Goal: Transaction & Acquisition: Purchase product/service

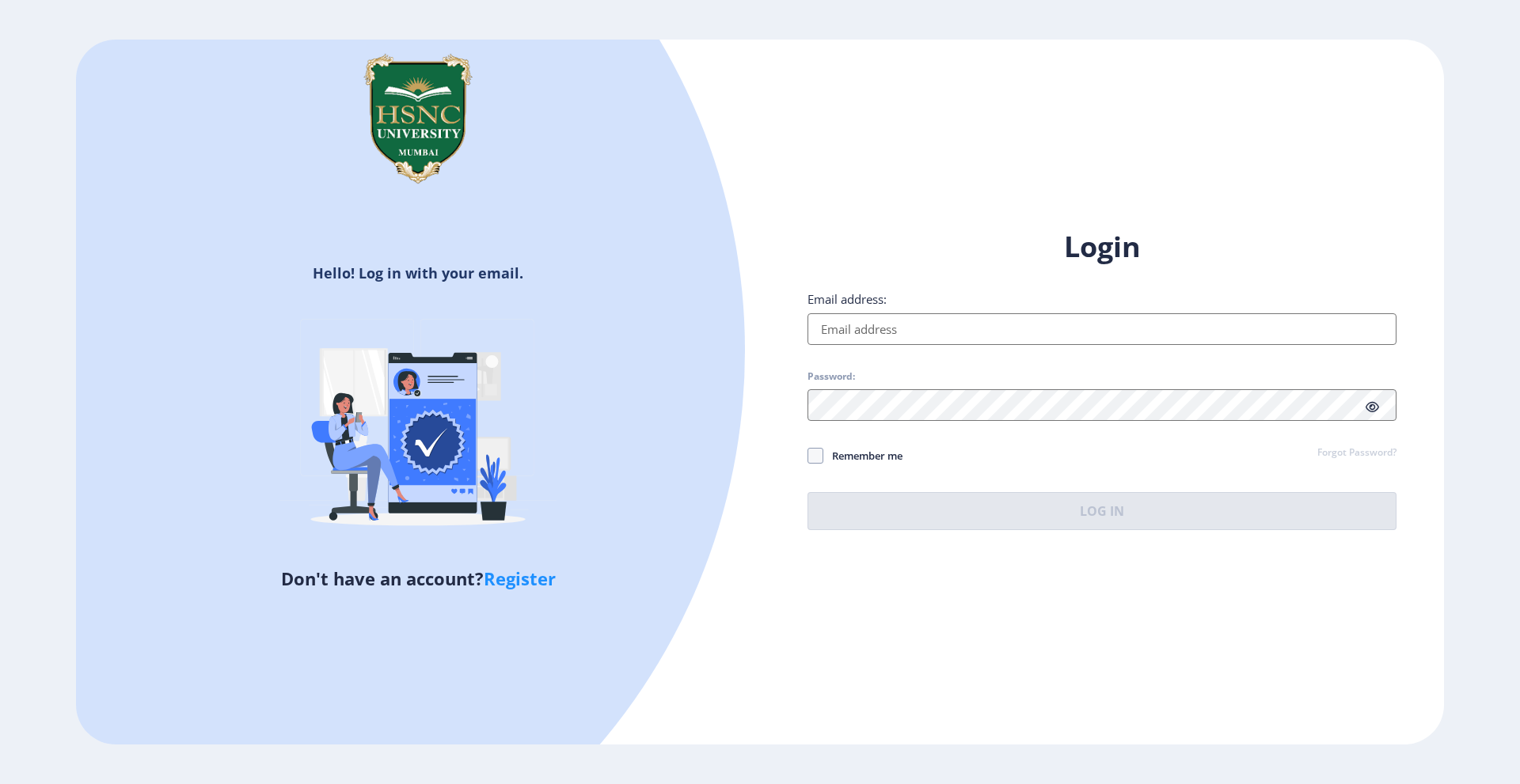
drag, startPoint x: 411, startPoint y: 785, endPoint x: 277, endPoint y: 581, distance: 244.1
click at [664, 774] on div "Hello! Log in with your email. Don't have an account? Register Login Email addr…" at bounding box center [760, 392] width 1520 height 784
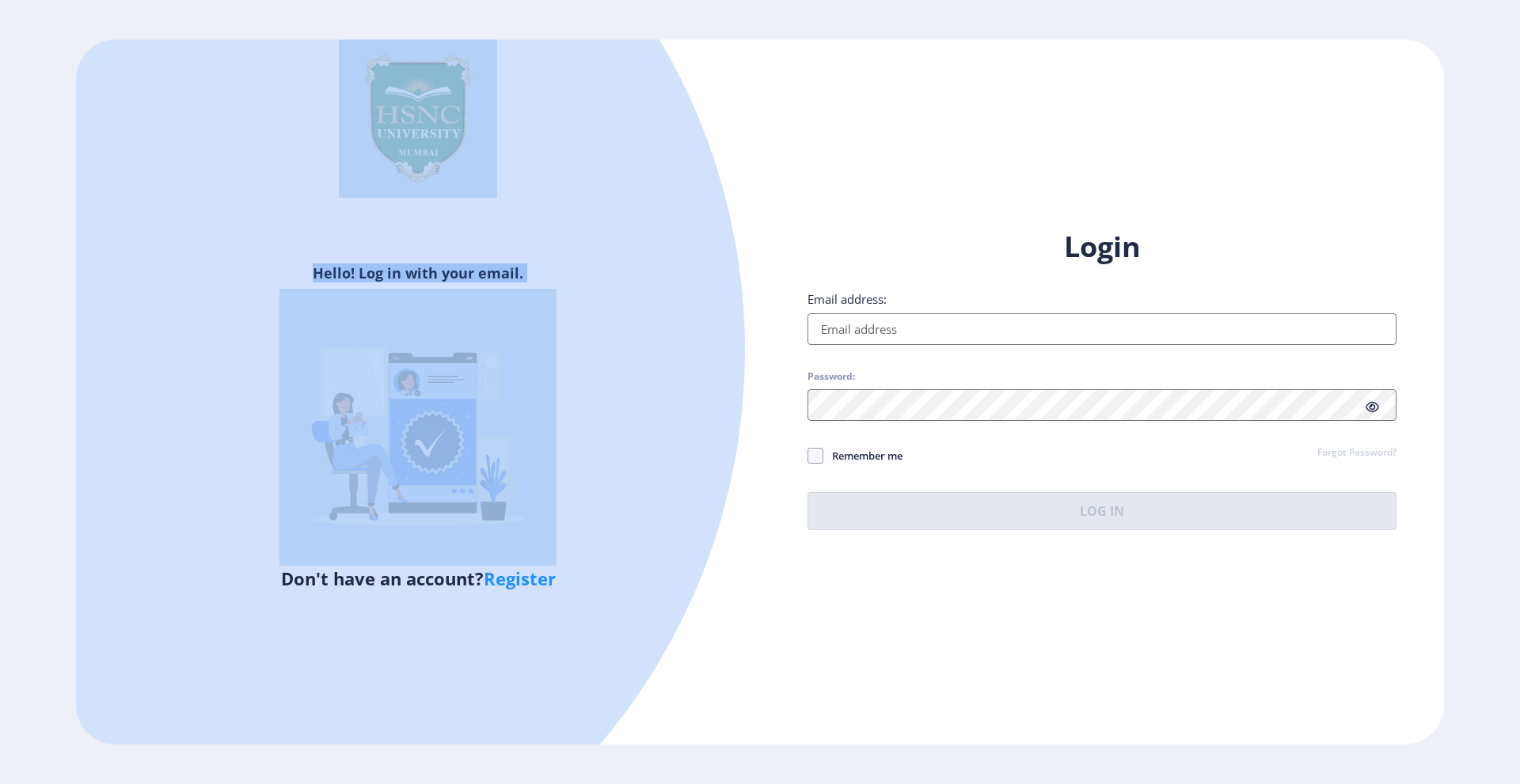
drag, startPoint x: 136, startPoint y: 680, endPoint x: 672, endPoint y: 642, distance: 537.3
click at [810, 639] on div "Hello! Log in with your email. Don't have an account? Register Login Email addr…" at bounding box center [760, 393] width 1369 height 706
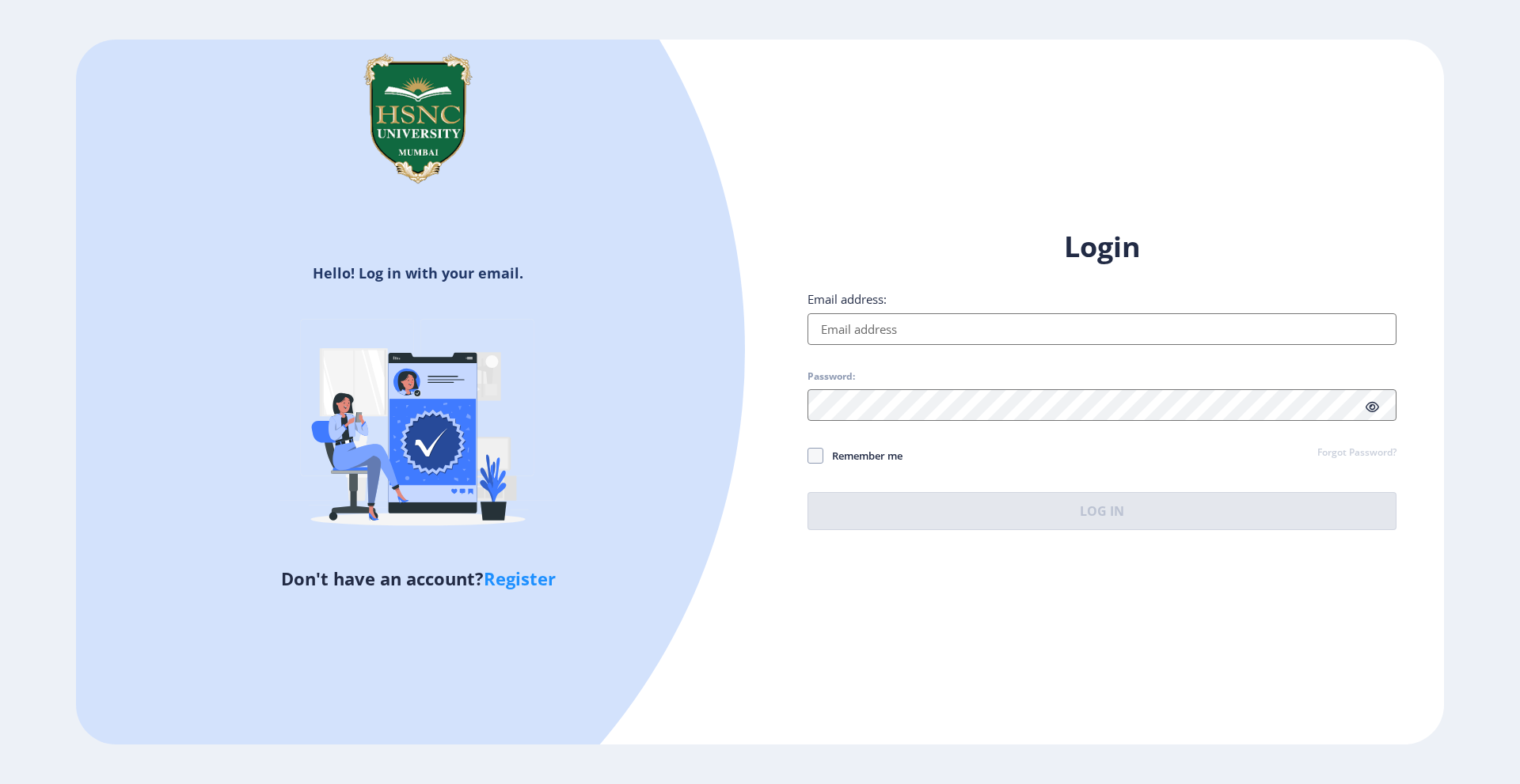
click at [910, 329] on input "Email address:" at bounding box center [1101, 329] width 589 height 32
type input "[EMAIL_ADDRESS][DOMAIN_NAME]"
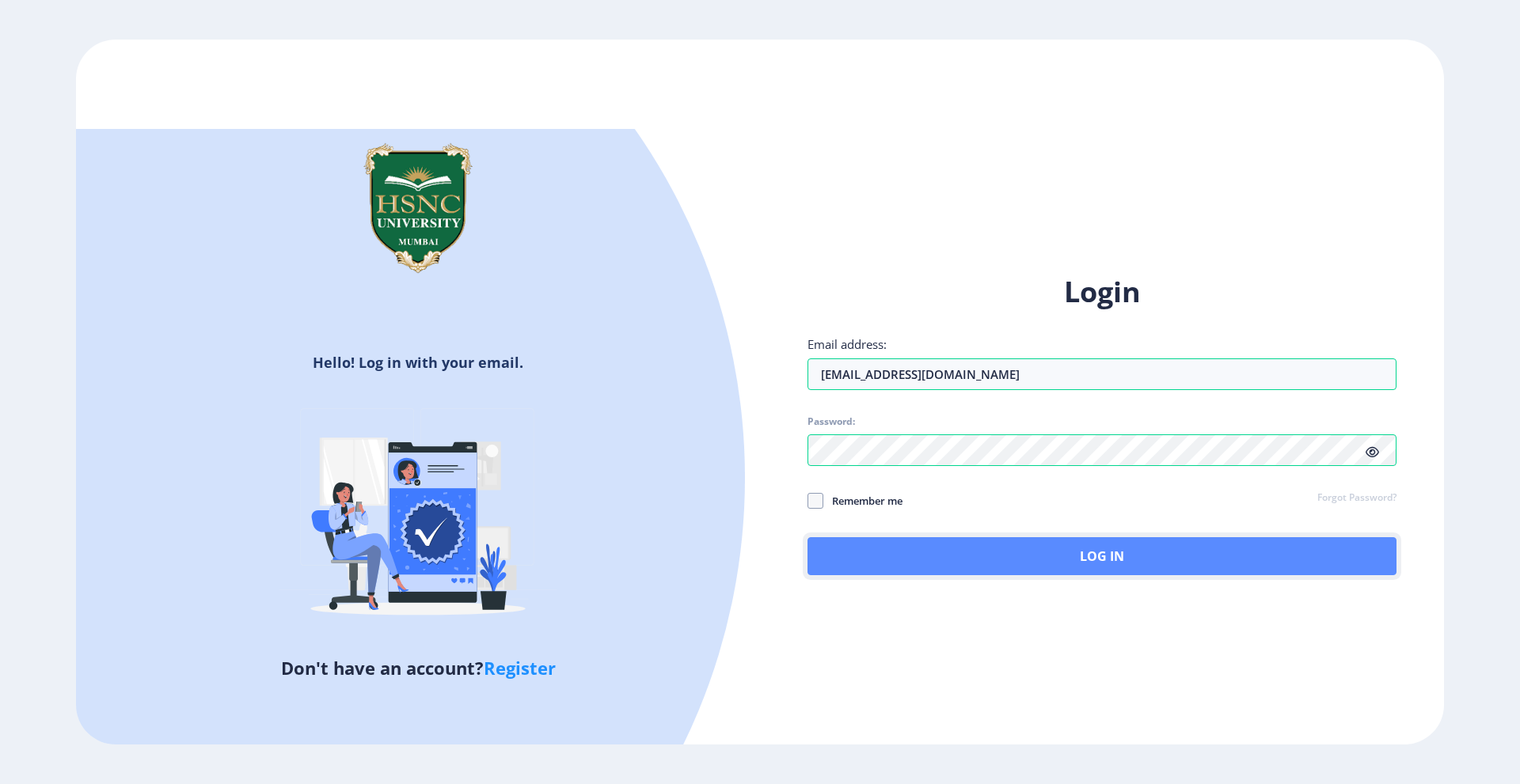
click at [925, 546] on button "Log In" at bounding box center [1101, 556] width 589 height 38
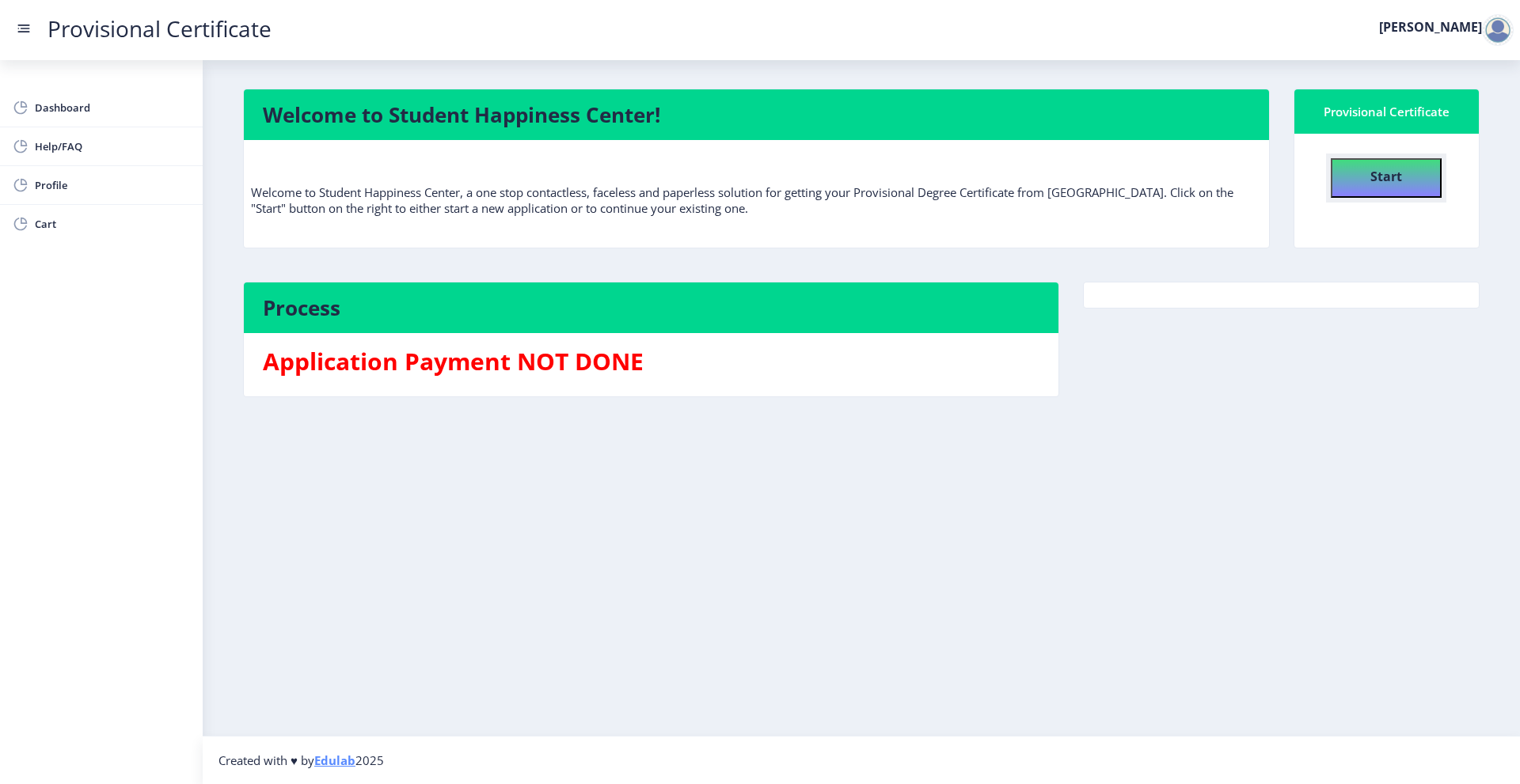
click at [1391, 167] on h4 "Start" at bounding box center [1386, 175] width 32 height 28
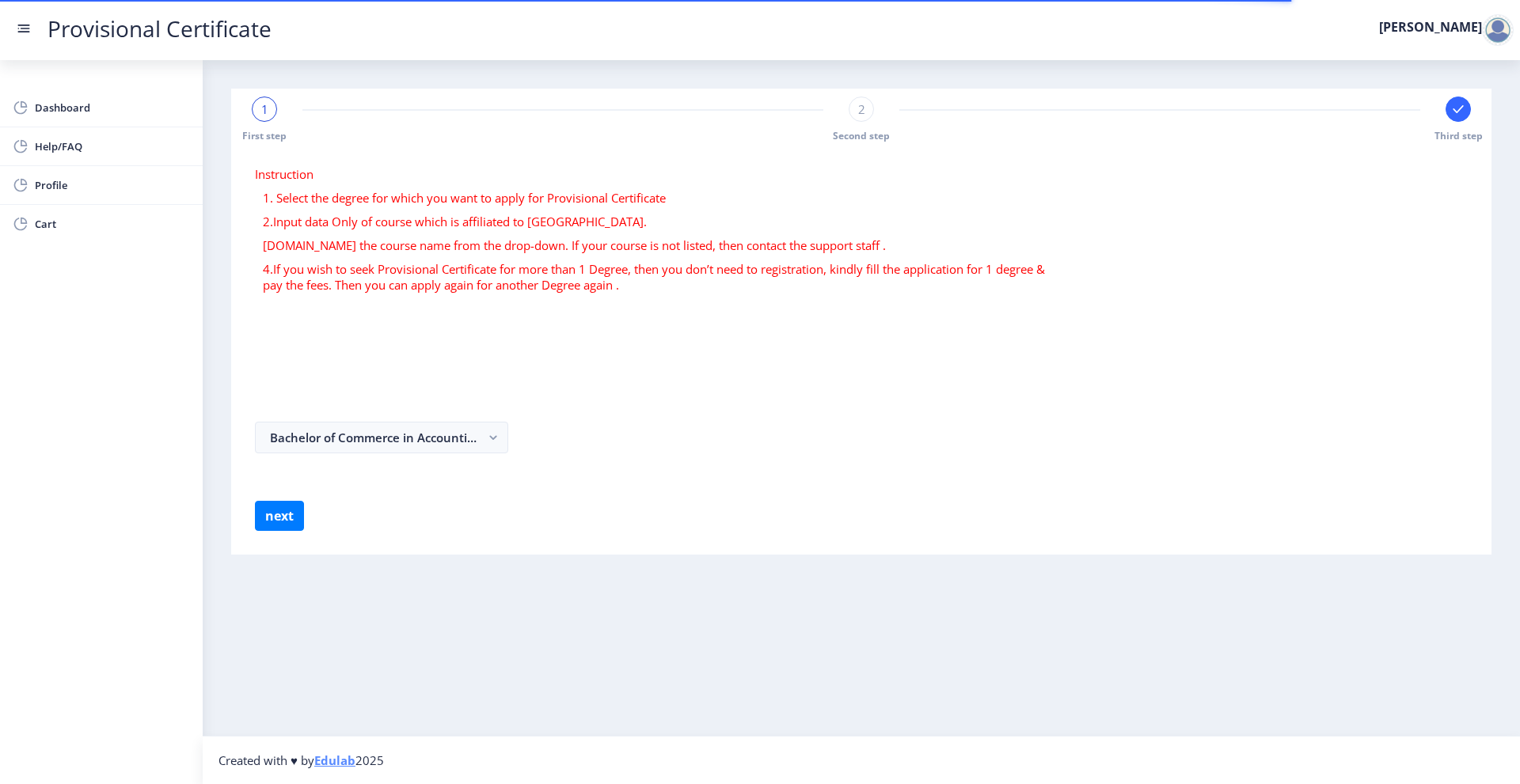
select select
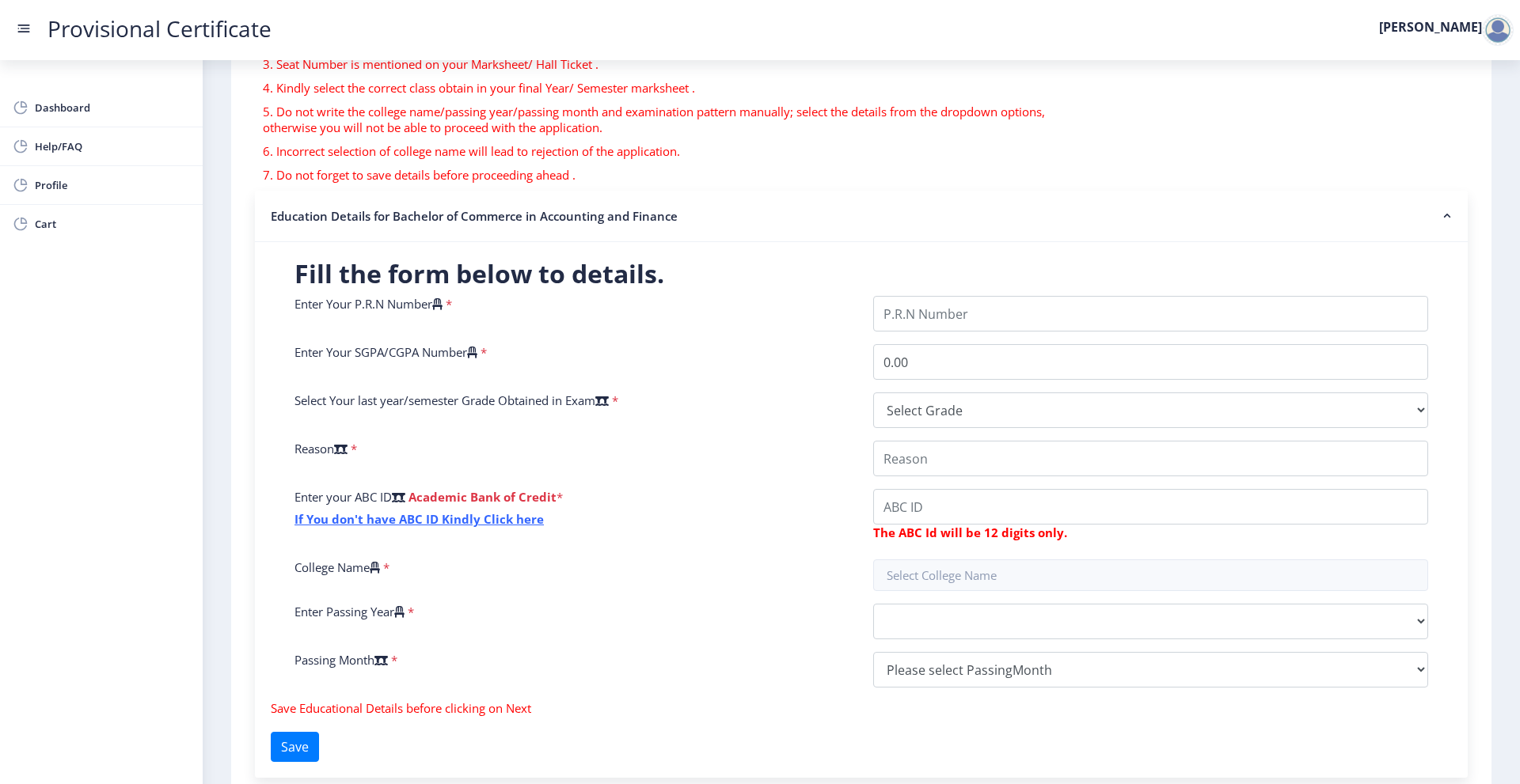
scroll to position [237, 0]
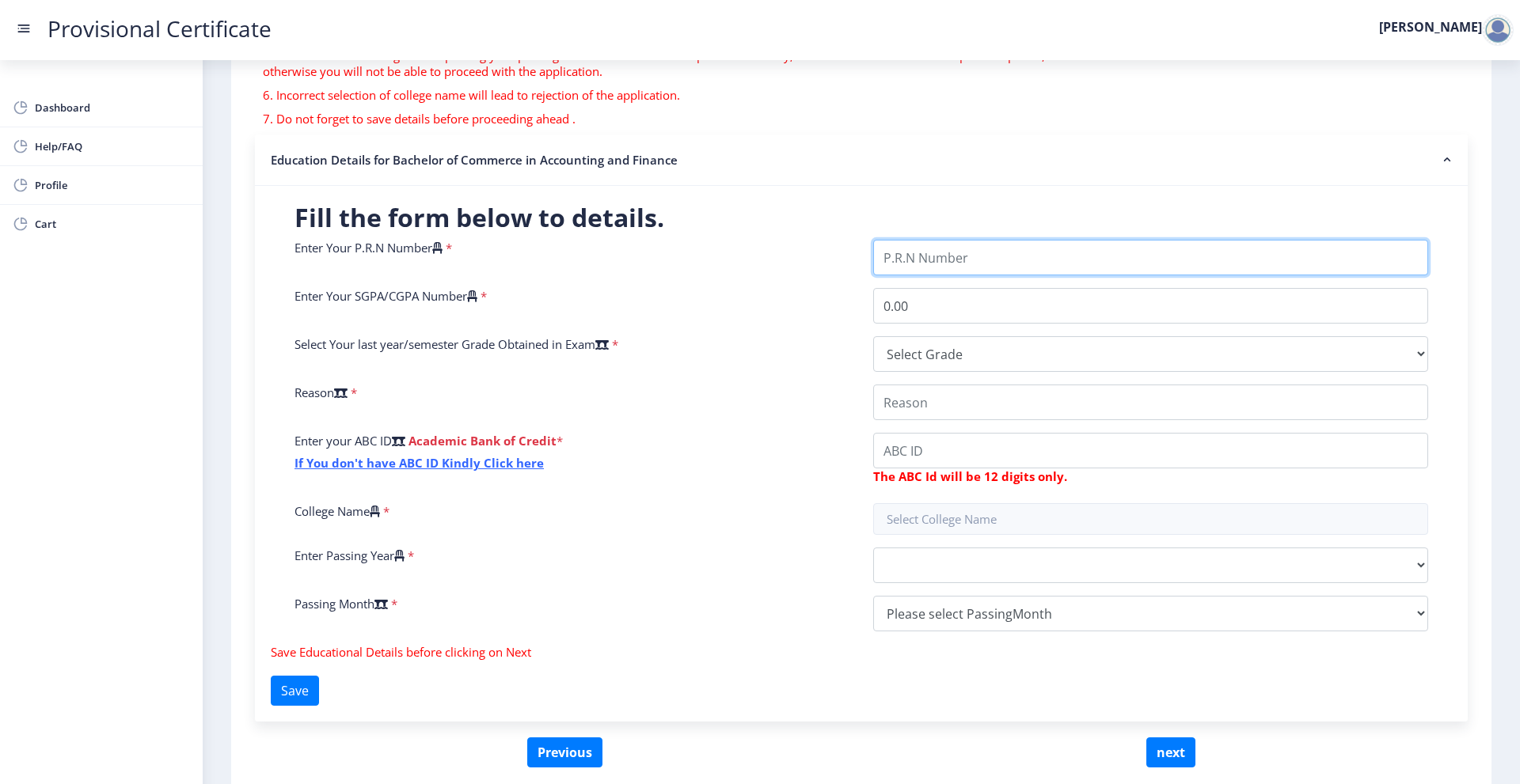
click at [981, 261] on input "Enter Your P.R.N Number" at bounding box center [1151, 257] width 555 height 35
type input "2022230110090194"
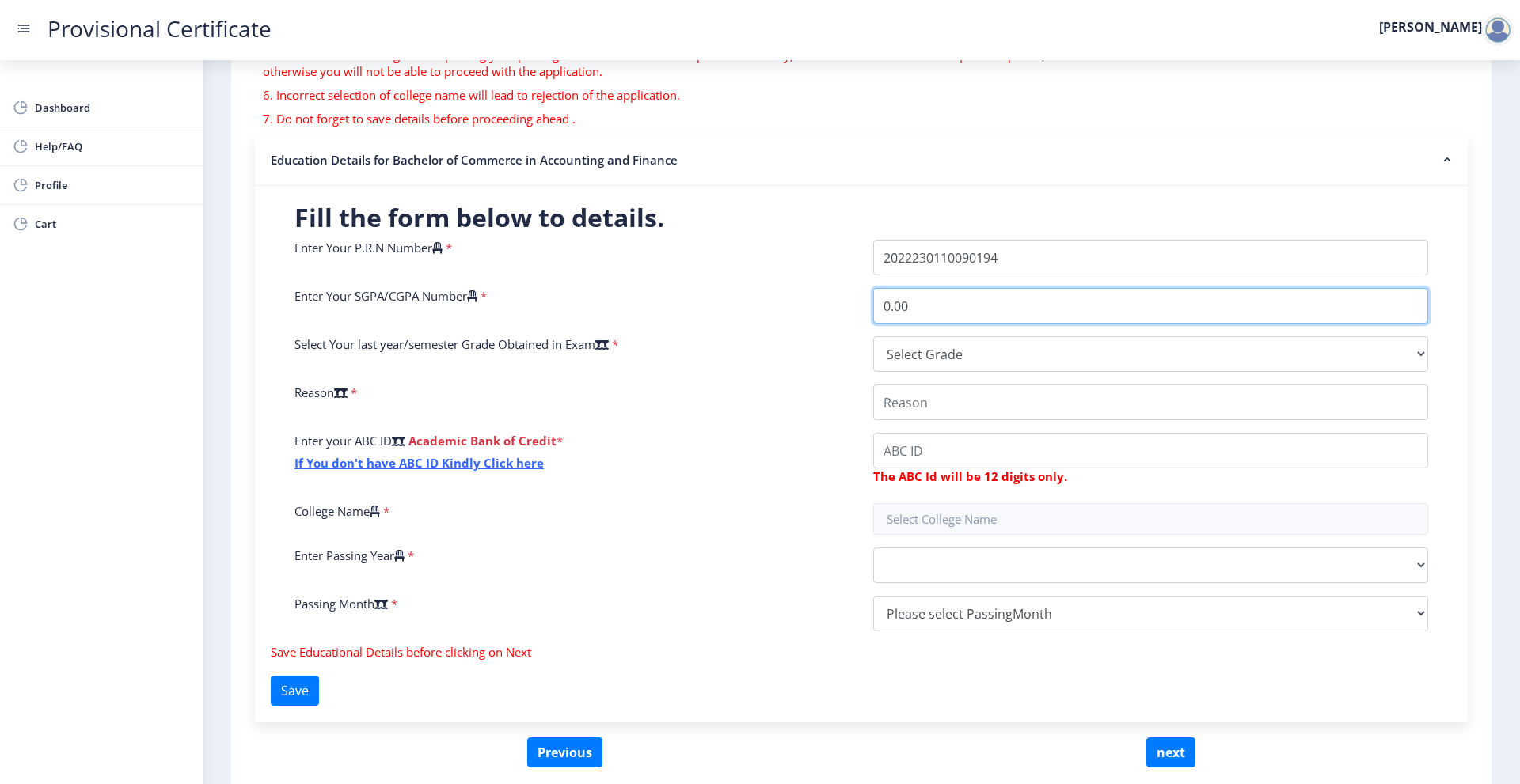
click at [931, 305] on input "0.00" at bounding box center [1151, 306] width 555 height 35
type input "0"
type input "9.00"
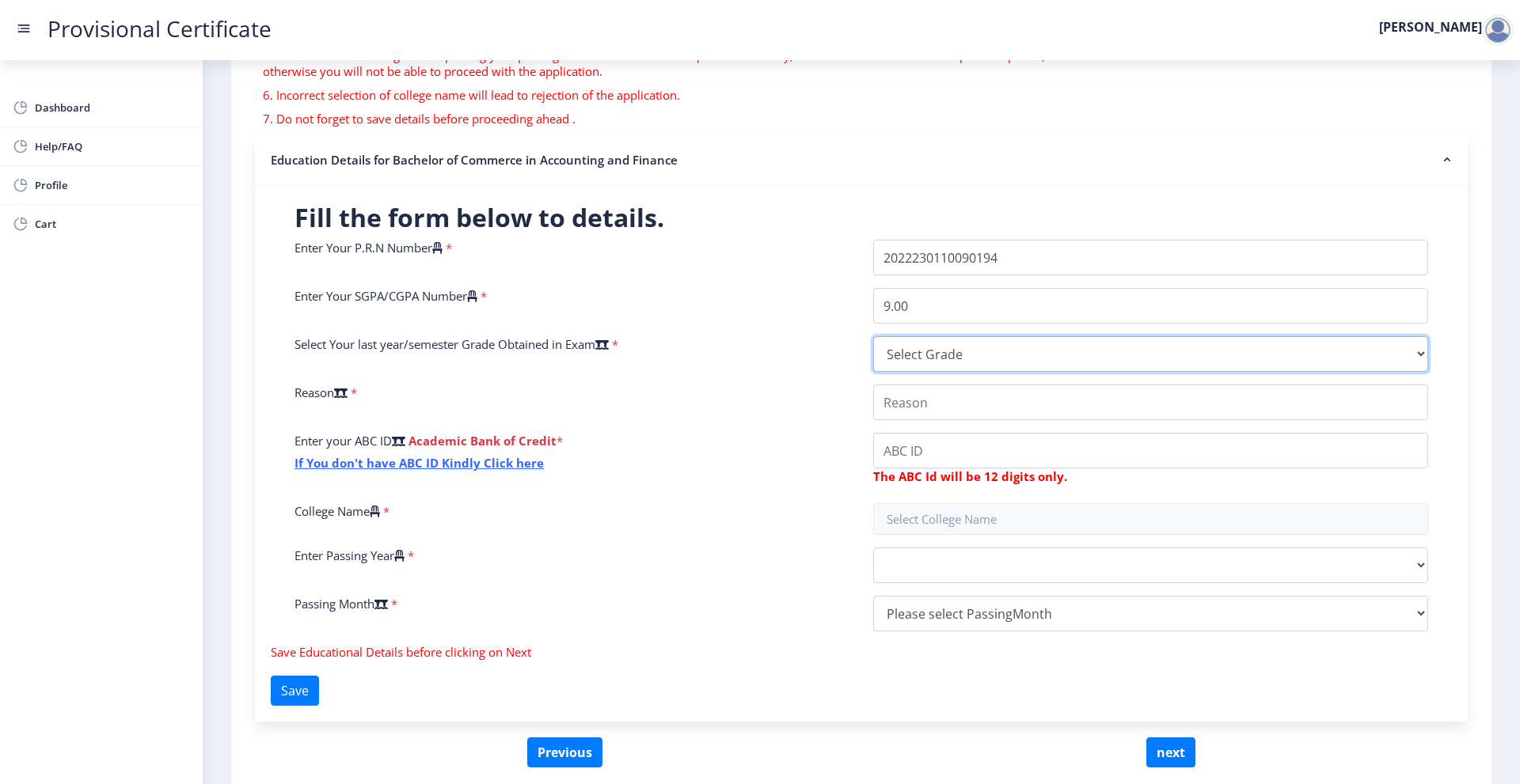
drag, startPoint x: 941, startPoint y: 356, endPoint x: 940, endPoint y: 338, distance: 18.0
click at [941, 356] on select "Select Grade O A+ A B+ B C D F(Fail)" at bounding box center [1151, 354] width 555 height 35
select select "A+"
click at [874, 336] on select "Select Grade O A+ A B+ B C D F(Fail)" at bounding box center [1151, 354] width 555 height 35
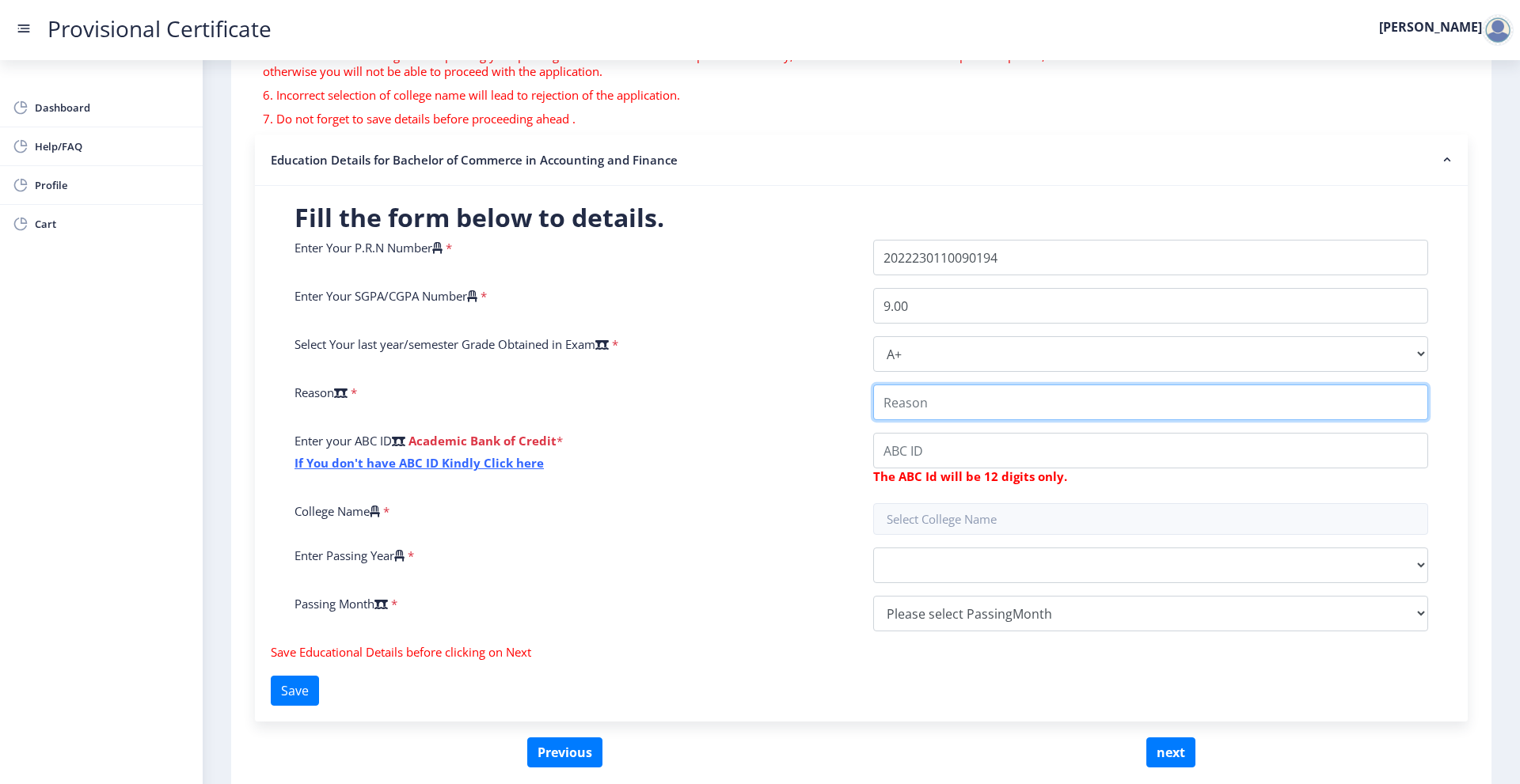
drag, startPoint x: 911, startPoint y: 409, endPoint x: 901, endPoint y: 414, distance: 11.2
click at [910, 409] on input "College Name" at bounding box center [1151, 403] width 555 height 35
click at [912, 404] on input "College Name" at bounding box center [1151, 403] width 555 height 35
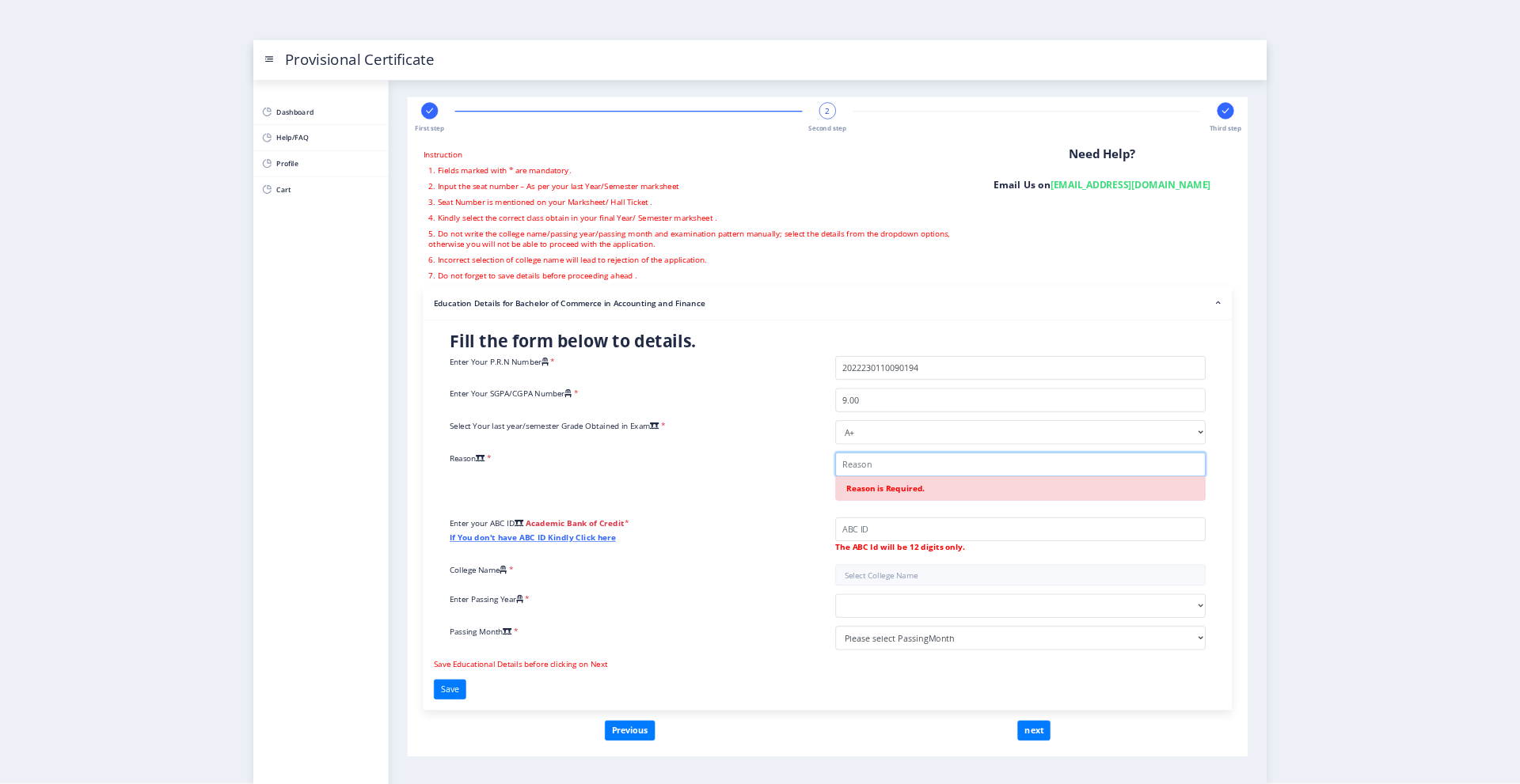
scroll to position [0, 0]
paste input "For pursuing higher studies and enrollment in [GEOGRAPHIC_DATA]"
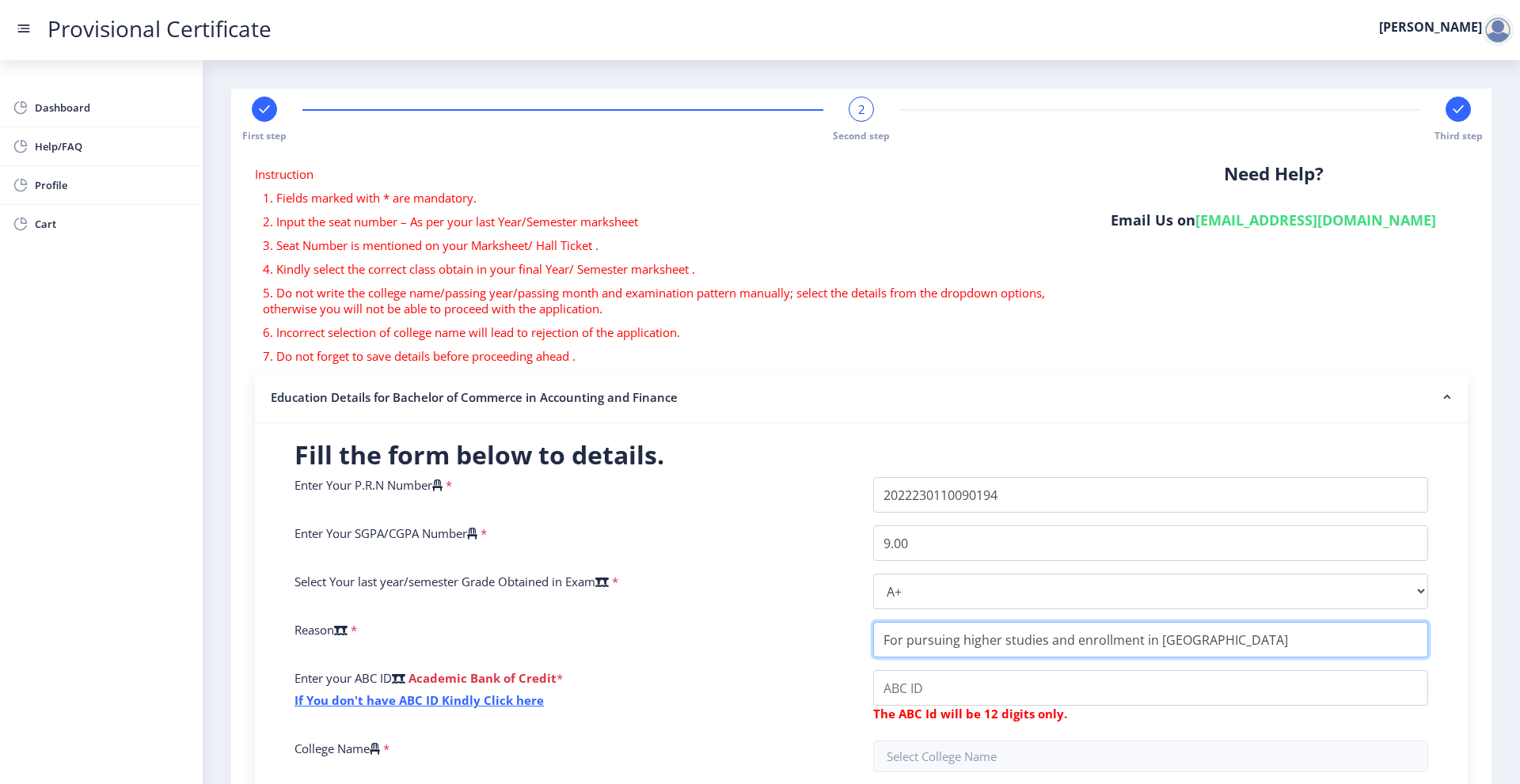
type input "For pursuing higher studies and enrollment in [GEOGRAPHIC_DATA]"
drag, startPoint x: 2254, startPoint y: 0, endPoint x: 1478, endPoint y: 0, distance: 776.0
click at [1477, 0] on nav "Provisional Certificate [PERSON_NAME]" at bounding box center [760, 30] width 1520 height 60
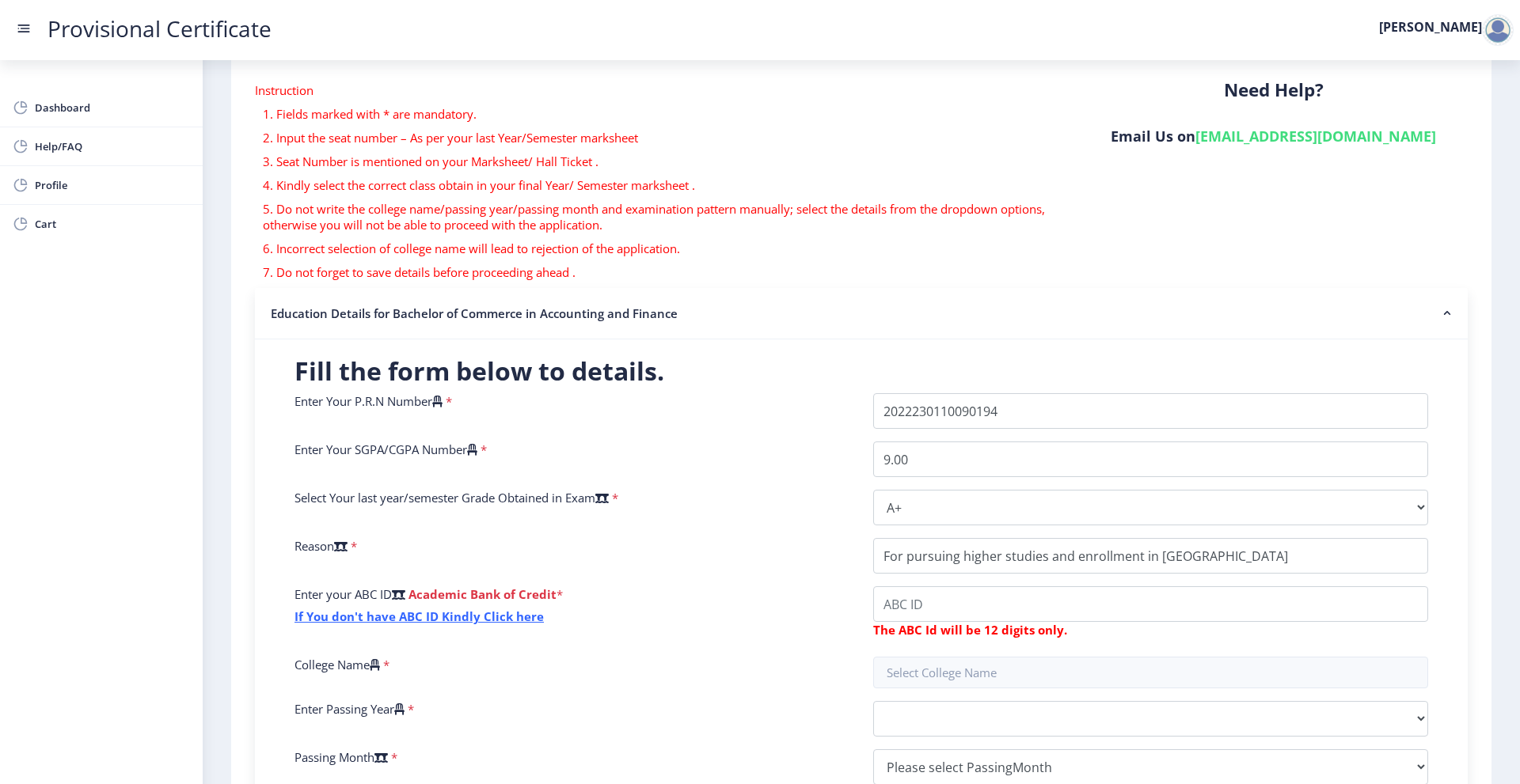
scroll to position [303, 0]
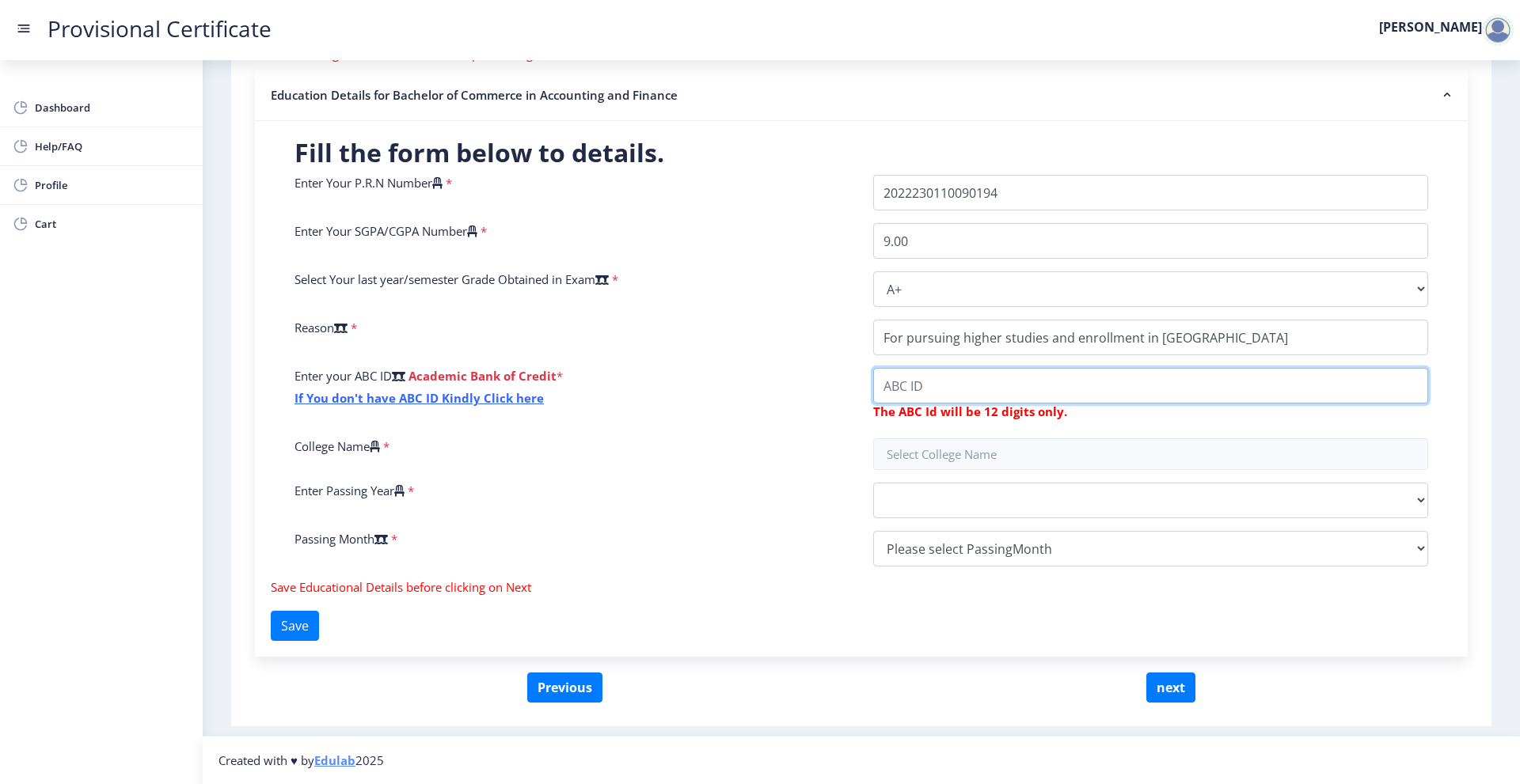
click at [1031, 394] on input "College Name" at bounding box center [1151, 386] width 555 height 35
type input "941078717858"
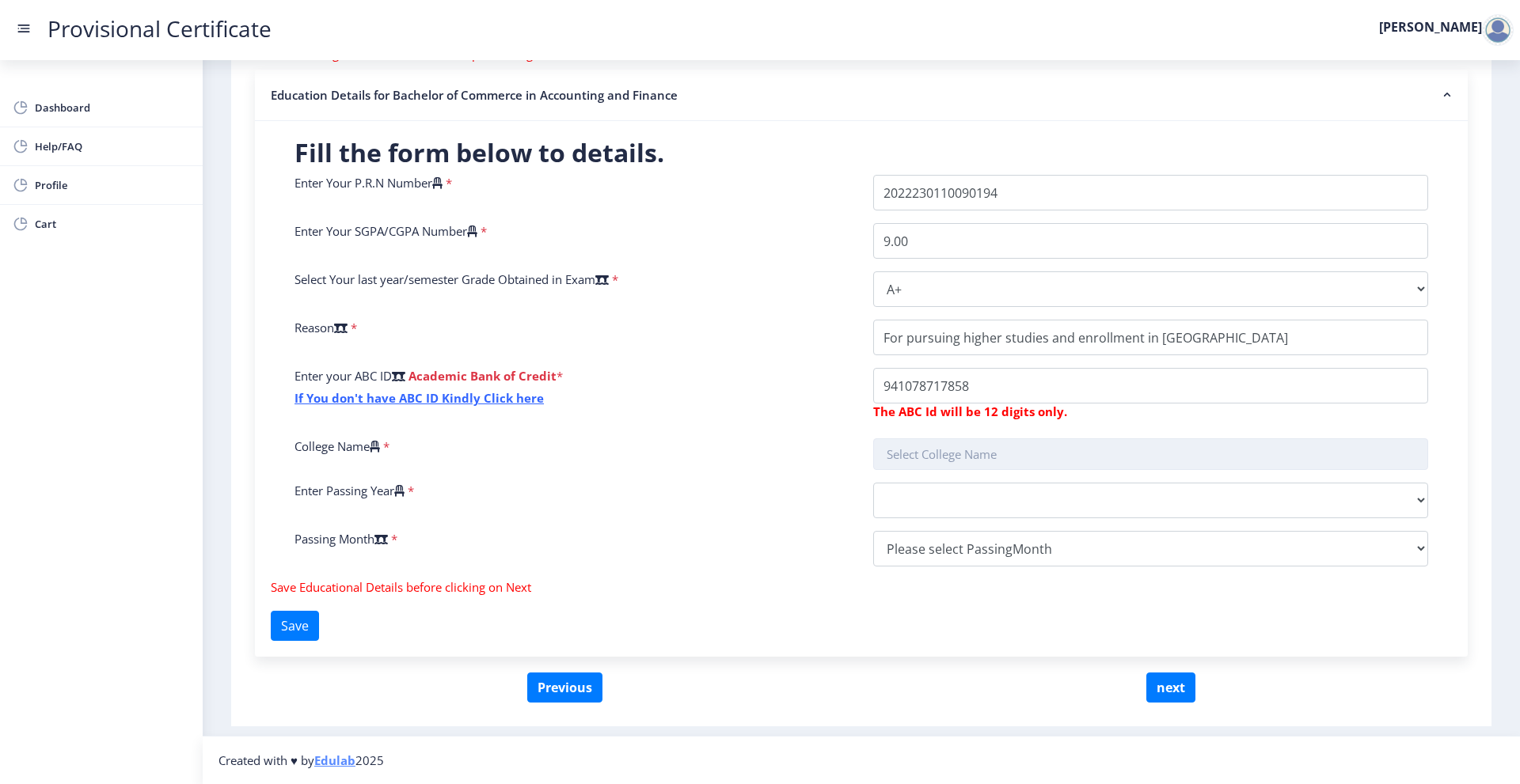
click at [1112, 444] on input "text" at bounding box center [1151, 455] width 555 height 32
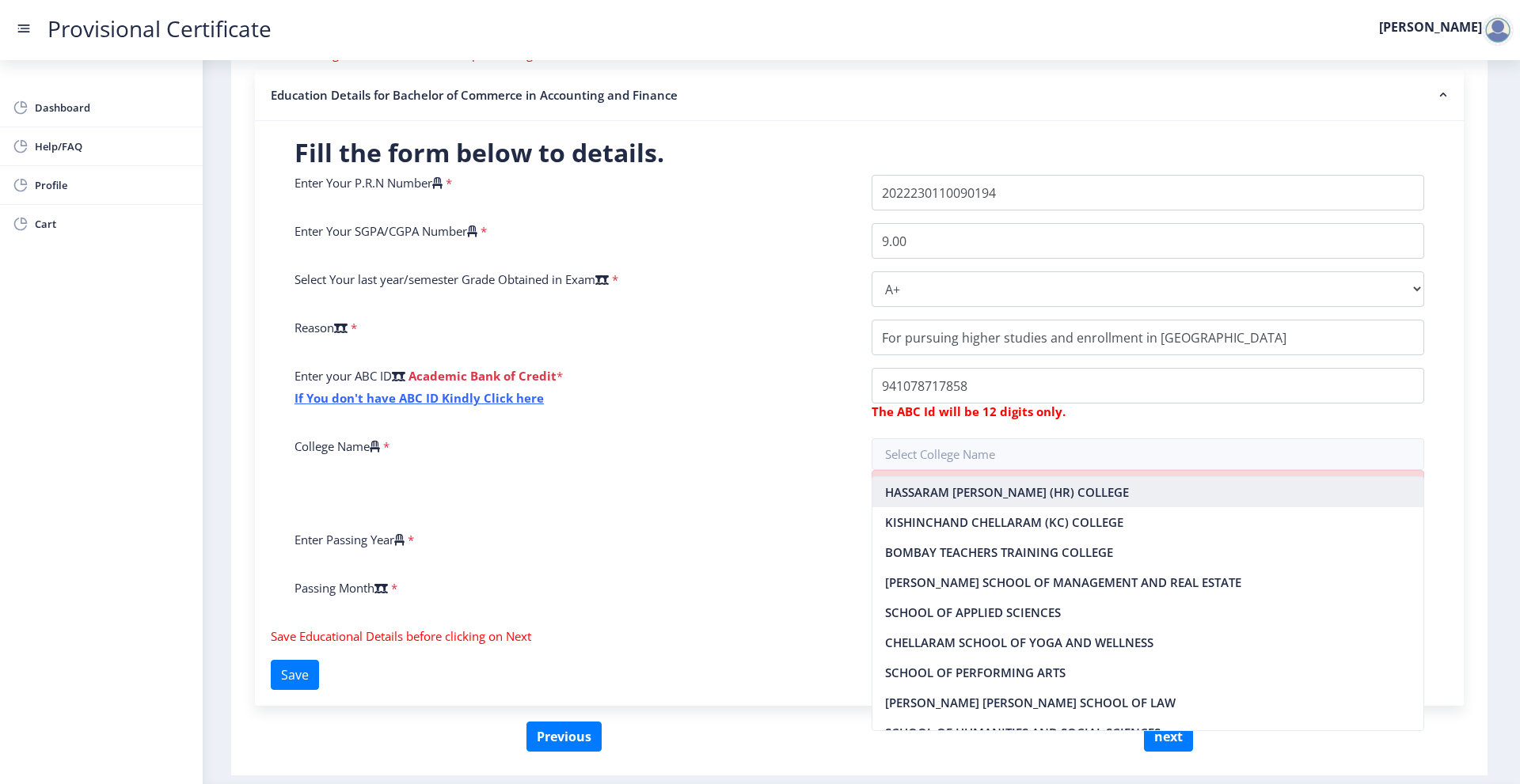
click at [1089, 499] on nb-option "HASSARAM [PERSON_NAME] (HR) COLLEGE" at bounding box center [1148, 492] width 552 height 30
type input "HASSARAM [PERSON_NAME] (HR) COLLEGE"
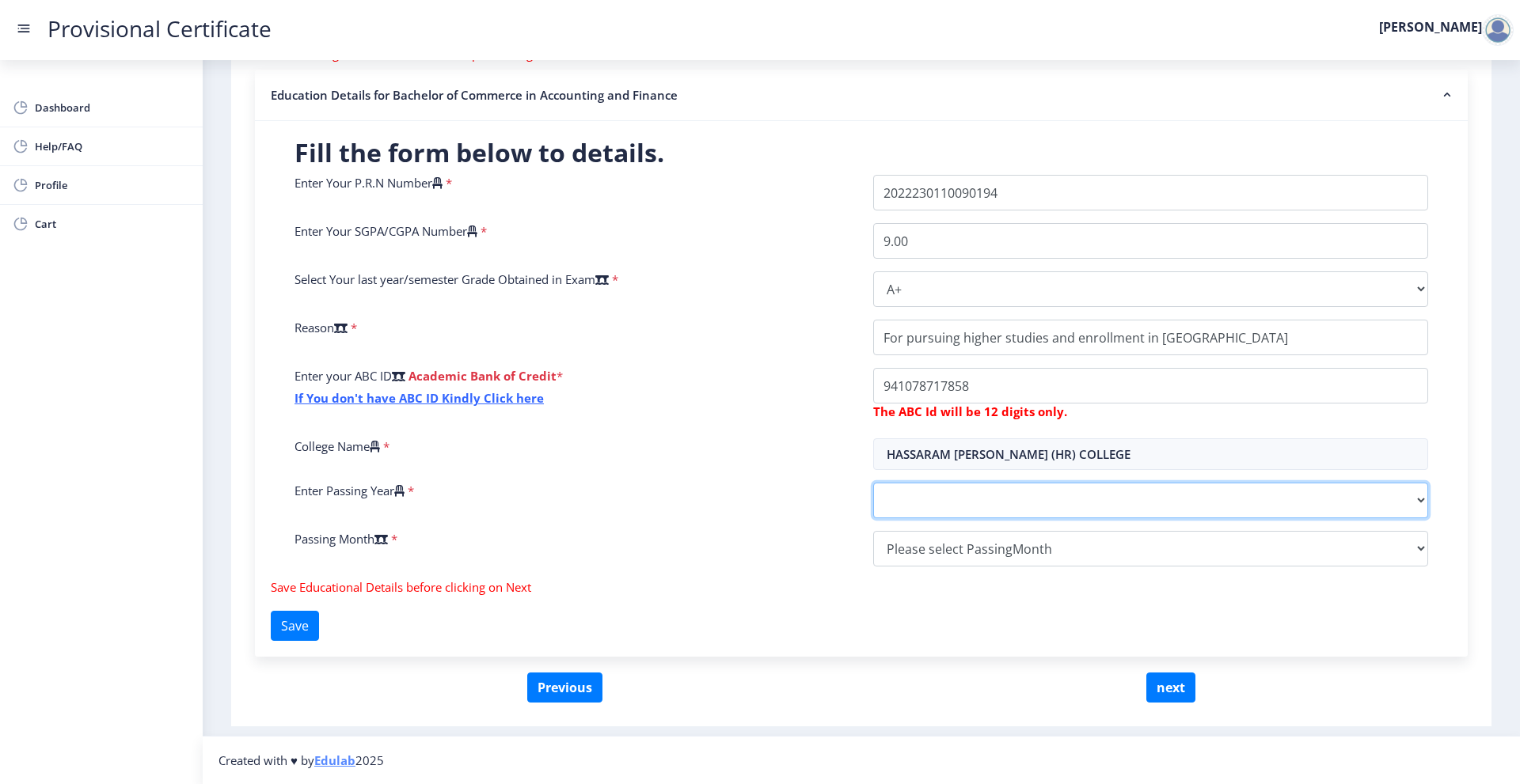
click at [1073, 491] on select "2025 2024 2023 2022 2021 2020 2019 2018 2017 2016 2015 2014 2013 2012 2011 2010…" at bounding box center [1151, 501] width 555 height 35
select select "2025"
click at [874, 483] on select "2025 2024 2023 2022 2021 2020 2019 2018 2017 2016 2015 2014 2013 2012 2011 2010…" at bounding box center [1151, 501] width 555 height 35
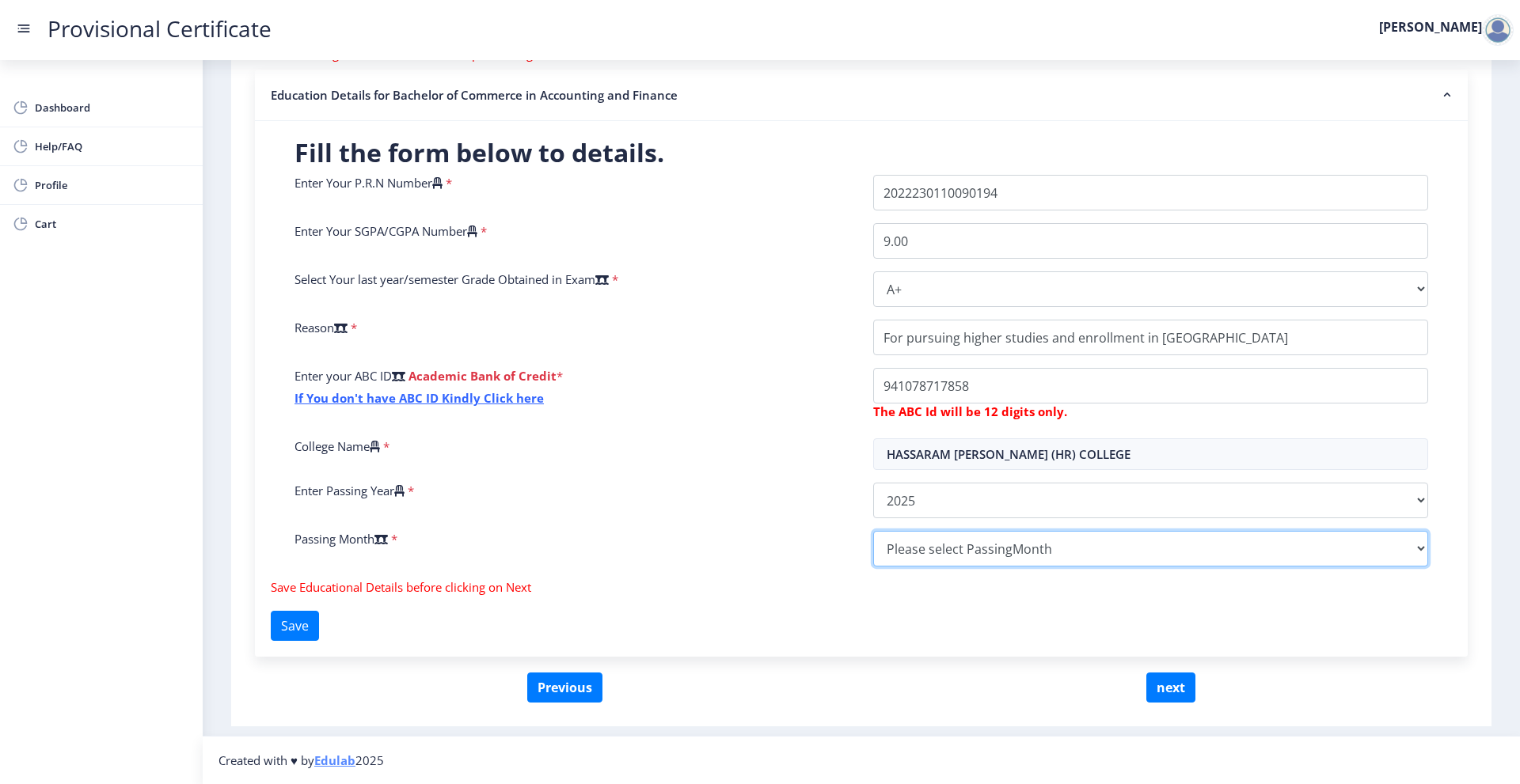
click at [961, 558] on select "Please select PassingMonth (01) January (02) February (03) March (04) April (05…" at bounding box center [1151, 549] width 555 height 35
select select "April"
click at [874, 531] on select "Please select PassingMonth (01) January (02) February (03) March (04) April (05…" at bounding box center [1151, 549] width 555 height 35
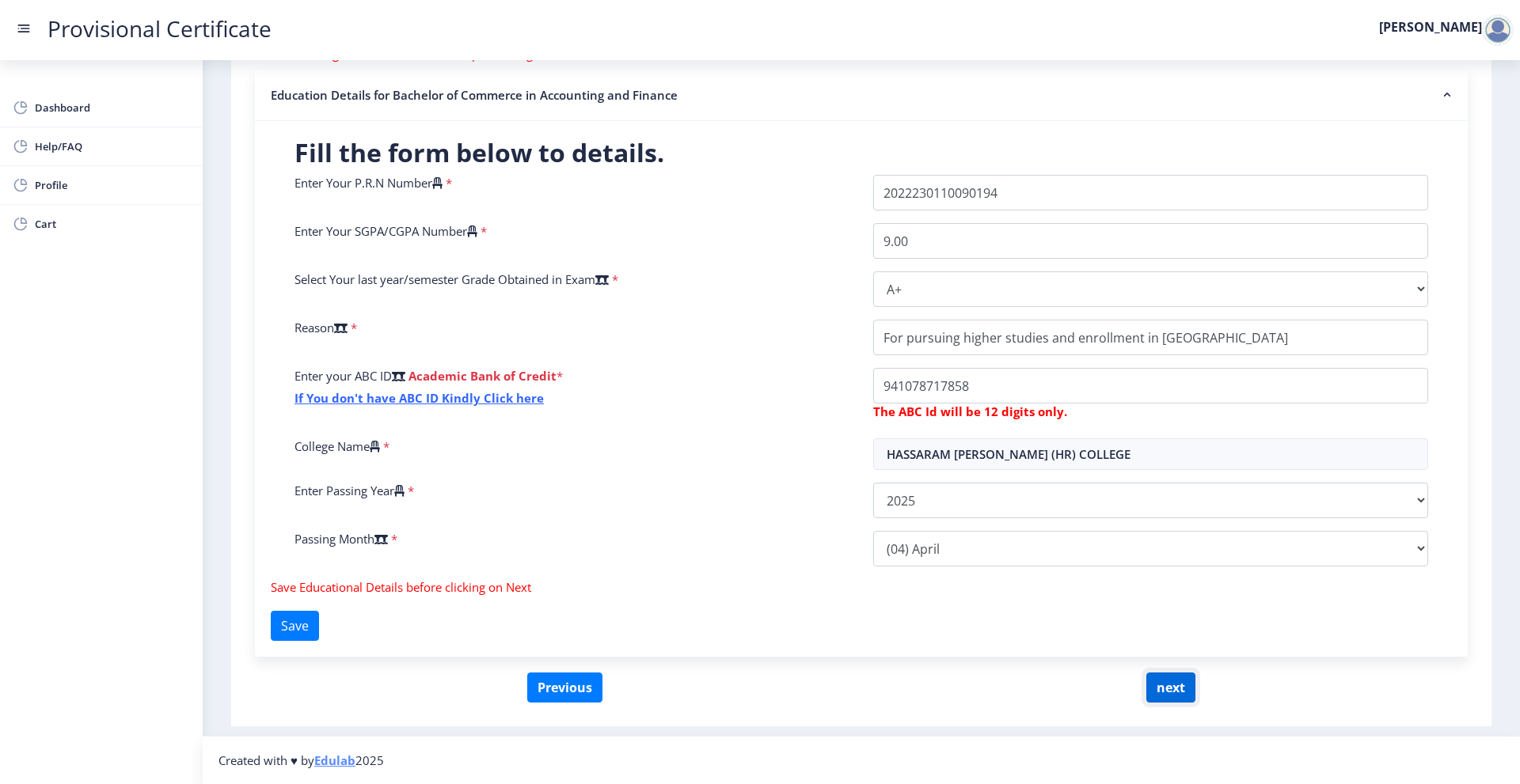
click at [1182, 694] on button "next" at bounding box center [1170, 688] width 49 height 30
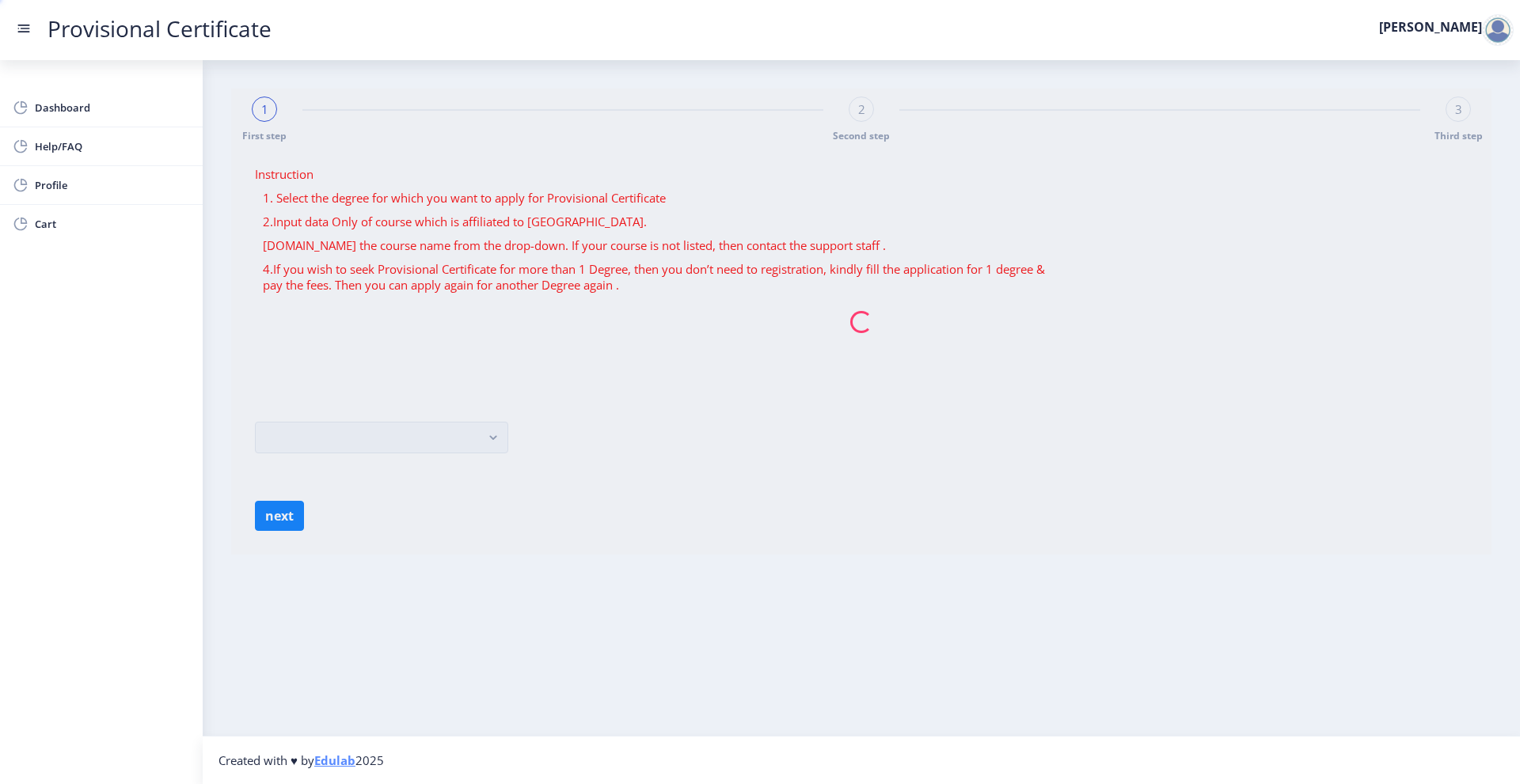
scroll to position [0, 0]
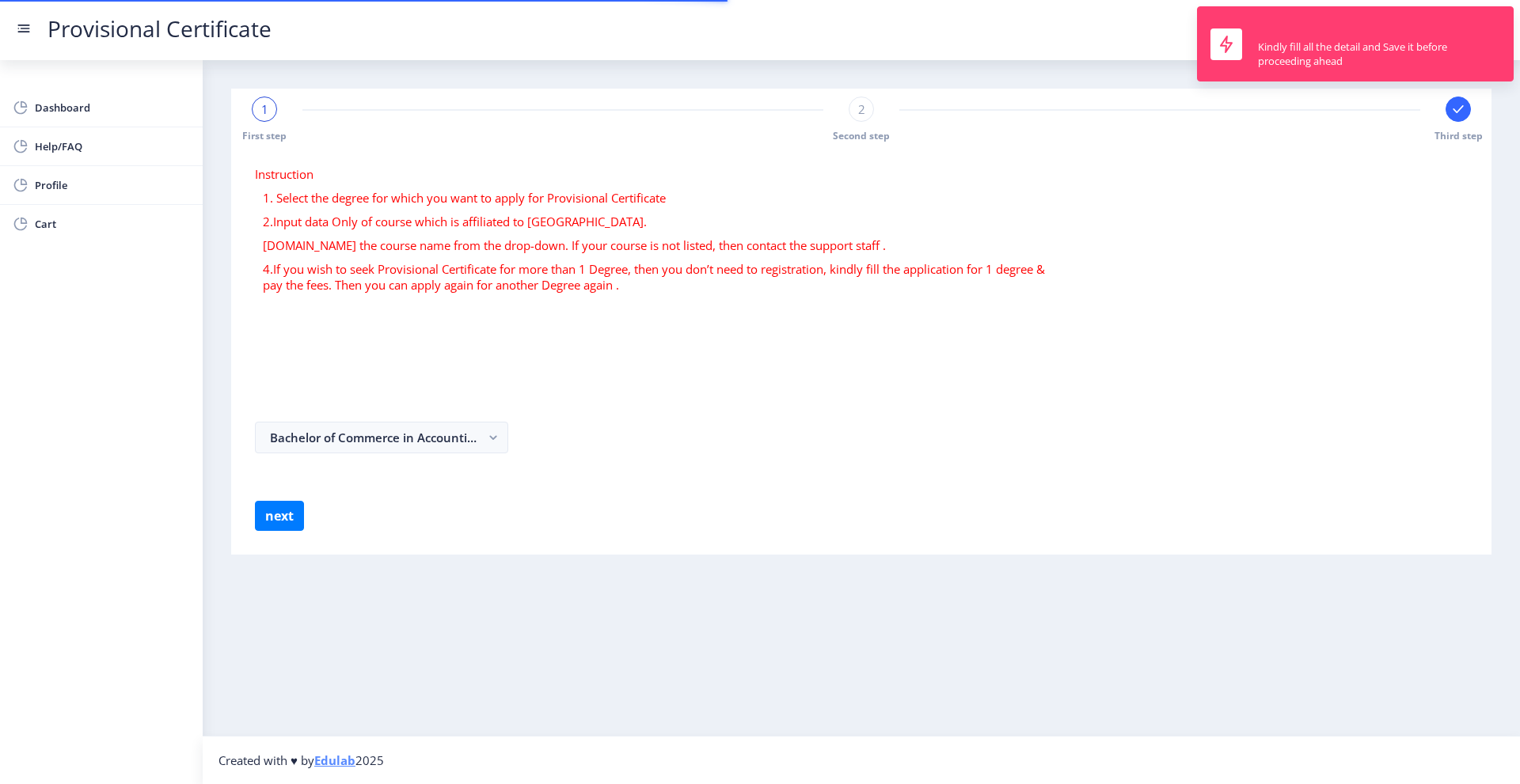
select select
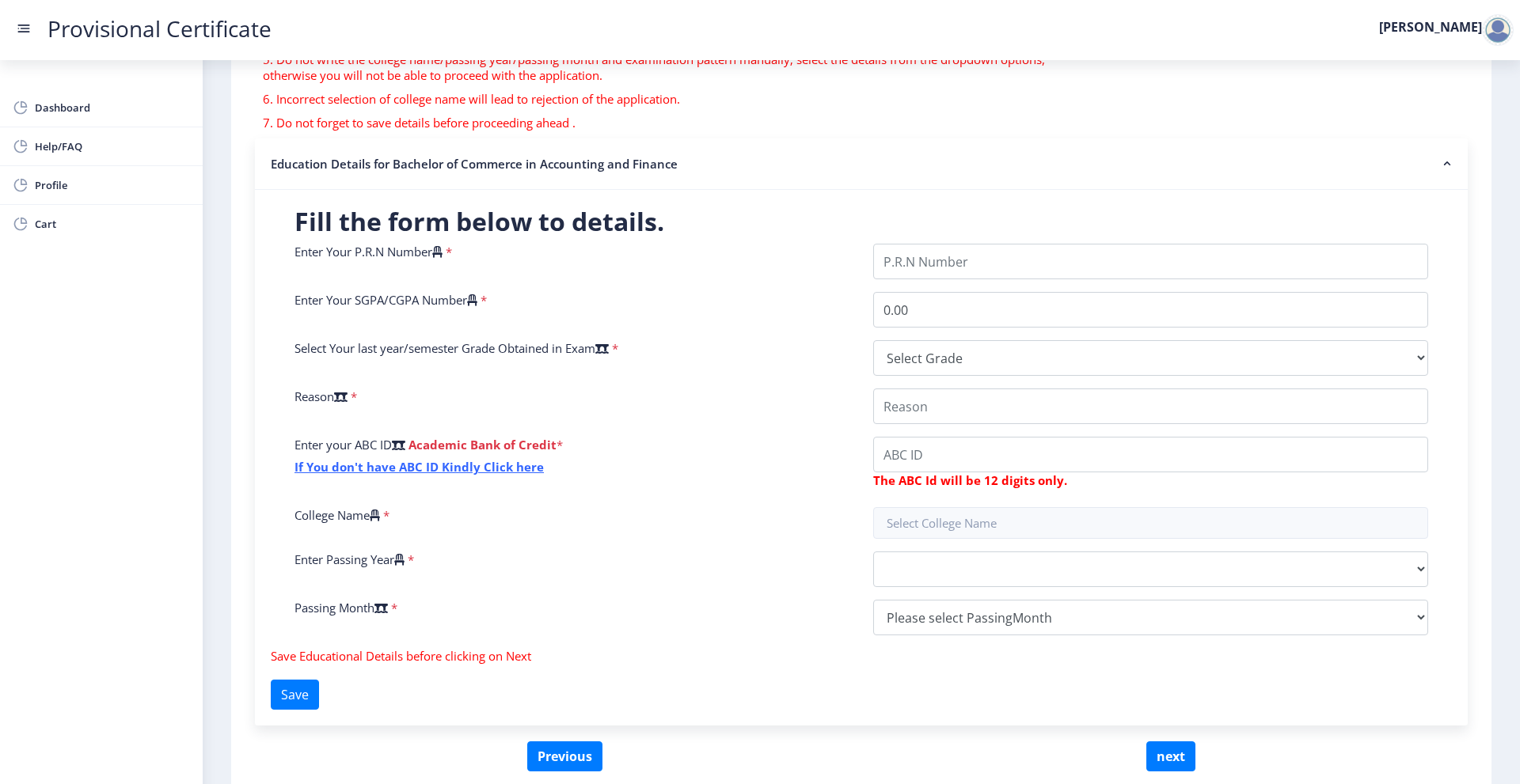
scroll to position [223, 0]
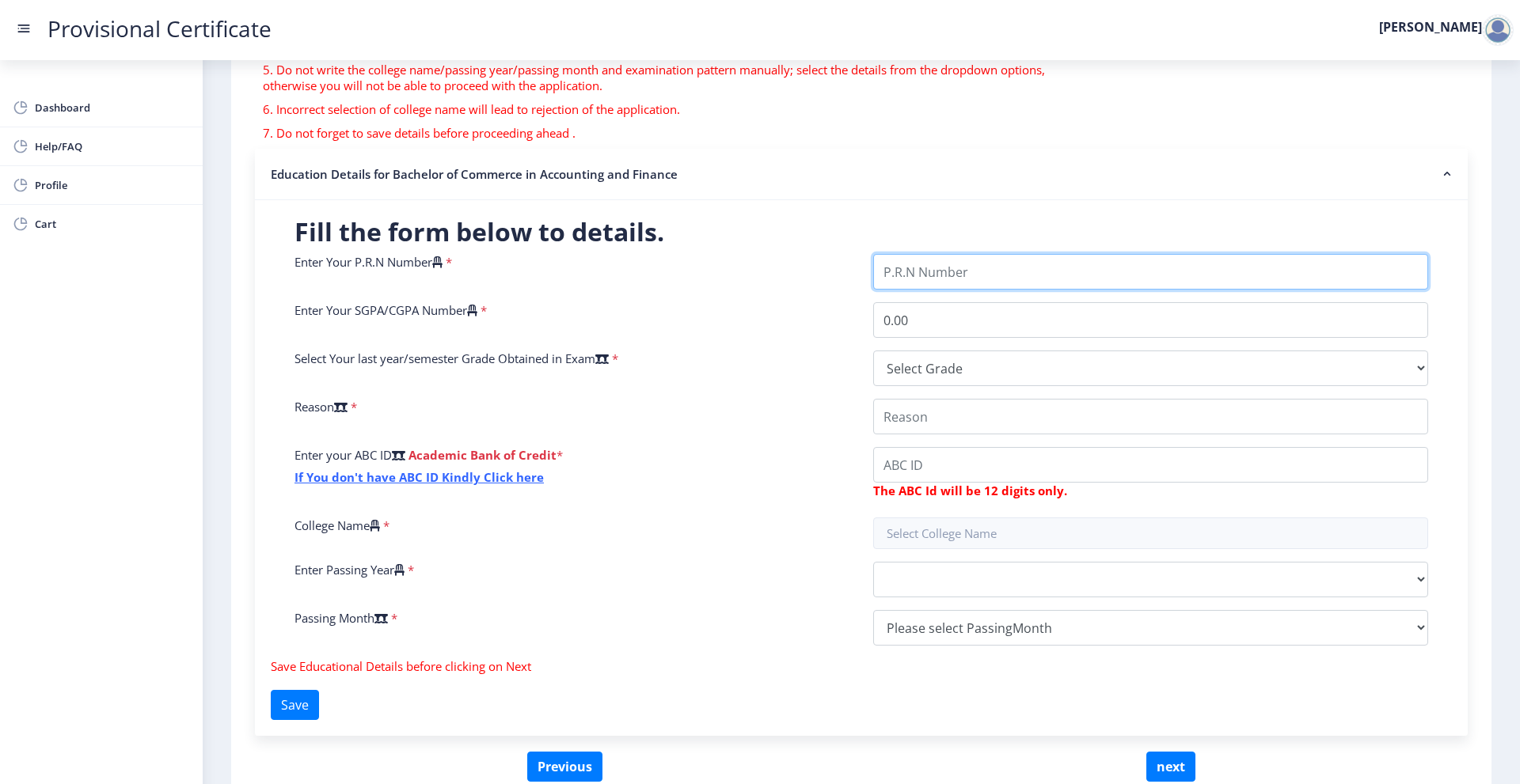
click at [969, 276] on input "Enter Your P.R.N Number" at bounding box center [1151, 272] width 555 height 35
type input "2022230110090194"
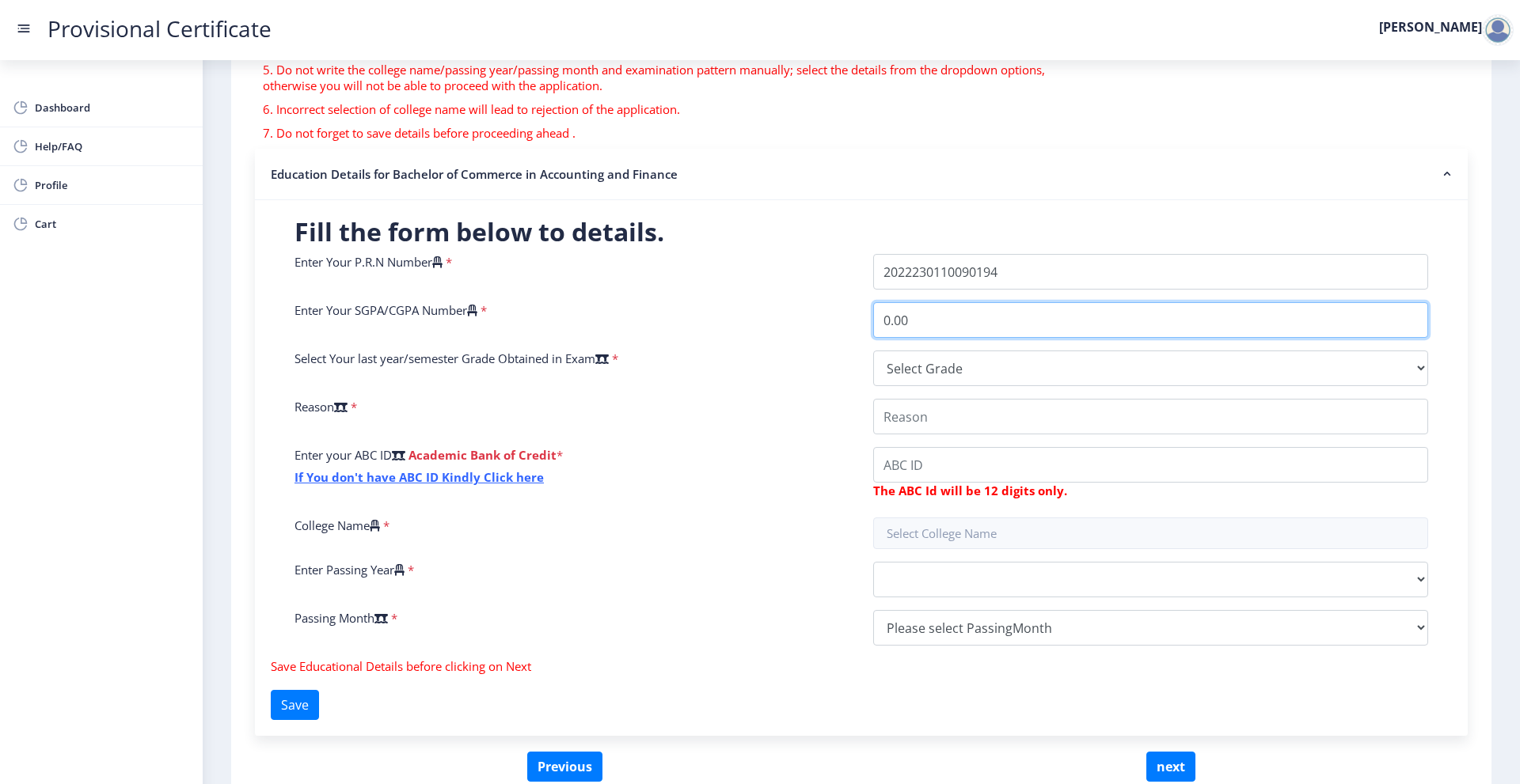
click at [964, 327] on input "0.00" at bounding box center [1151, 320] width 555 height 35
type input "0"
type input "9.00"
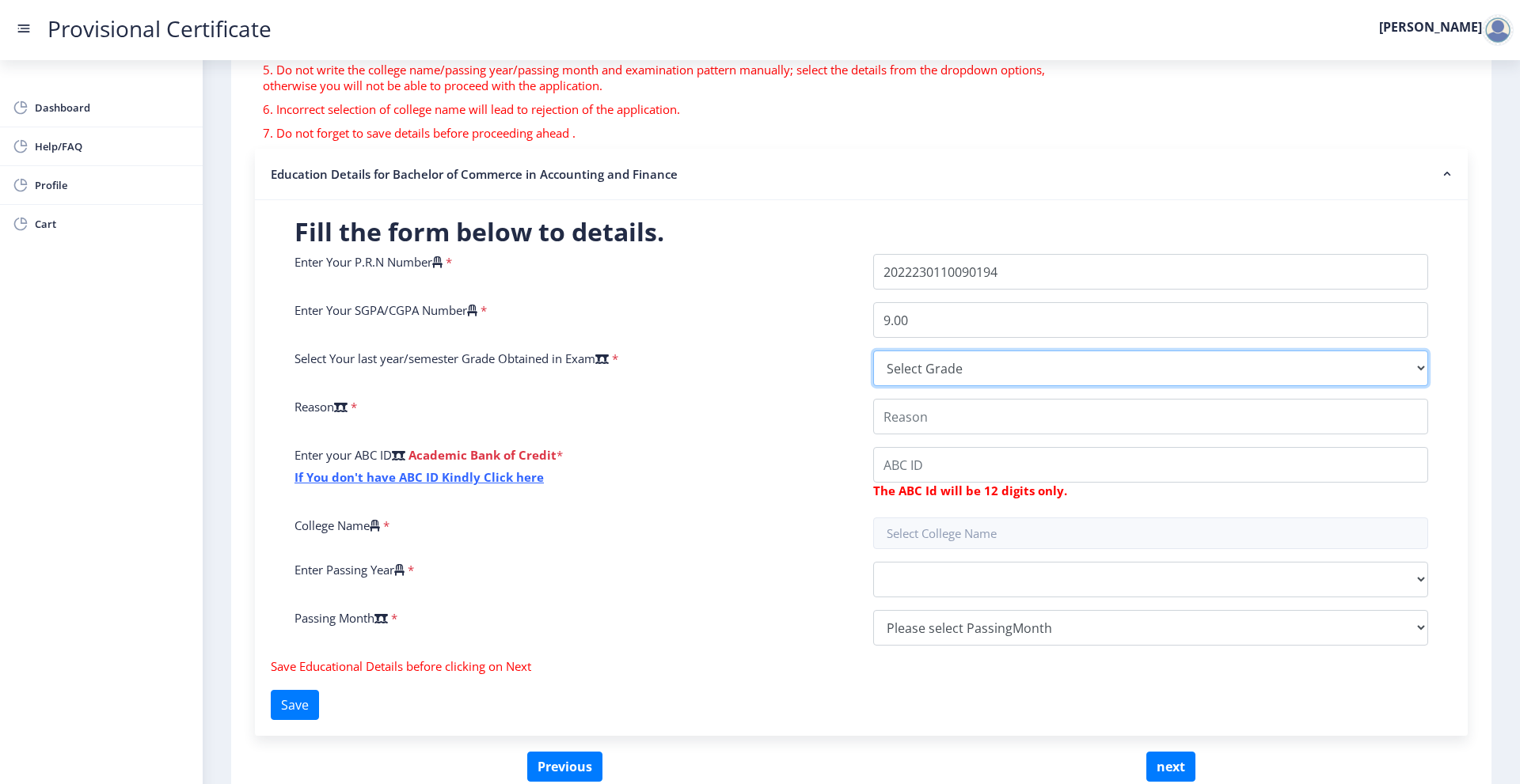
click at [940, 380] on select "Select Grade O A+ A B+ B C D F(Fail)" at bounding box center [1151, 368] width 555 height 35
select select "A+"
click at [874, 350] on select "Select Grade O A+ A B+ B C D F(Fail)" at bounding box center [1151, 368] width 555 height 35
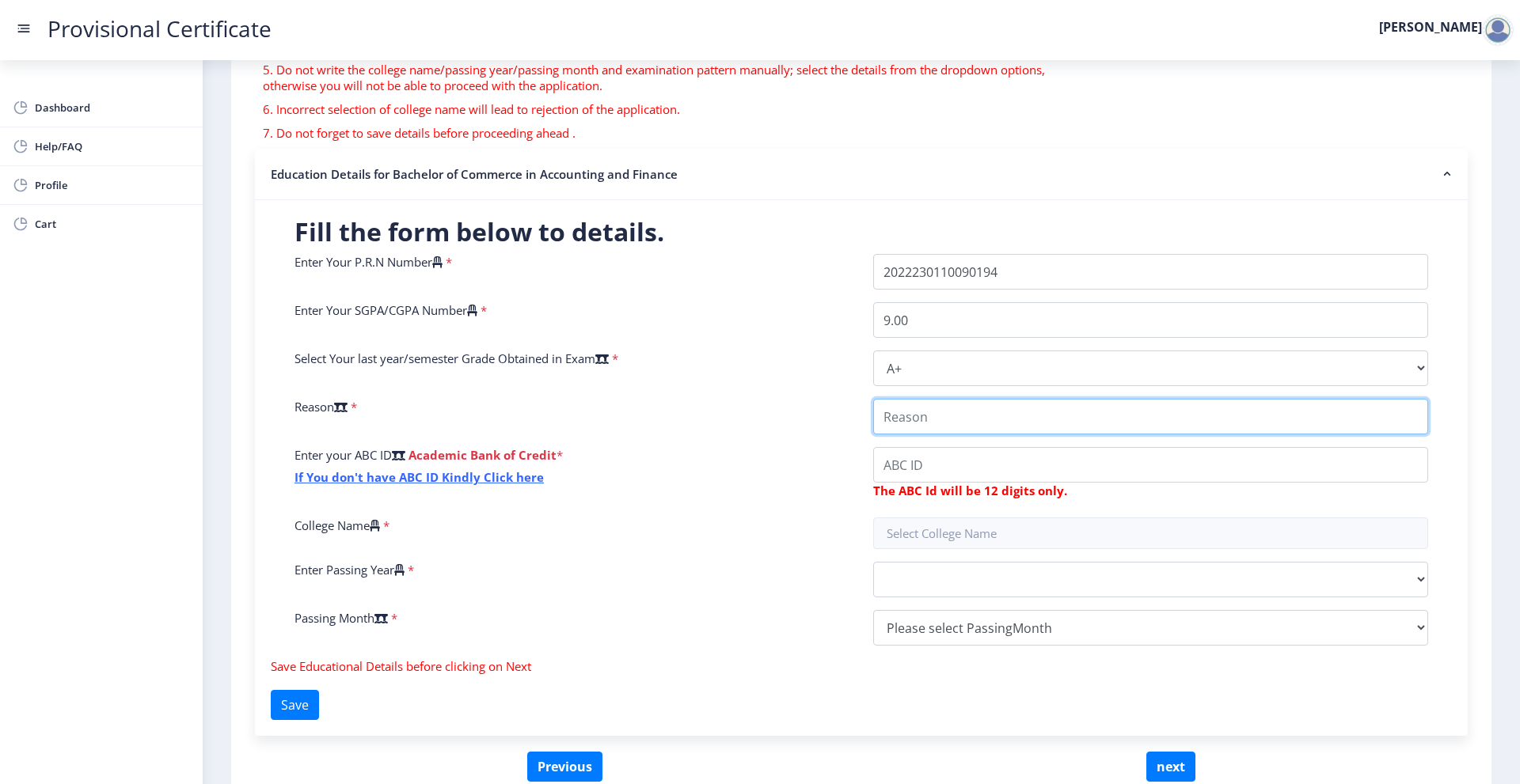
click at [937, 425] on input "College Name" at bounding box center [1151, 417] width 555 height 35
type input "For pursuing higher studies and enrollment in [GEOGRAPHIC_DATA]"
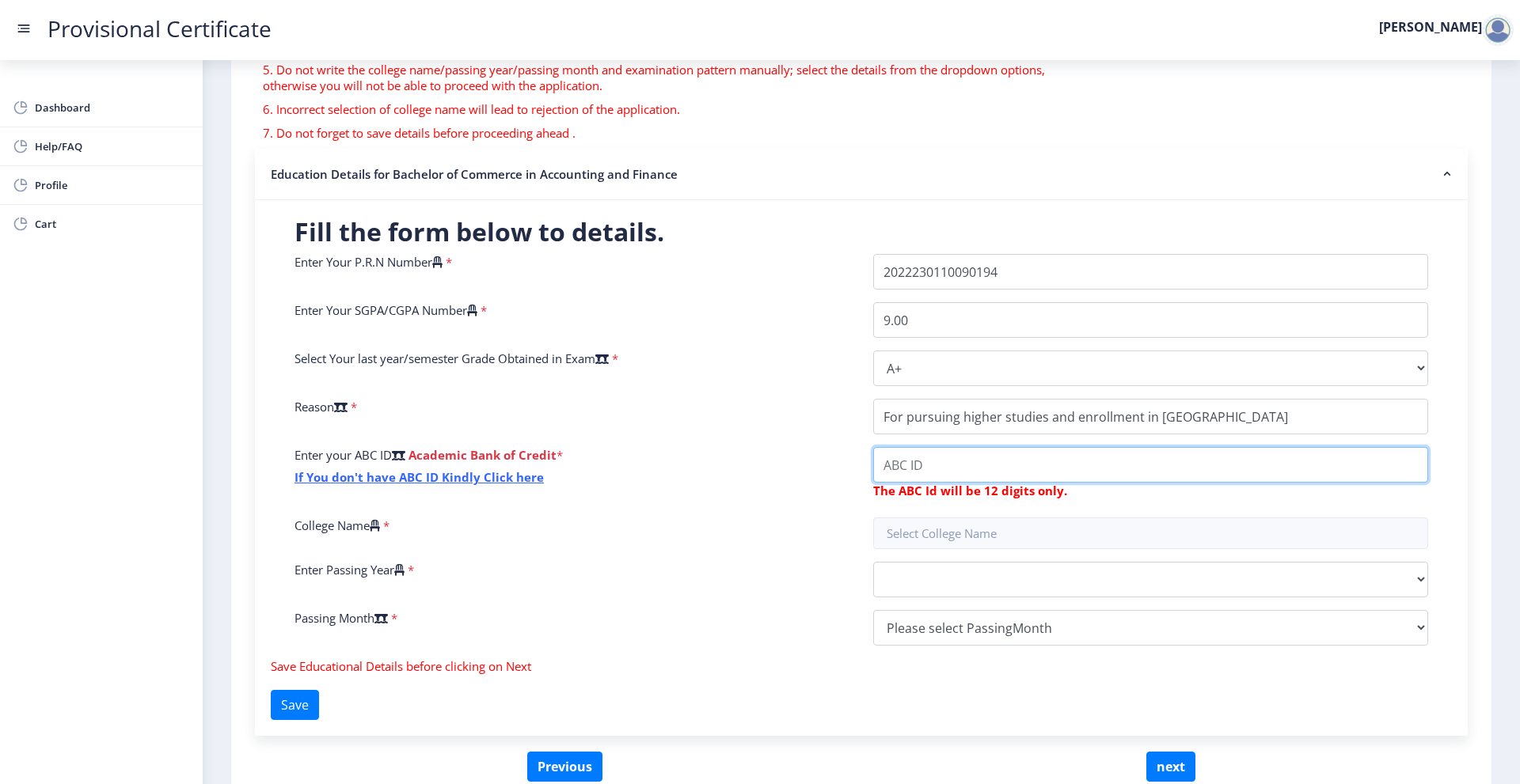
click at [951, 457] on input "College Name" at bounding box center [1151, 465] width 555 height 35
type input "941078717858"
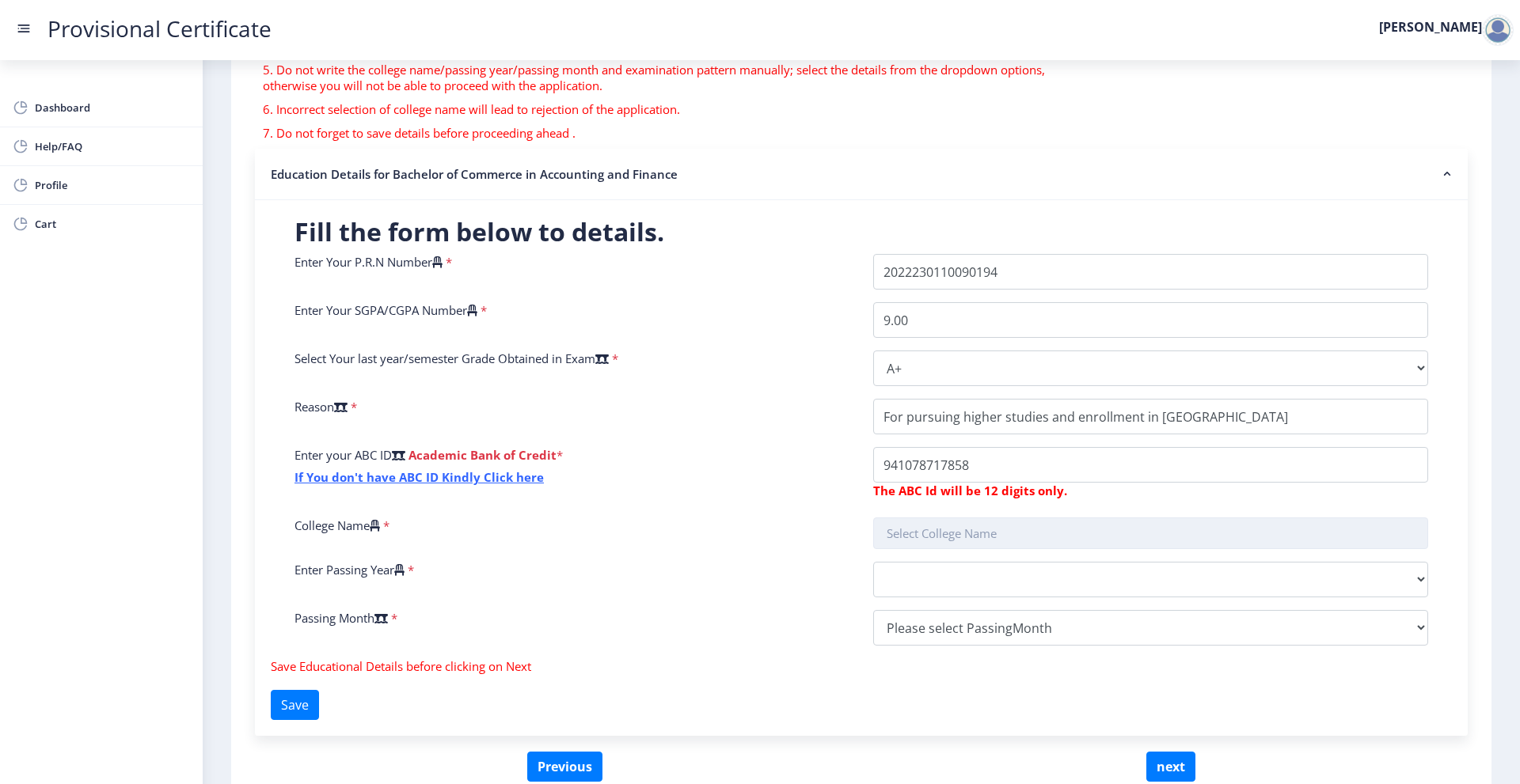
click at [1006, 526] on input "text" at bounding box center [1151, 534] width 555 height 32
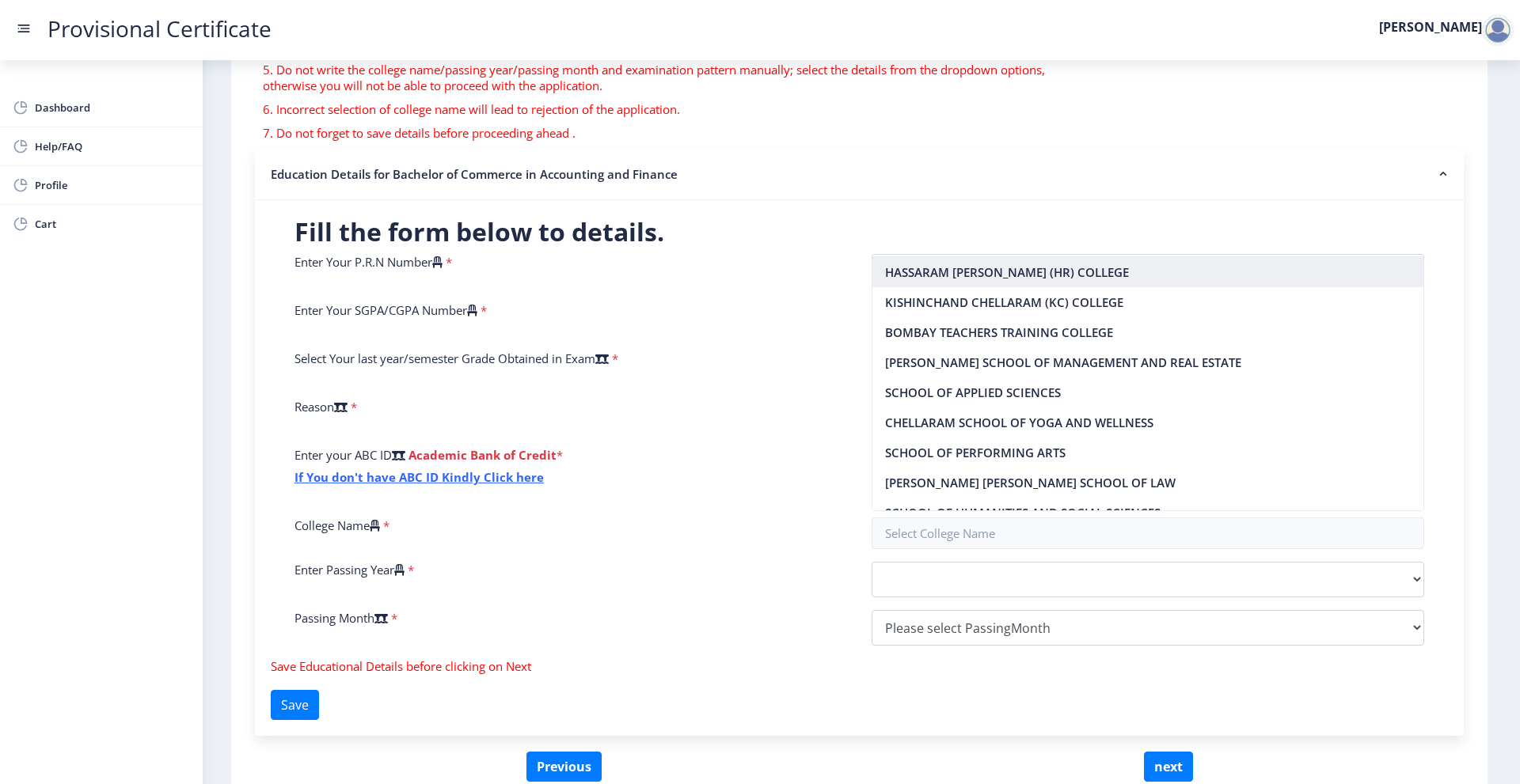
click at [1017, 266] on nb-option "HASSARAM [PERSON_NAME] (HR) COLLEGE" at bounding box center [1148, 273] width 552 height 30
type input "HASSARAM [PERSON_NAME] (HR) COLLEGE"
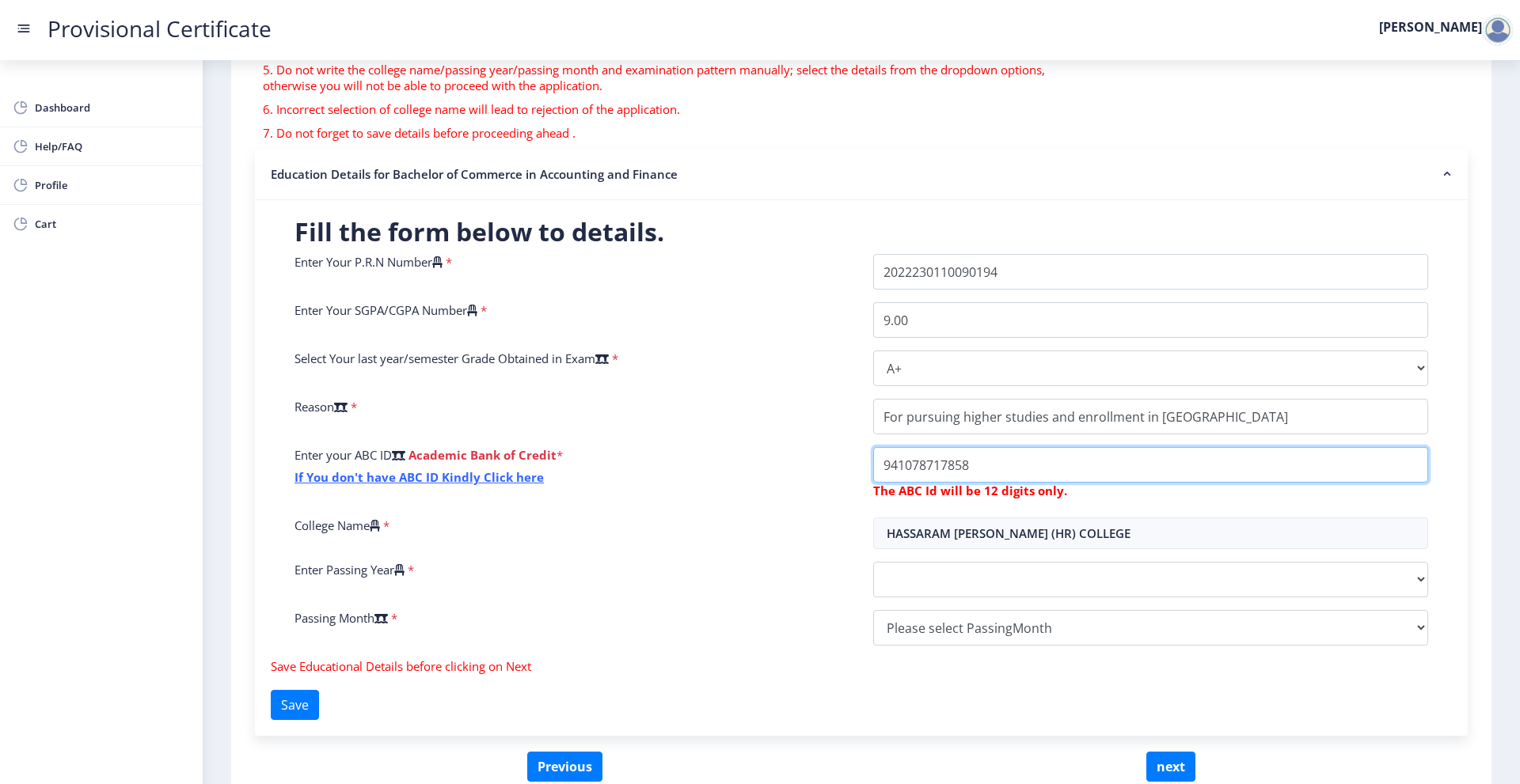
click at [1067, 434] on input "College Name" at bounding box center [1151, 417] width 555 height 35
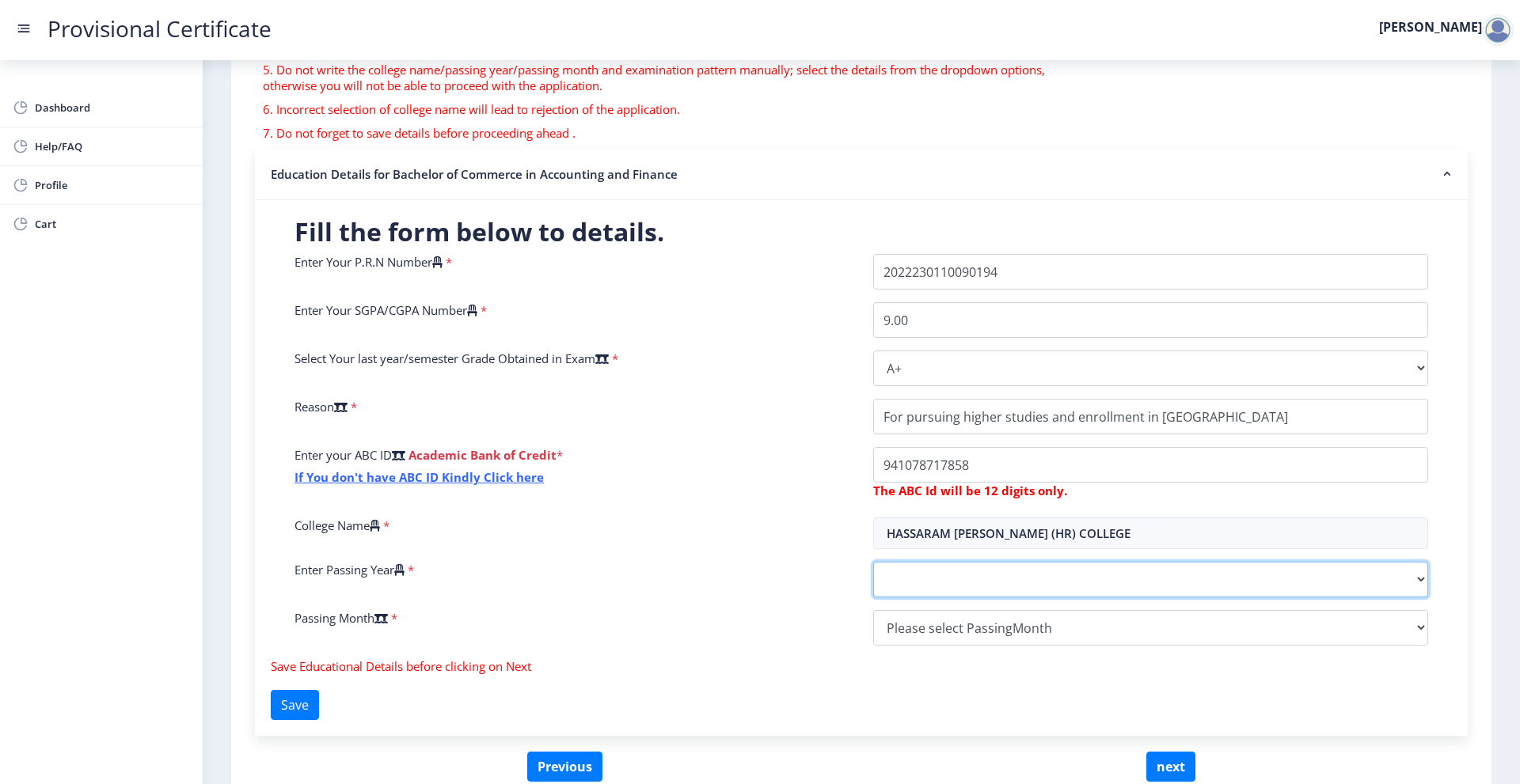
click at [1053, 585] on select "2025 2024 2023 2022 2021 2020 2019 2018 2017 2016 2015 2014 2013 2012 2011 2010…" at bounding box center [1151, 580] width 555 height 35
select select "2025"
click at [874, 562] on select "2025 2024 2023 2022 2021 2020 2019 2018 2017 2016 2015 2014 2013 2012 2011 2010…" at bounding box center [1151, 580] width 555 height 35
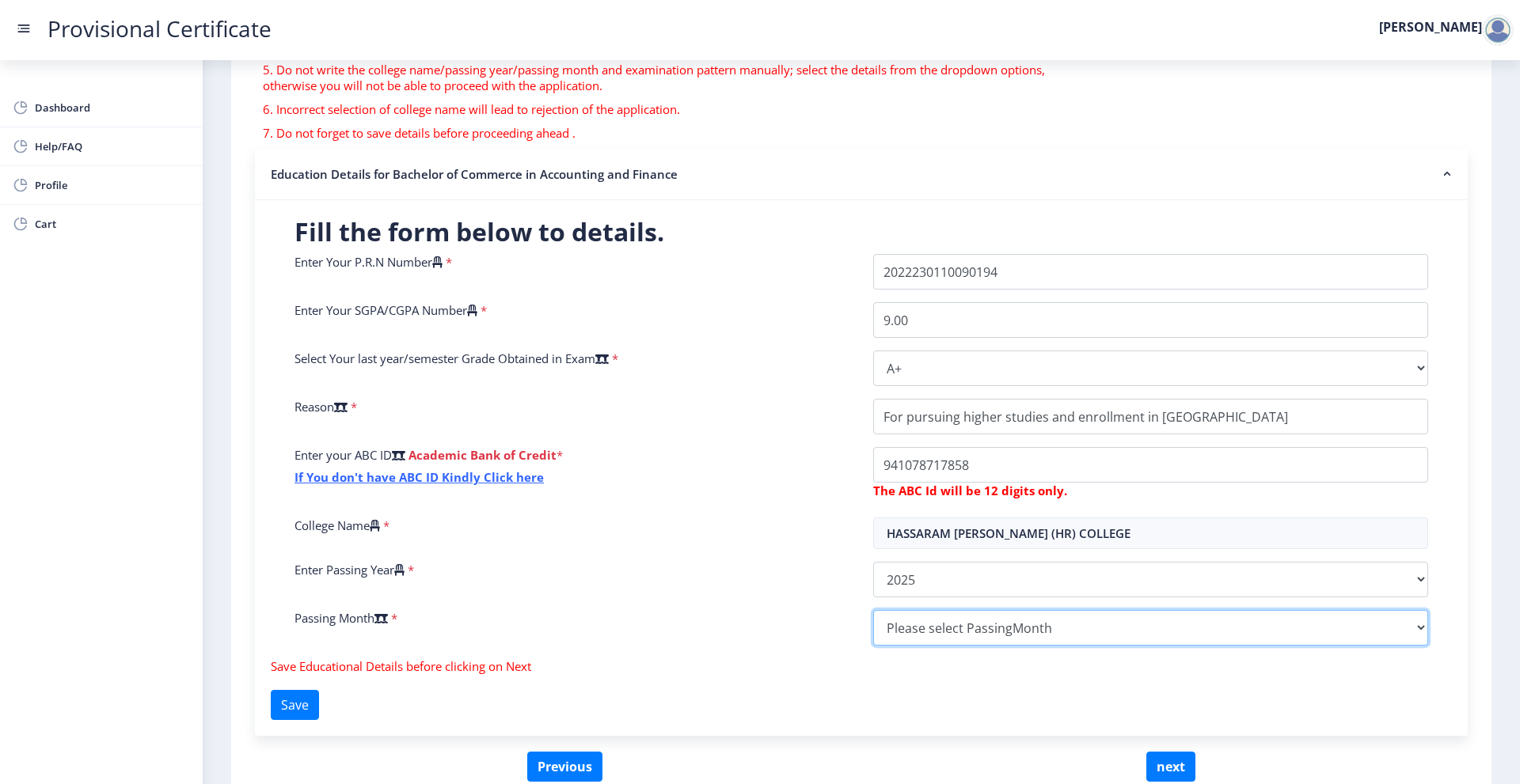
click at [941, 620] on select "Please select PassingMonth (01) January (02) February (03) March (04) April (05…" at bounding box center [1151, 628] width 555 height 35
select select "April"
click at [874, 611] on select "Please select PassingMonth (01) January (02) February (03) March (04) April (05…" at bounding box center [1151, 628] width 555 height 35
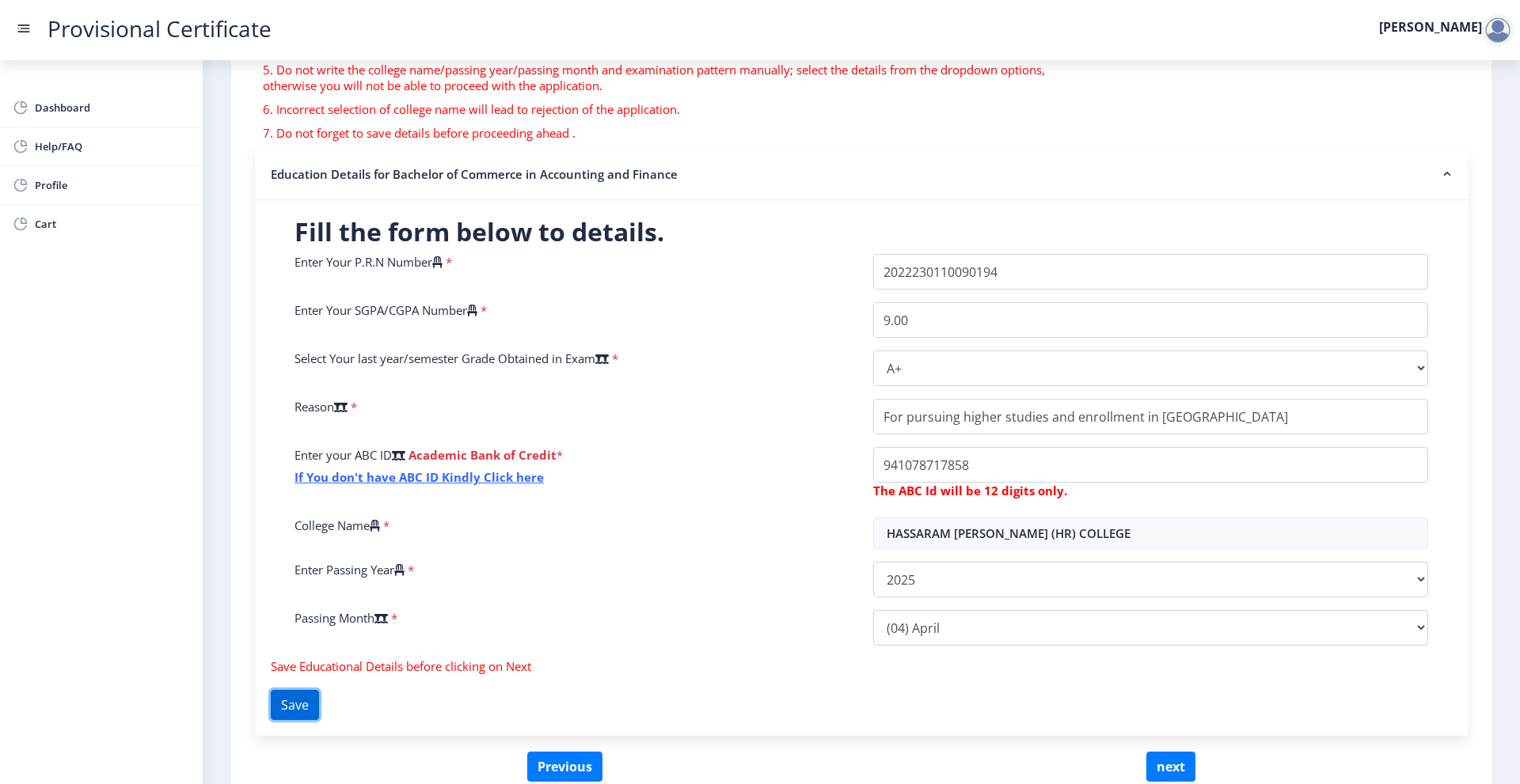
click at [304, 708] on button "Save" at bounding box center [295, 705] width 49 height 30
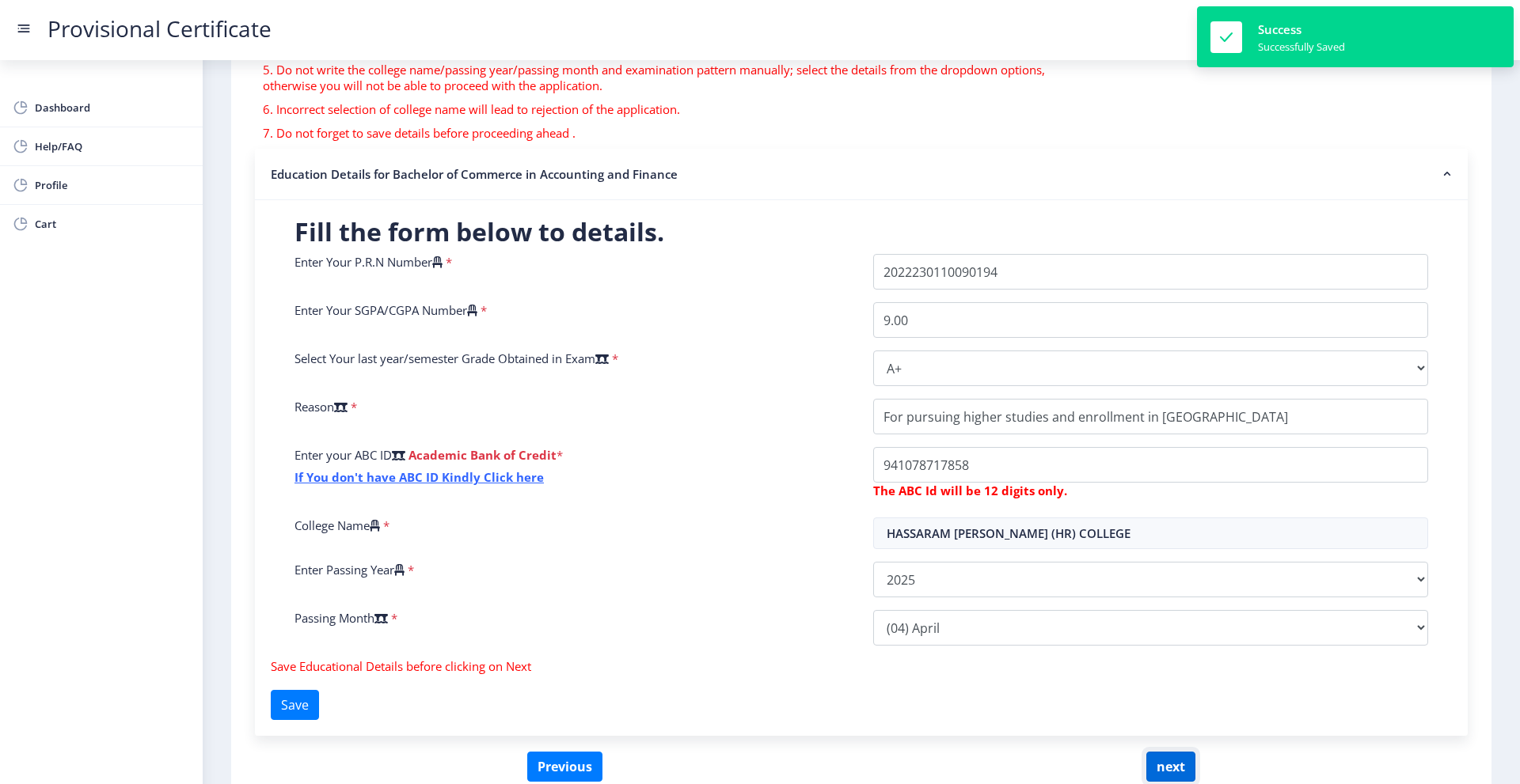
click at [1146, 761] on button "next" at bounding box center [1170, 767] width 49 height 30
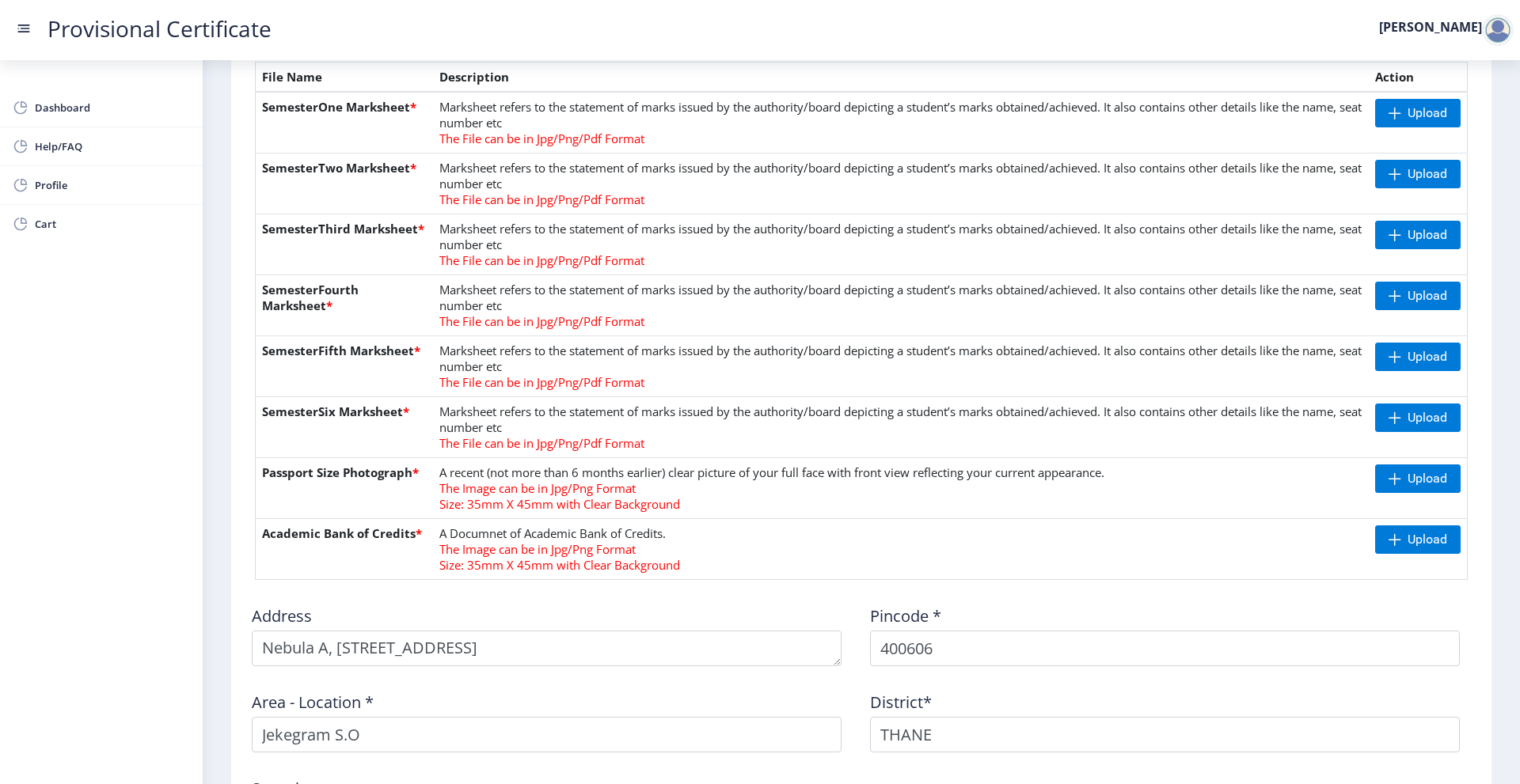
scroll to position [317, 0]
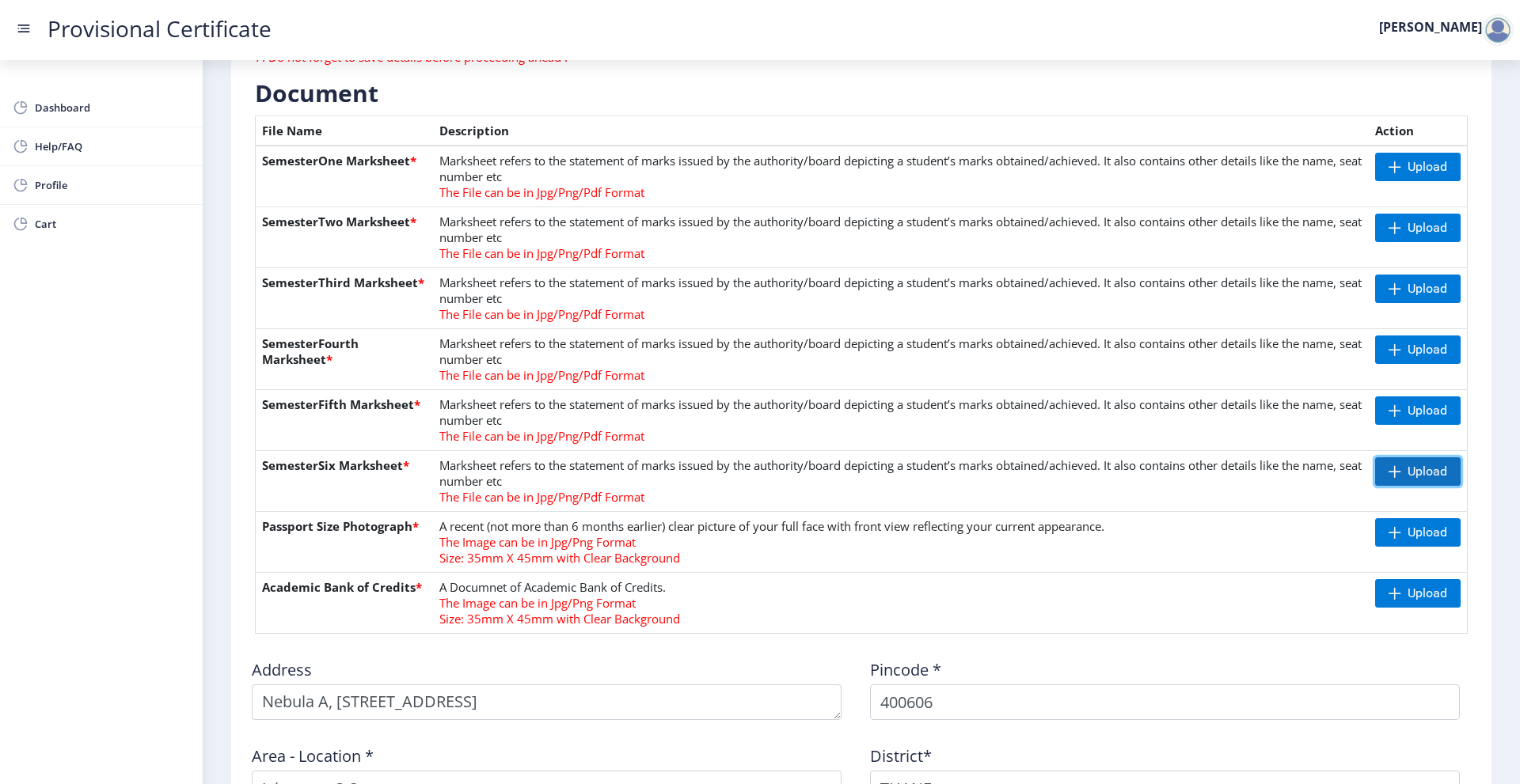
click at [1376, 470] on span "Upload" at bounding box center [1418, 472] width 86 height 28
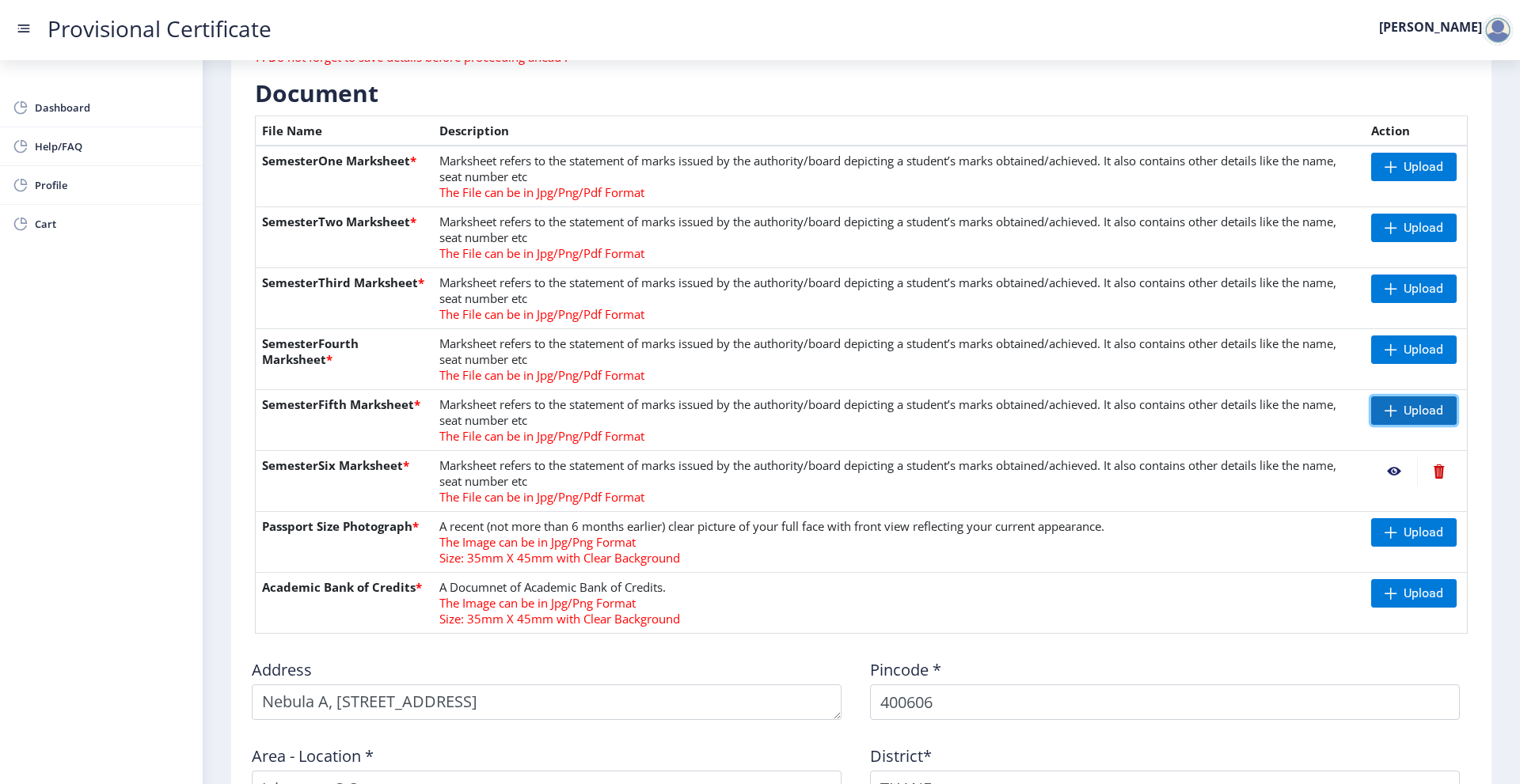
click at [1379, 412] on span "Upload" at bounding box center [1414, 411] width 86 height 28
click at [1385, 410] on nb-action at bounding box center [1394, 411] width 46 height 28
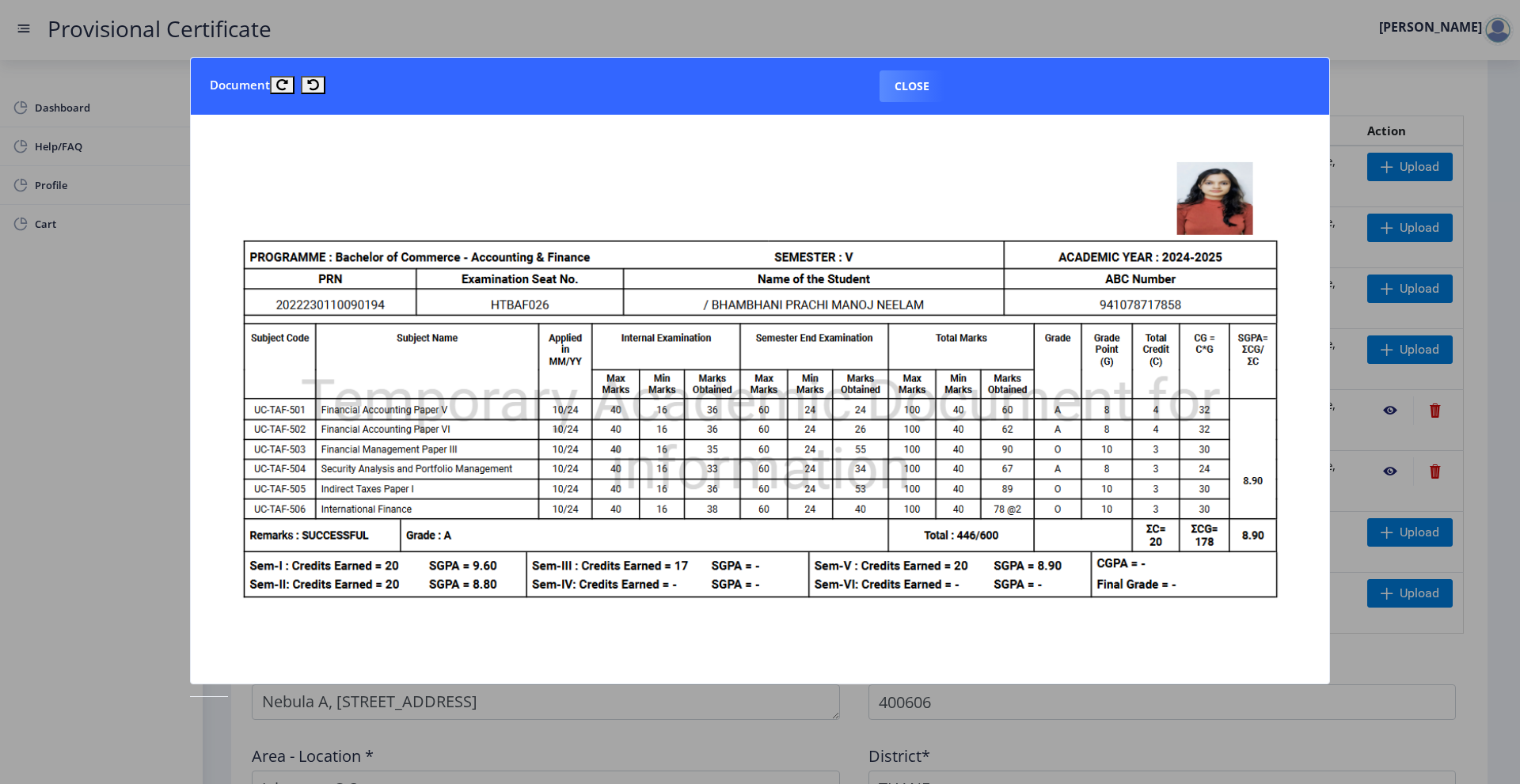
drag, startPoint x: 921, startPoint y: 87, endPoint x: 988, endPoint y: 116, distance: 73.0
click at [922, 88] on button "Close" at bounding box center [912, 87] width 65 height 32
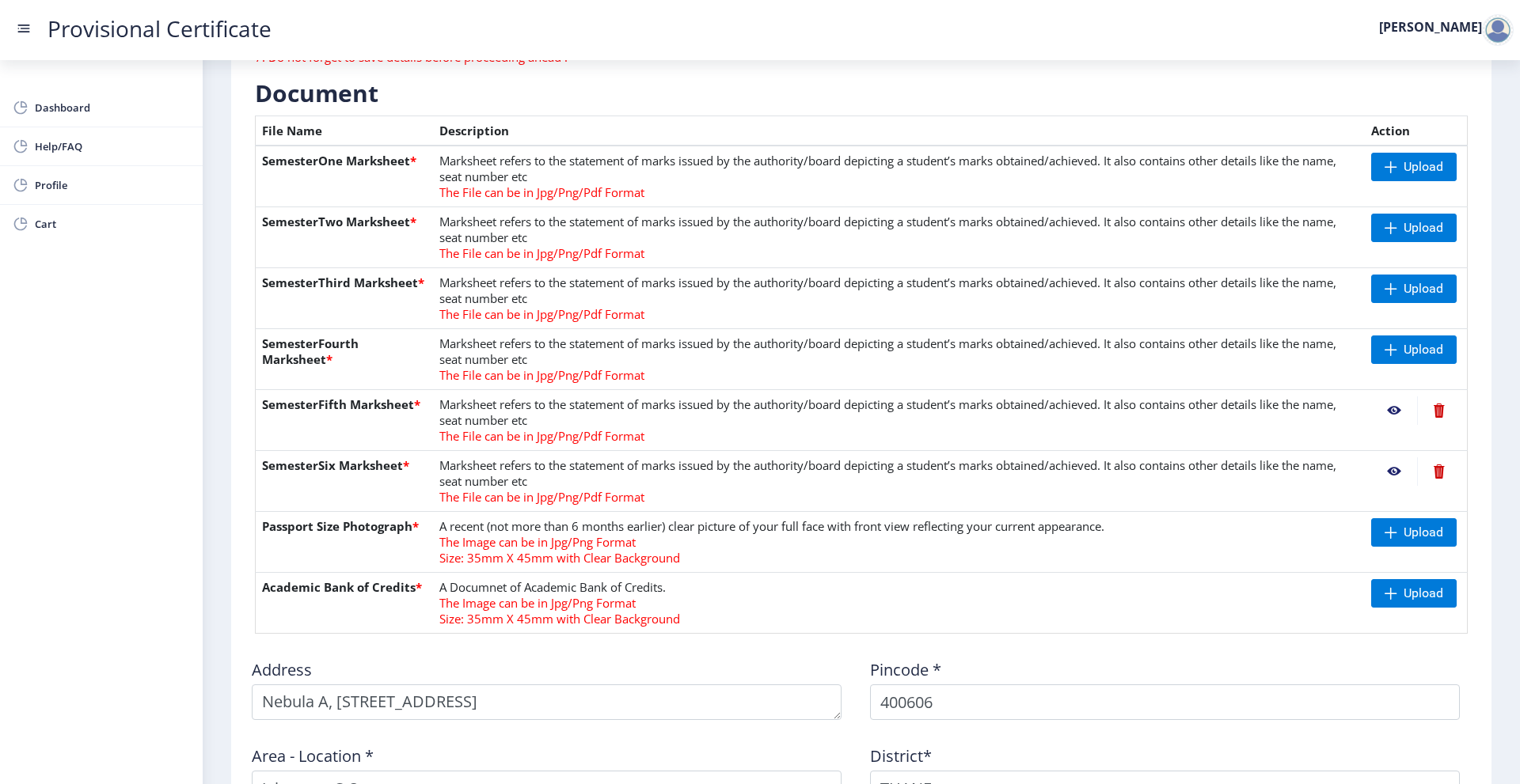
click at [1389, 466] on nb-action at bounding box center [1394, 472] width 46 height 28
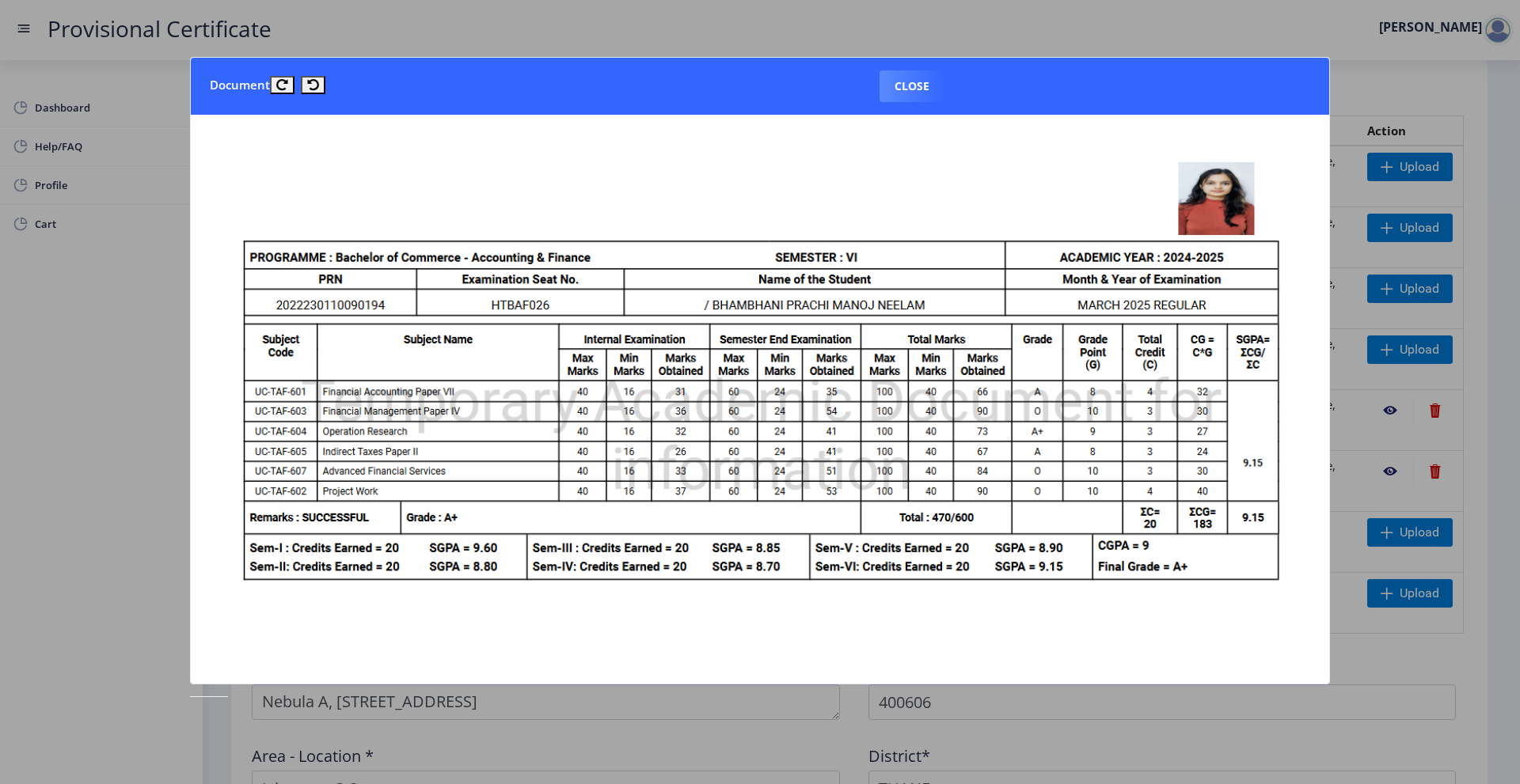
drag, startPoint x: 922, startPoint y: 85, endPoint x: 1239, endPoint y: 283, distance: 373.8
click at [922, 86] on button "Close" at bounding box center [912, 87] width 65 height 32
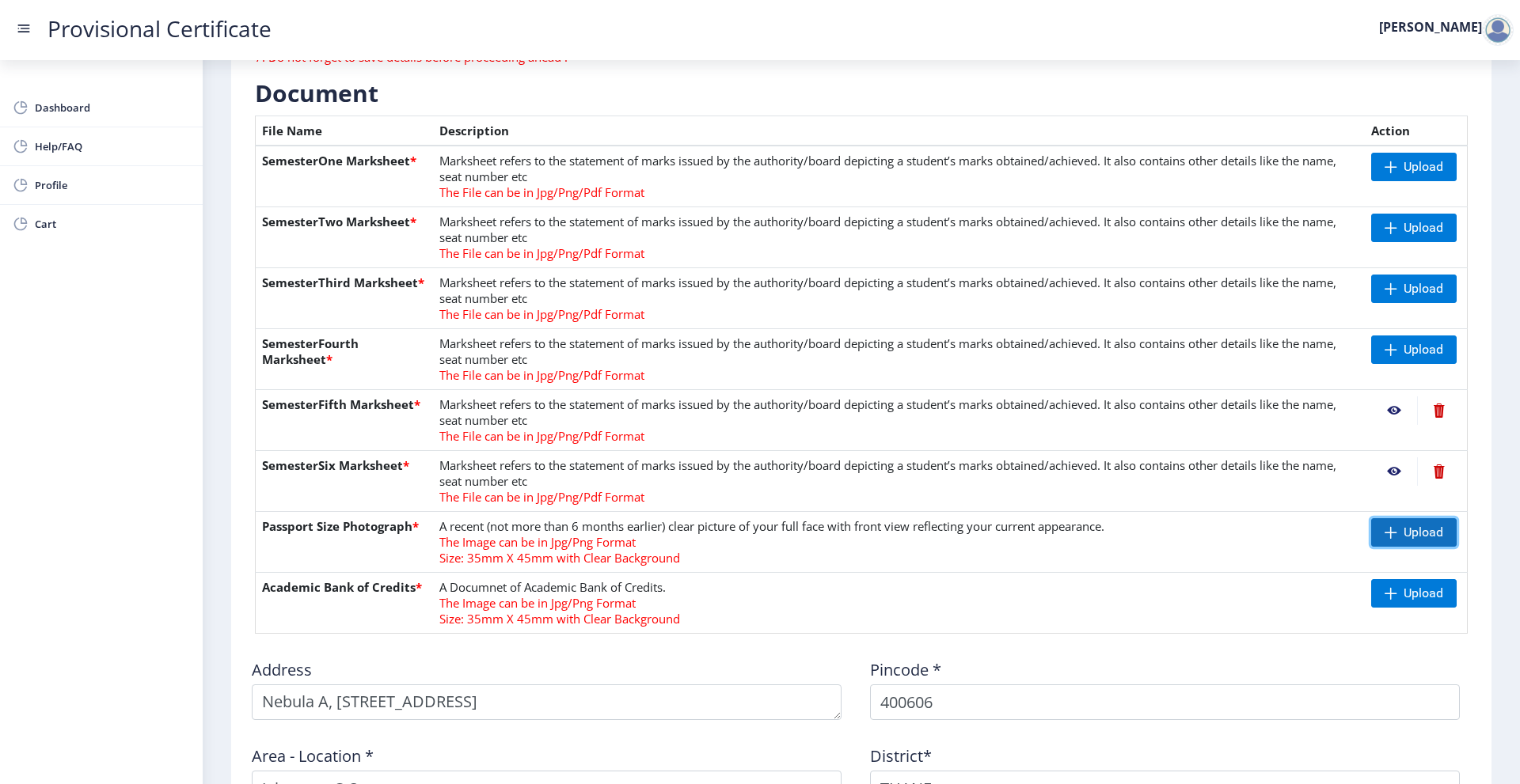
click at [1385, 524] on span "Upload" at bounding box center [1414, 533] width 86 height 28
click at [1389, 534] on nb-action at bounding box center [1394, 533] width 46 height 28
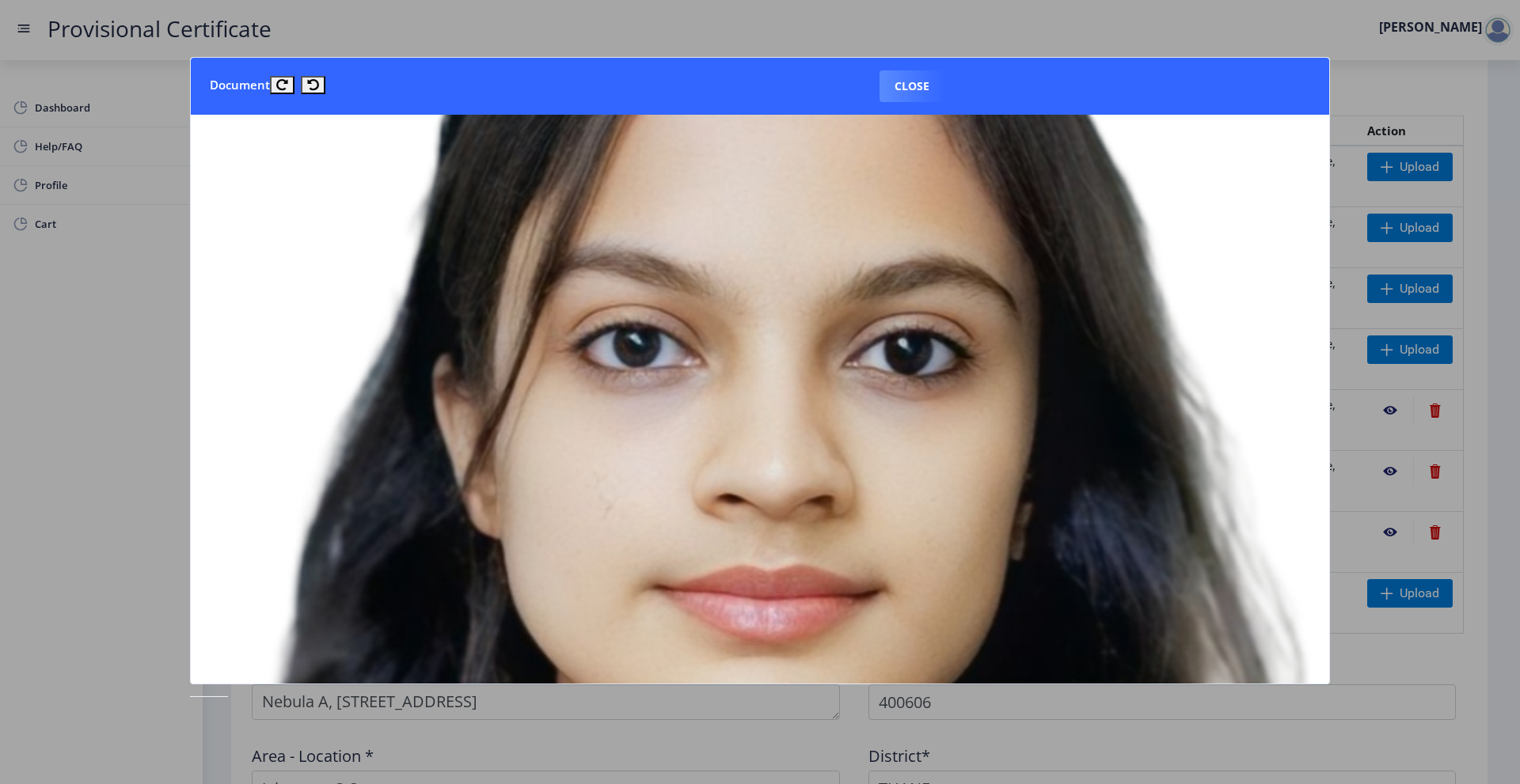
scroll to position [237, 0]
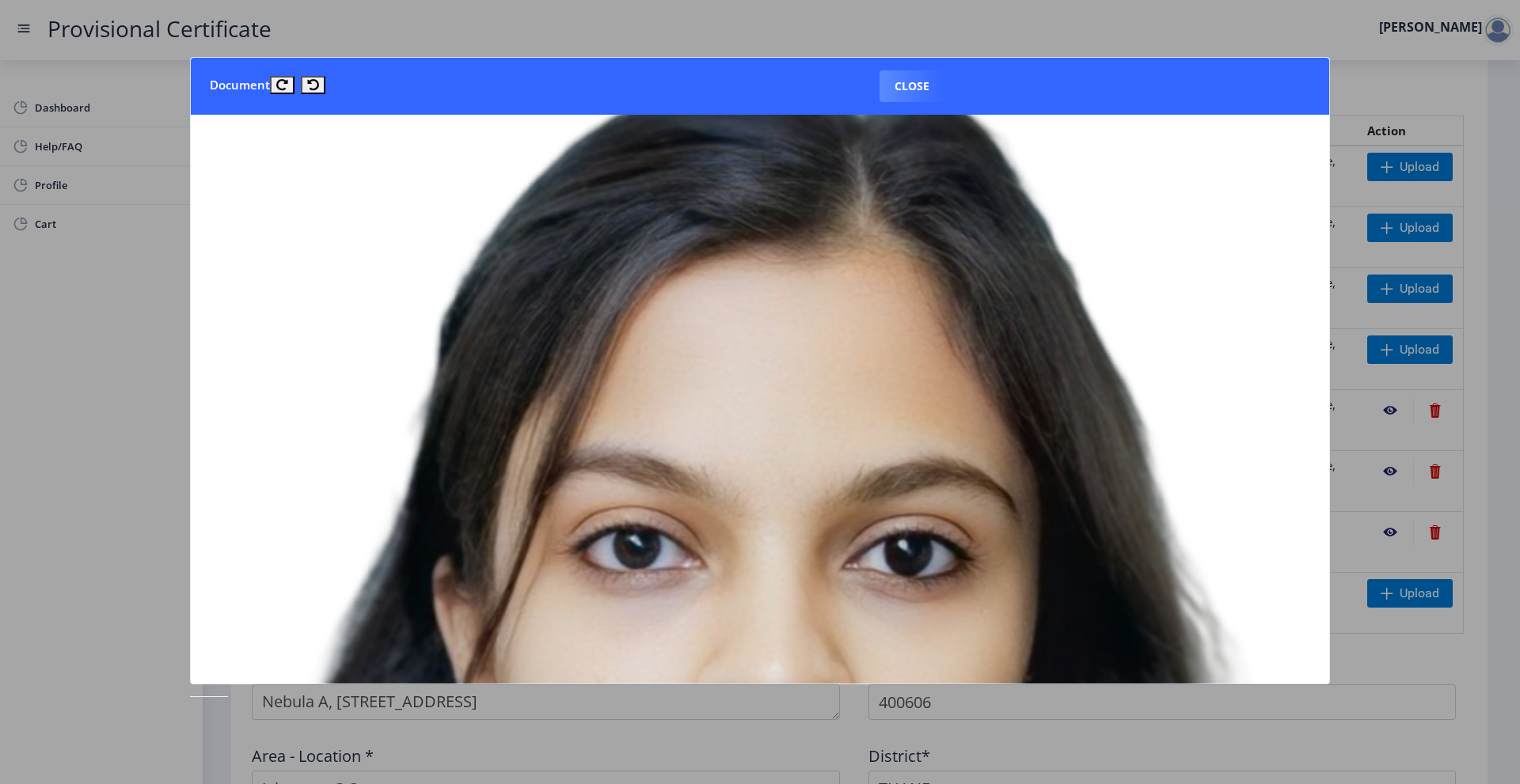
drag, startPoint x: 923, startPoint y: 94, endPoint x: 937, endPoint y: 104, distance: 17.2
click at [924, 94] on button "Close" at bounding box center [912, 87] width 65 height 32
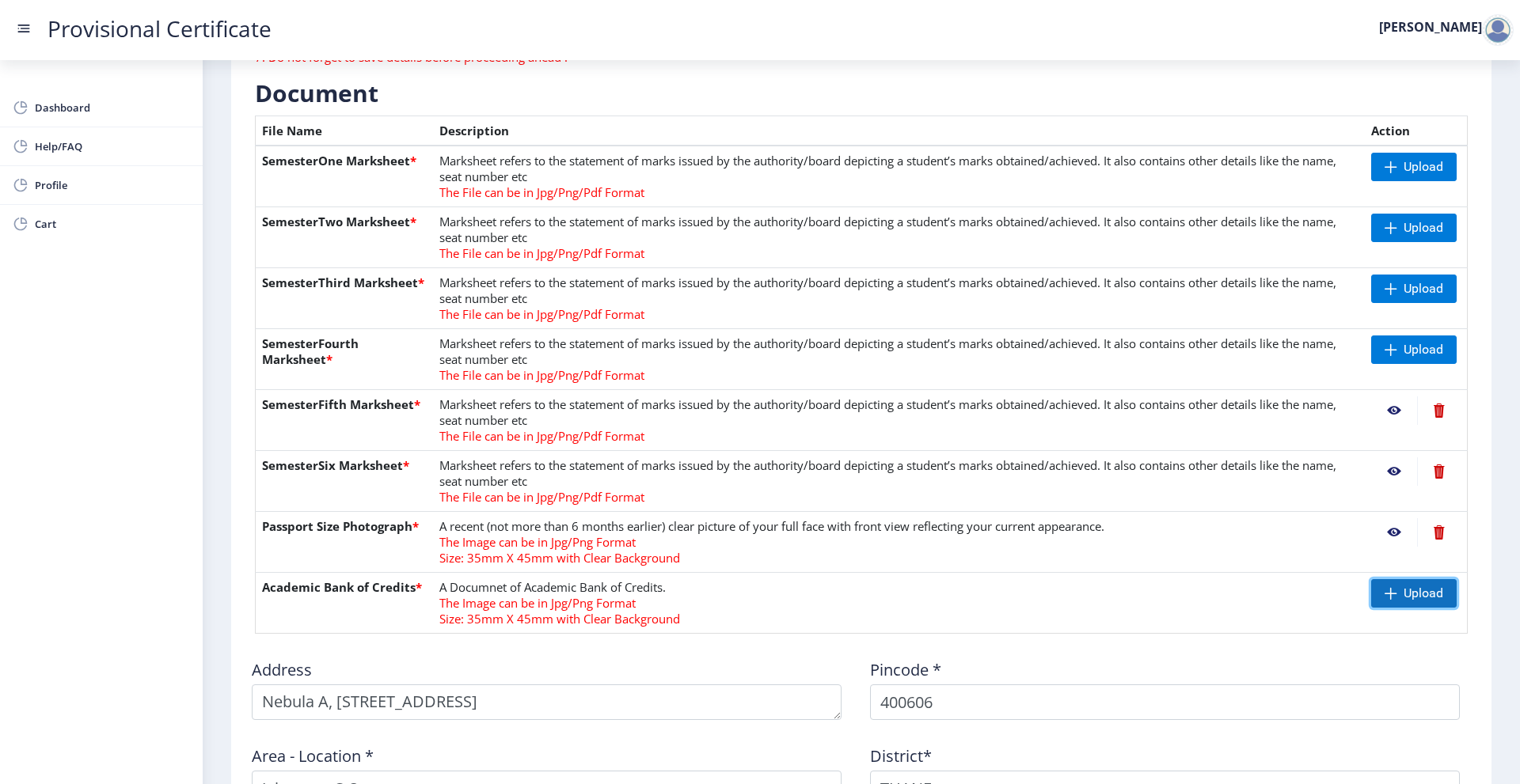
click at [1394, 581] on span "Upload" at bounding box center [1414, 594] width 86 height 28
click at [1388, 586] on nb-action at bounding box center [1394, 594] width 46 height 28
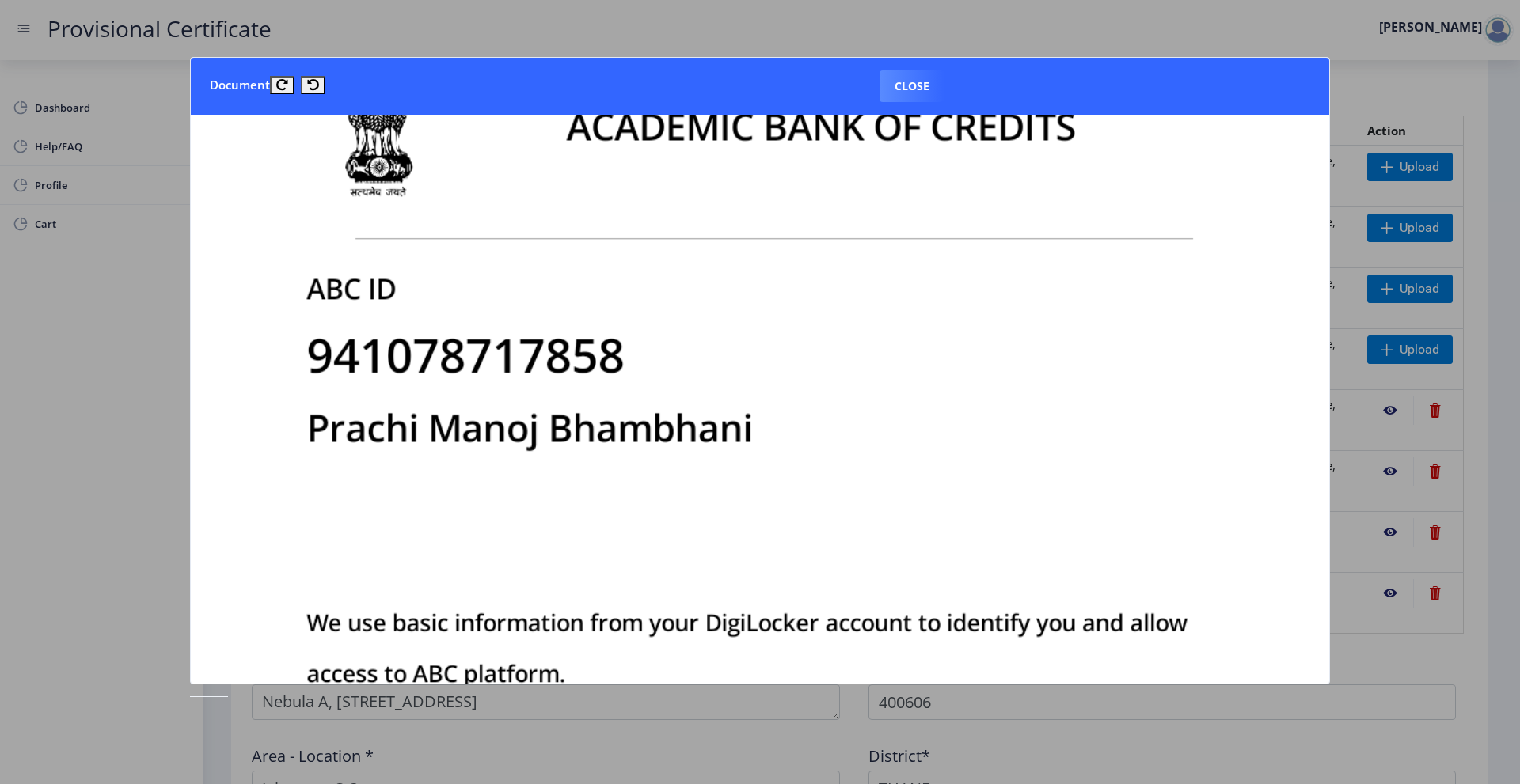
scroll to position [79, 0]
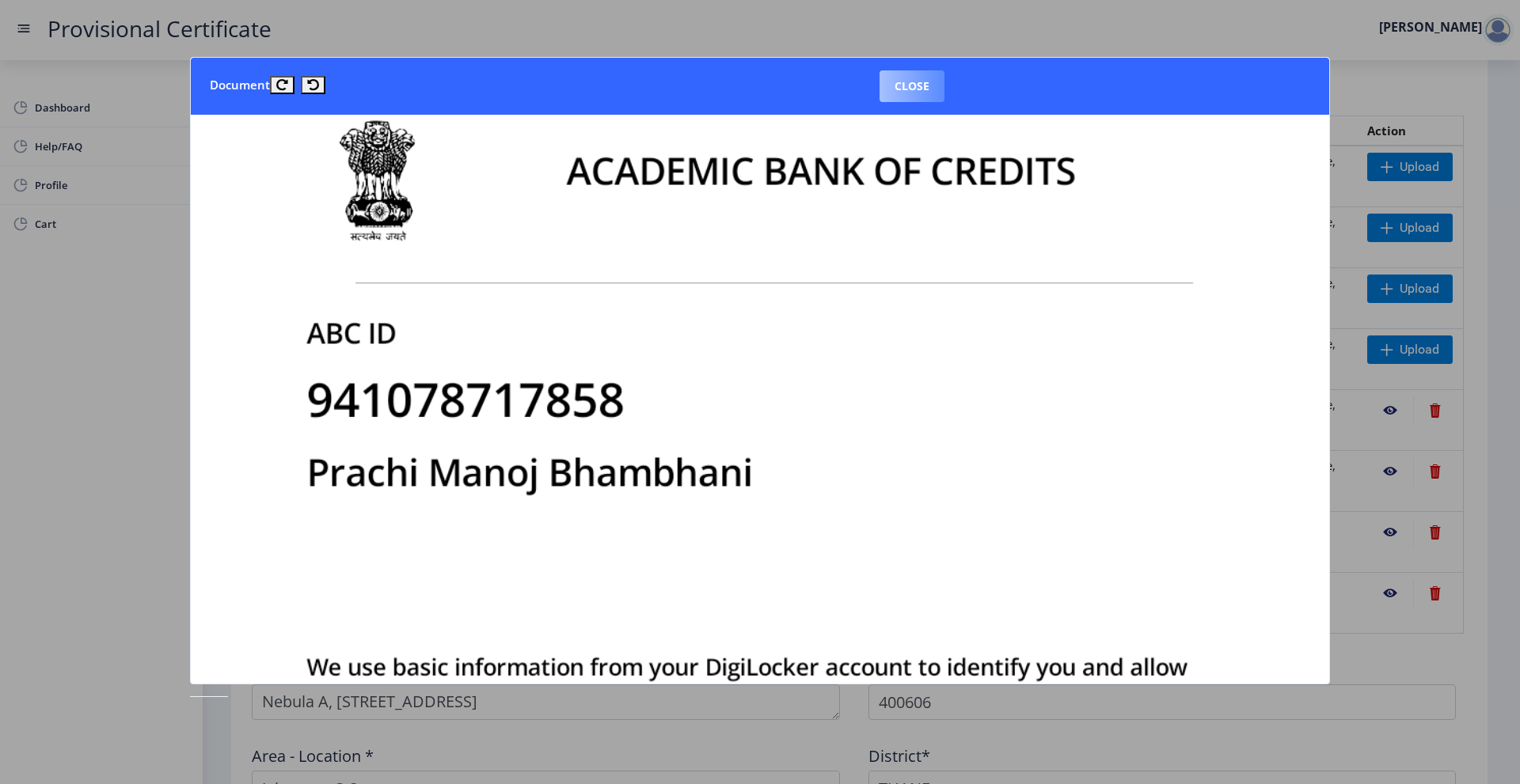
click at [911, 91] on button "Close" at bounding box center [912, 87] width 65 height 32
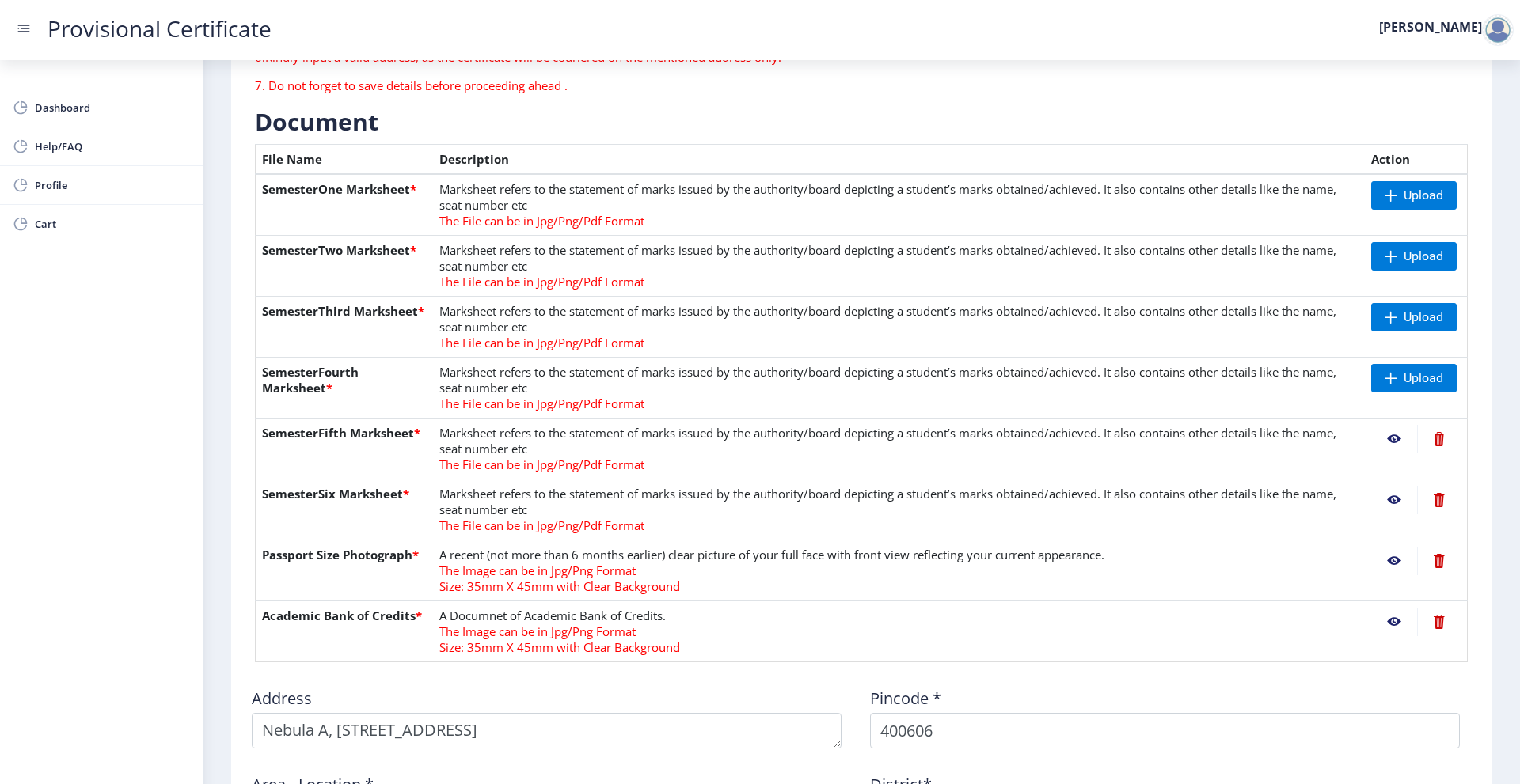
scroll to position [237, 0]
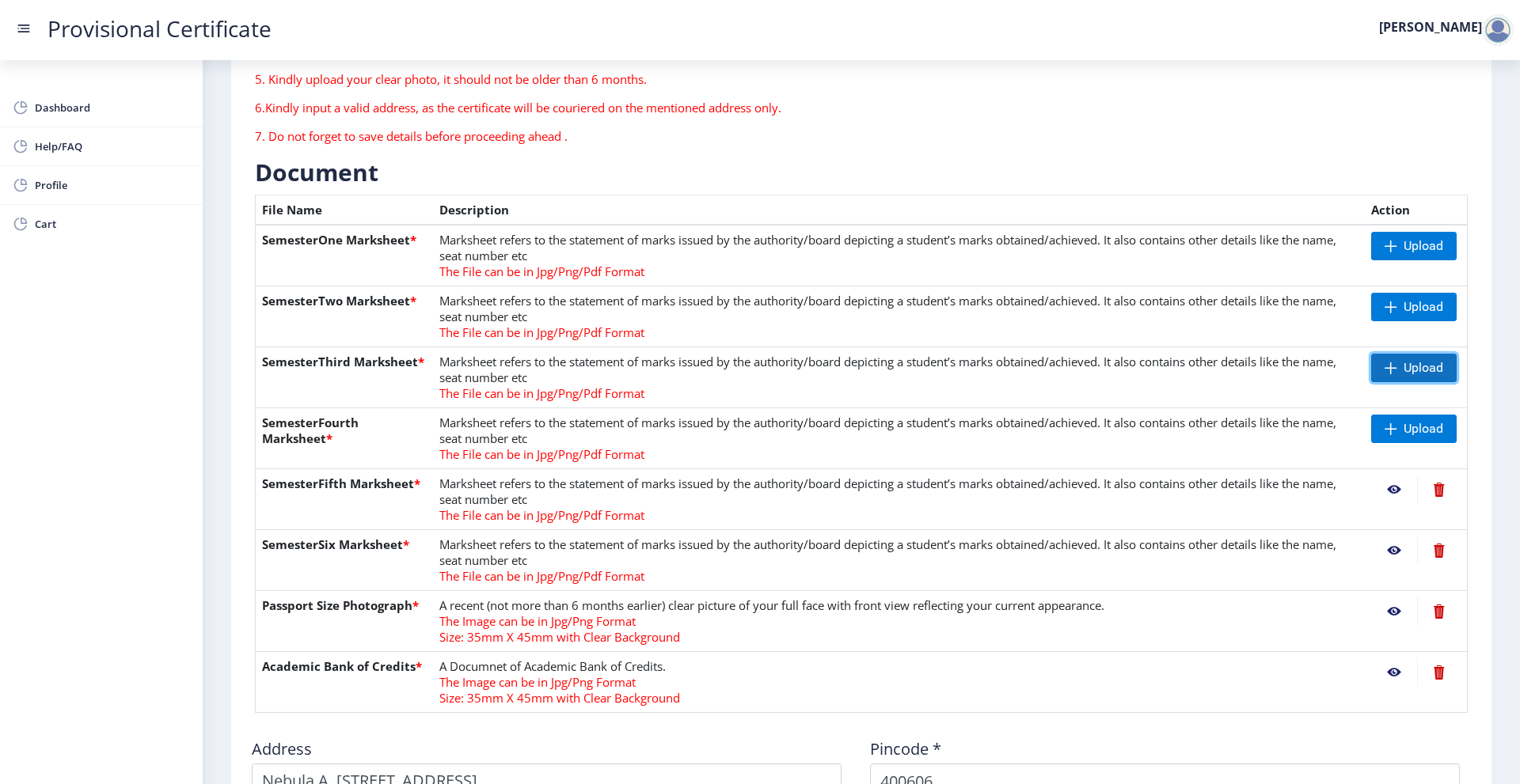
click at [1399, 365] on span "Upload" at bounding box center [1414, 368] width 86 height 28
click at [1385, 432] on span at bounding box center [1391, 429] width 12 height 12
click at [1393, 366] on nb-action at bounding box center [1394, 368] width 46 height 28
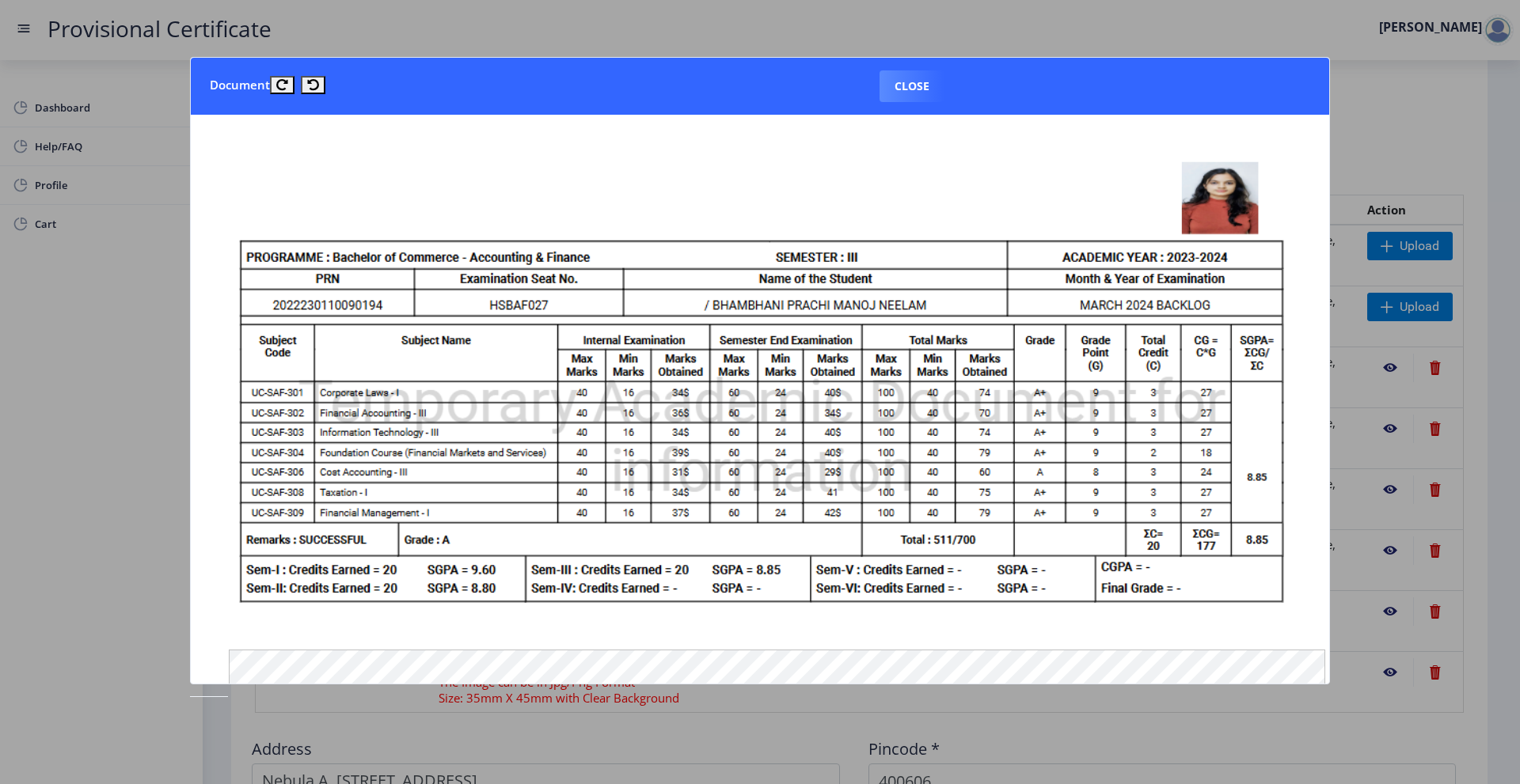
click at [1365, 270] on div at bounding box center [760, 392] width 1520 height 784
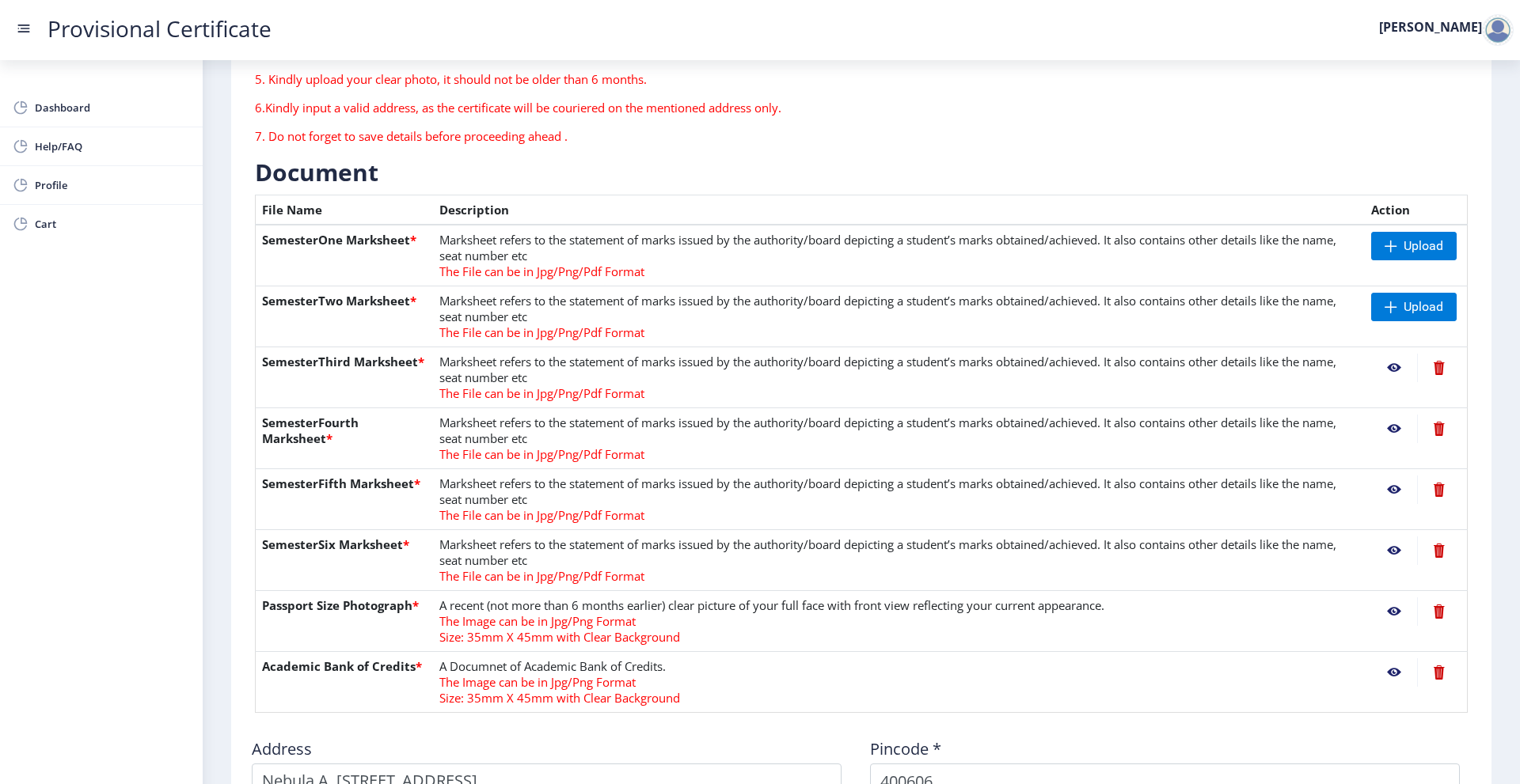
click at [1395, 430] on nb-action at bounding box center [1394, 429] width 46 height 28
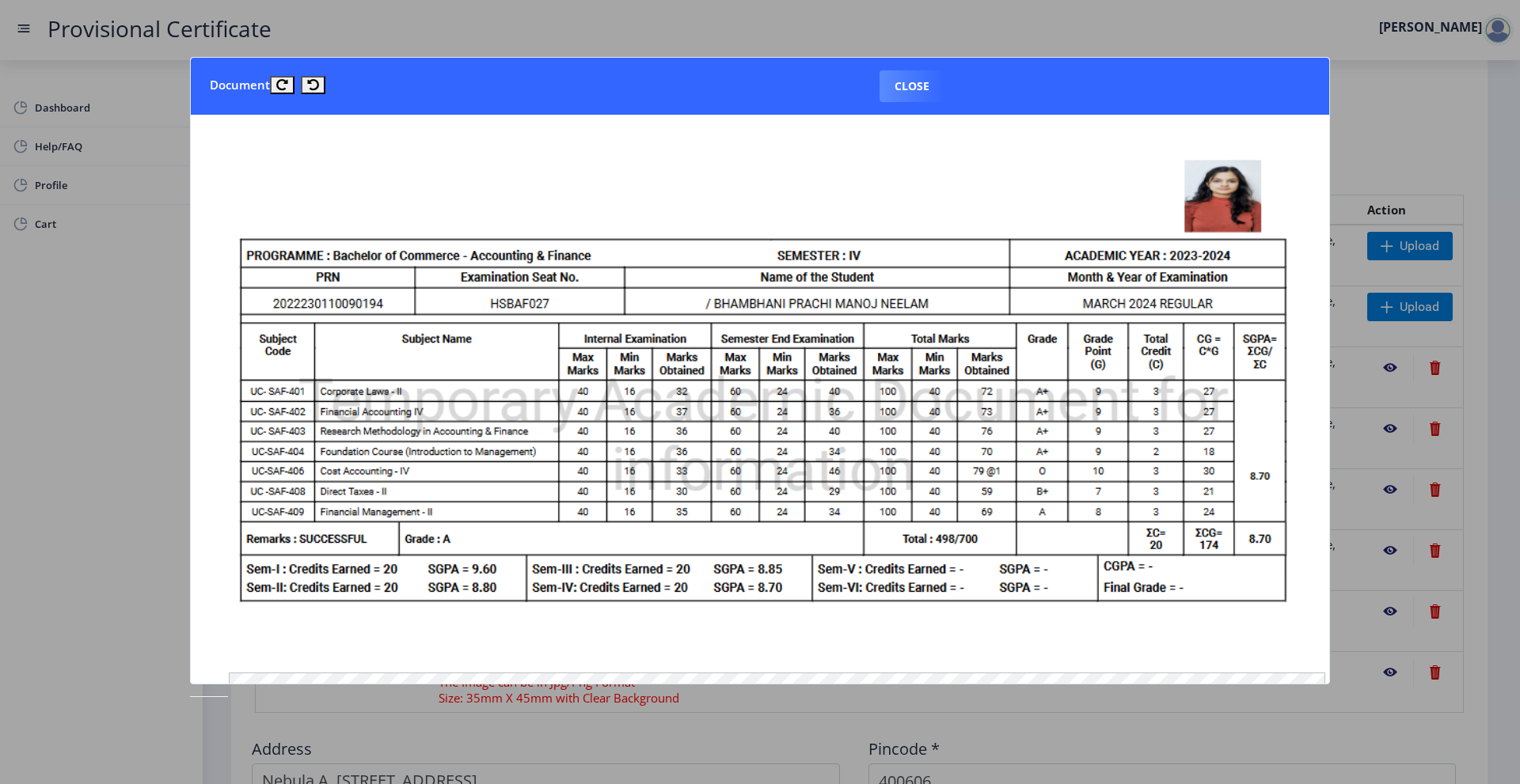
click at [1353, 386] on div at bounding box center [760, 392] width 1520 height 784
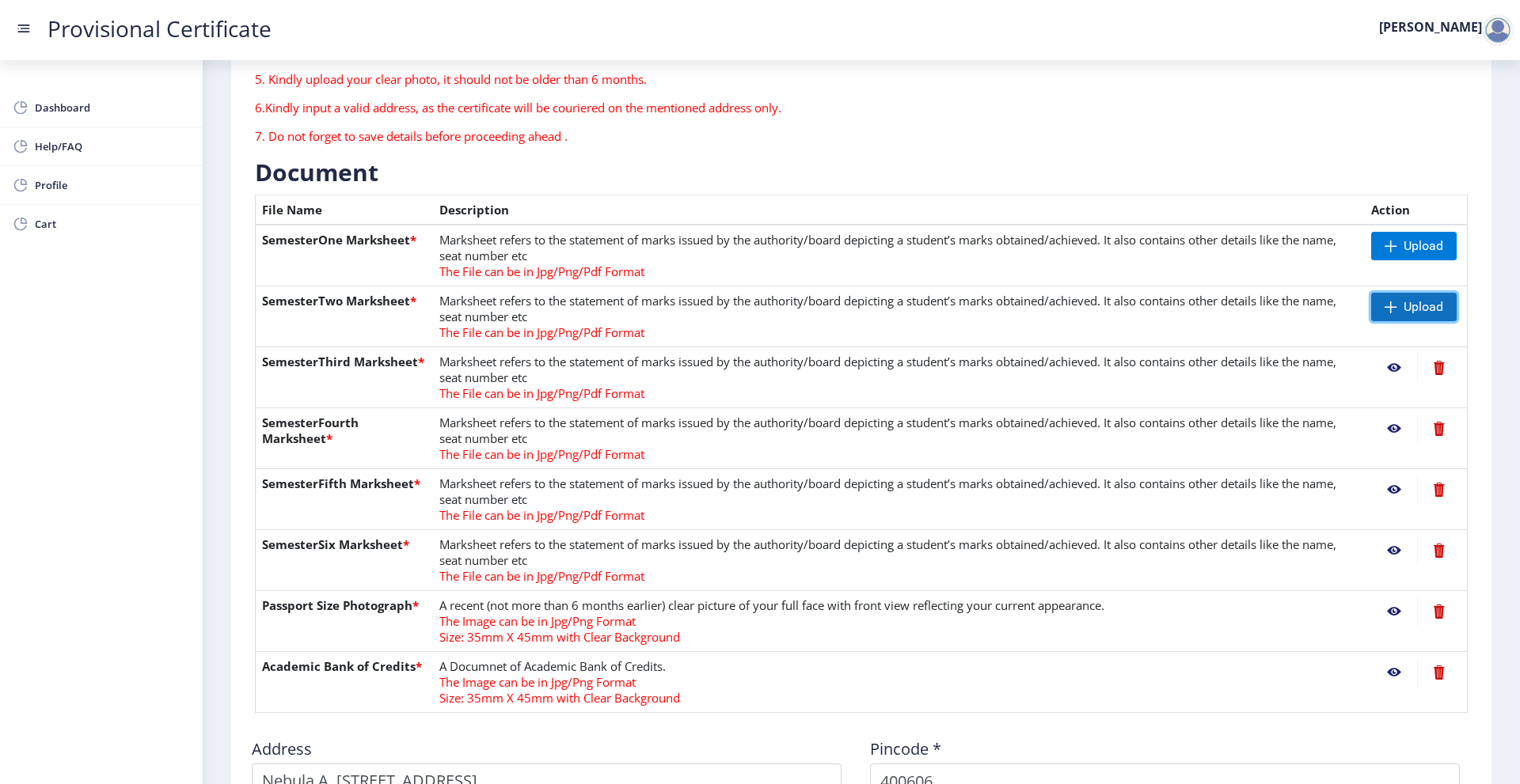
click at [1404, 311] on span "Upload" at bounding box center [1424, 307] width 40 height 16
click at [1393, 246] on span at bounding box center [1391, 246] width 12 height 12
click at [1389, 250] on nb-action at bounding box center [1394, 246] width 46 height 28
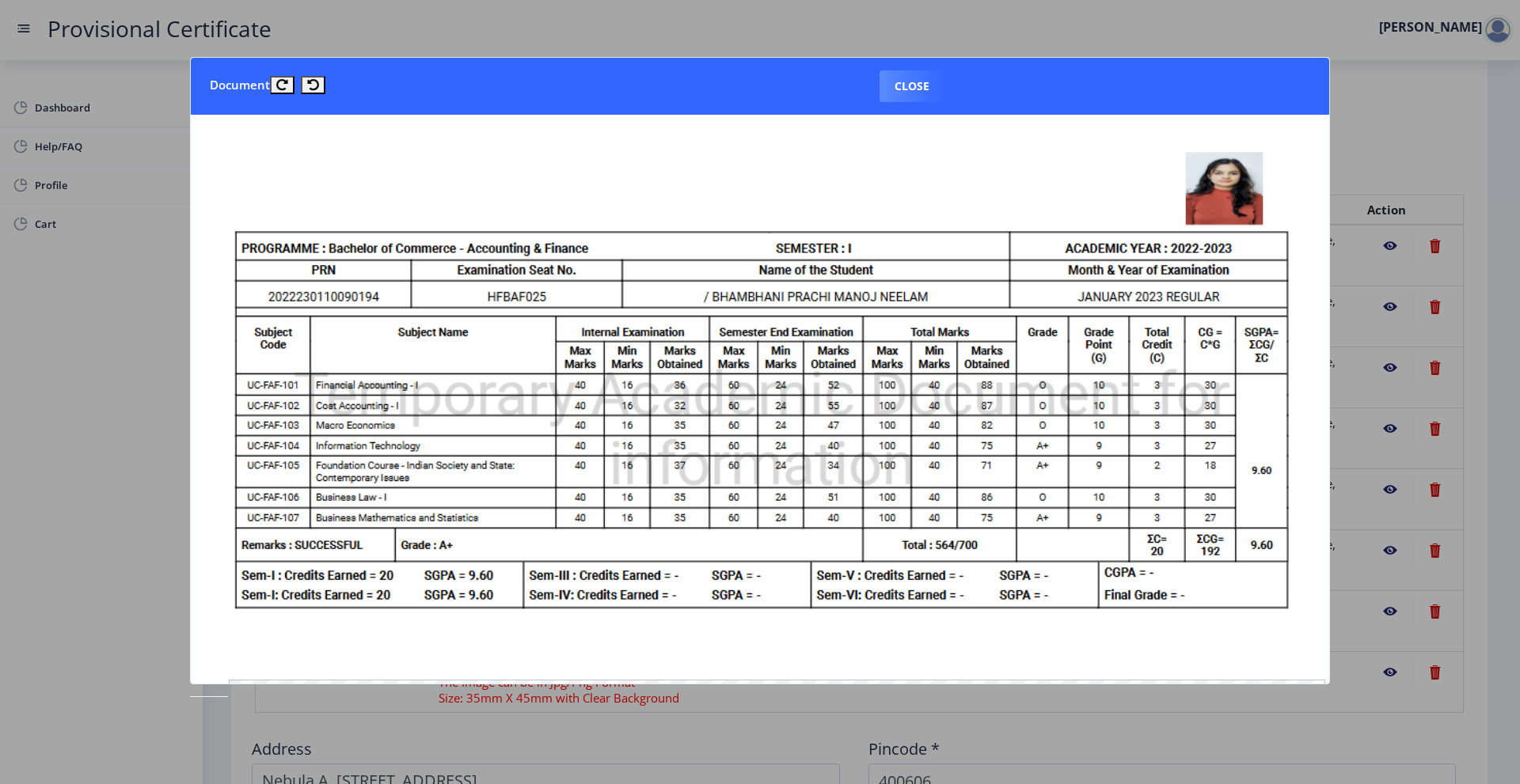
drag, startPoint x: 1446, startPoint y: 113, endPoint x: 1447, endPoint y: 152, distance: 39.0
click at [1446, 122] on div at bounding box center [760, 392] width 1520 height 784
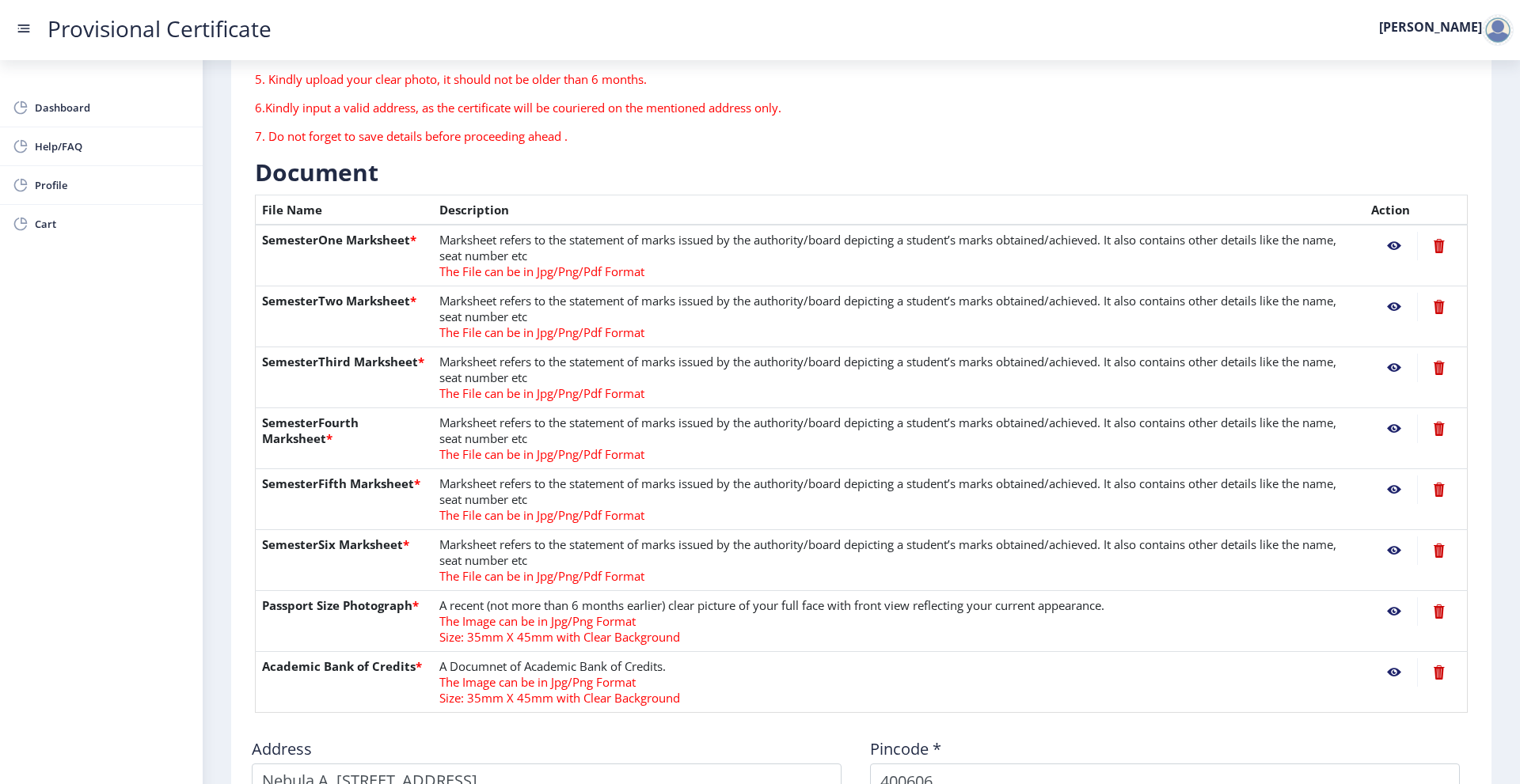
click at [1390, 308] on nb-action at bounding box center [1394, 307] width 46 height 28
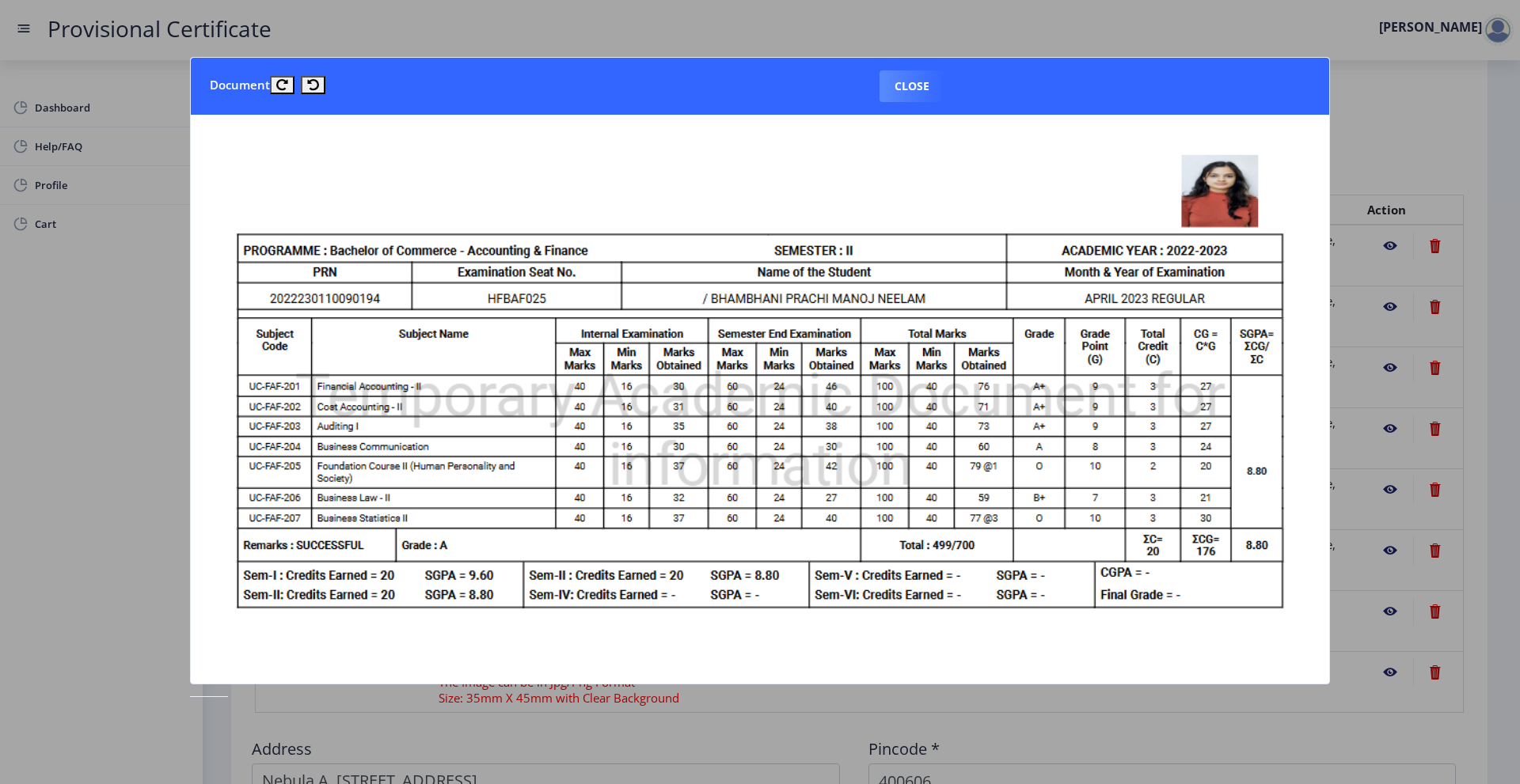
drag, startPoint x: 1380, startPoint y: 146, endPoint x: 1462, endPoint y: 294, distance: 169.2
click at [1380, 147] on div at bounding box center [760, 392] width 1520 height 784
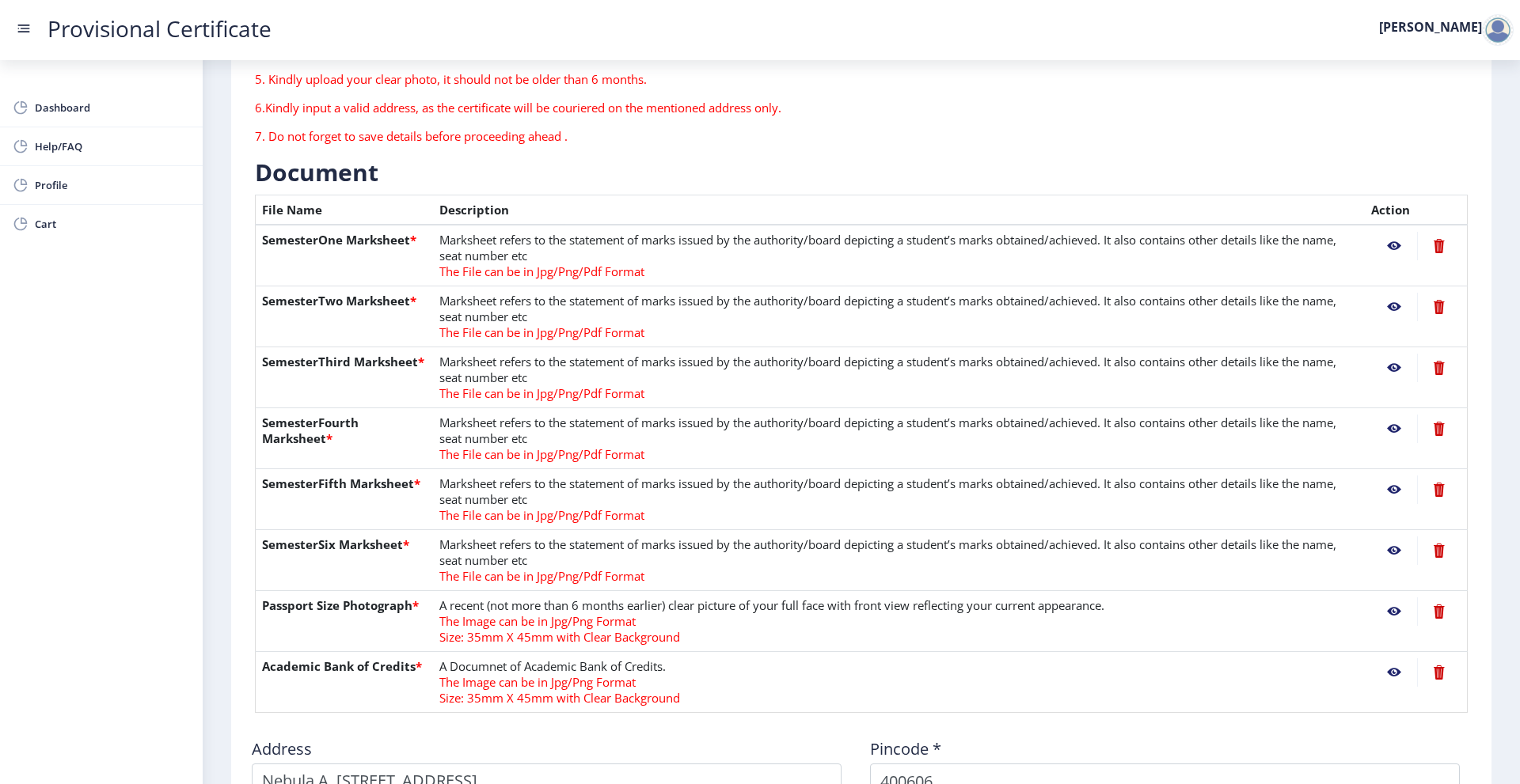
click at [1384, 368] on nb-action at bounding box center [1394, 368] width 46 height 28
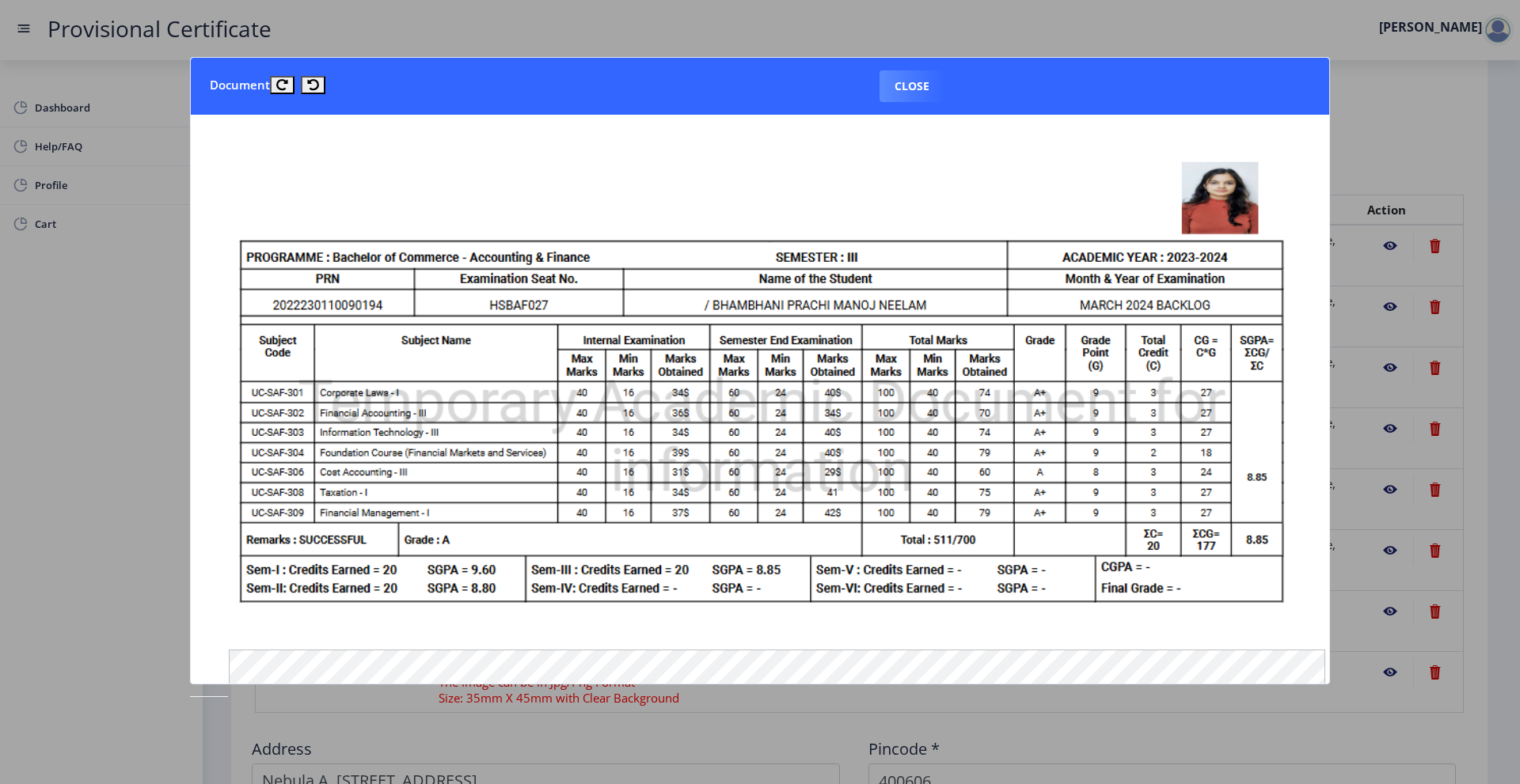
drag, startPoint x: 1367, startPoint y: 115, endPoint x: 1360, endPoint y: 140, distance: 26.0
click at [1362, 126] on div at bounding box center [760, 392] width 1520 height 784
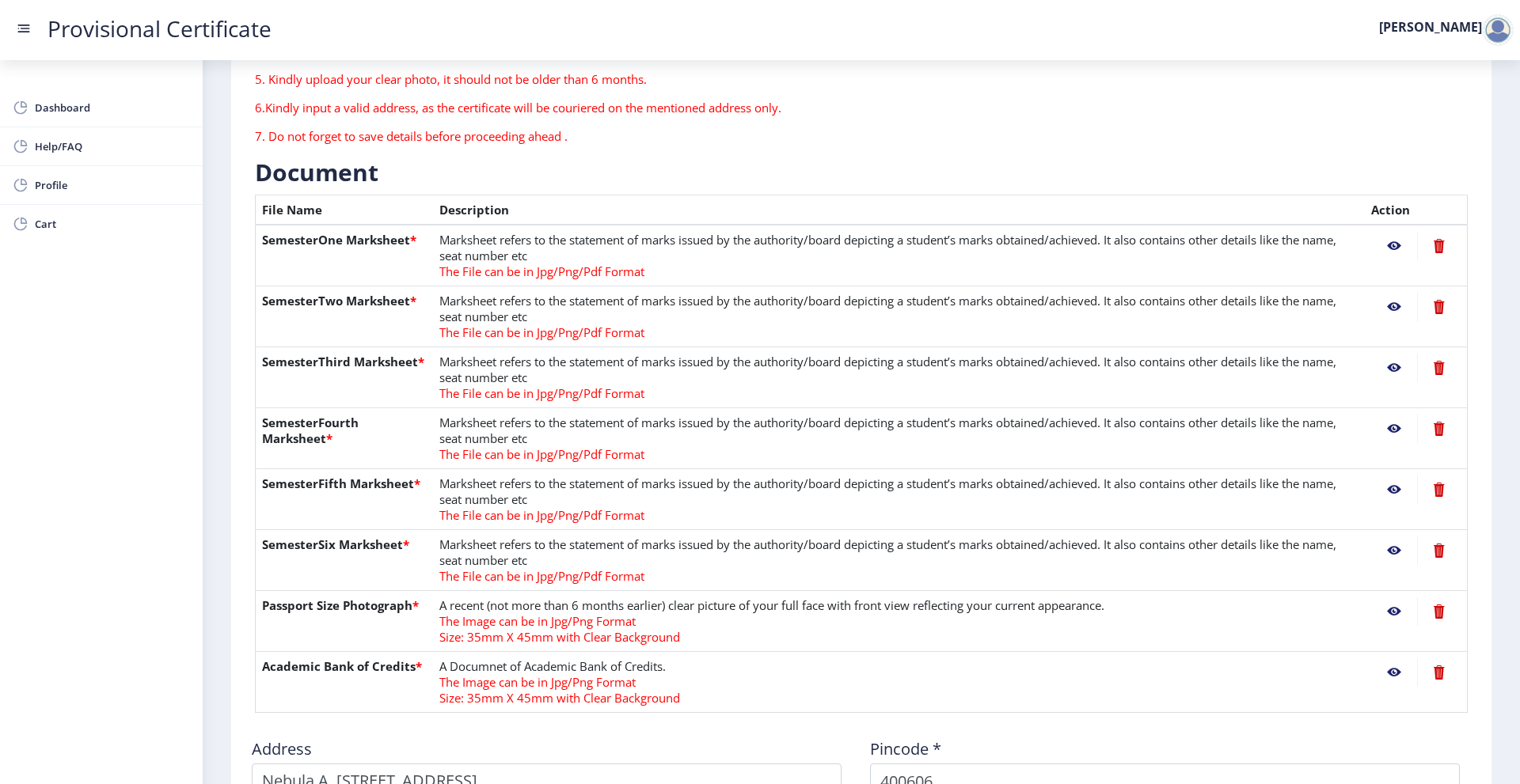
click at [1392, 553] on nb-action at bounding box center [1394, 550] width 46 height 28
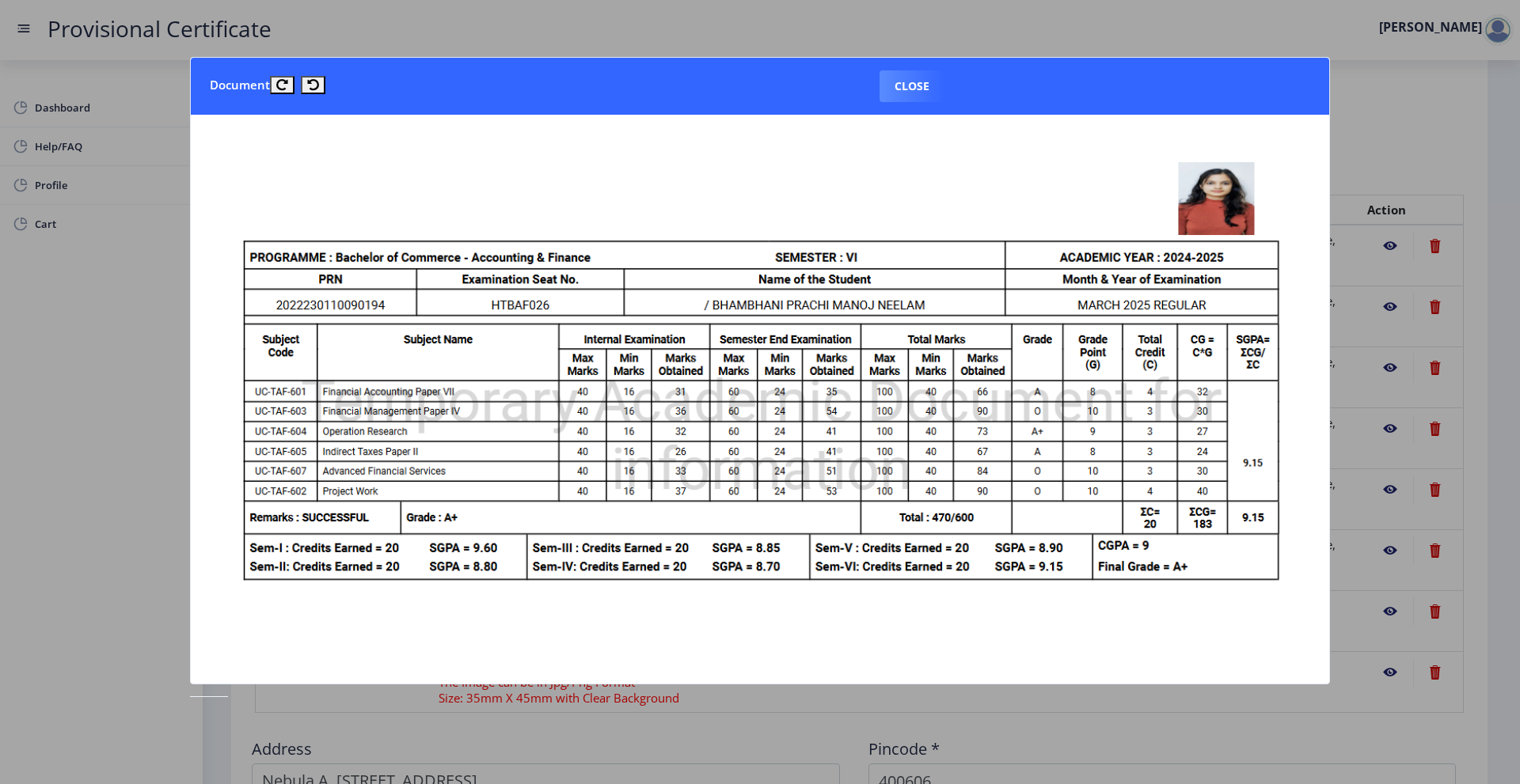
drag, startPoint x: 1369, startPoint y: 125, endPoint x: 1377, endPoint y: 148, distance: 24.4
click at [1369, 125] on div at bounding box center [760, 392] width 1520 height 784
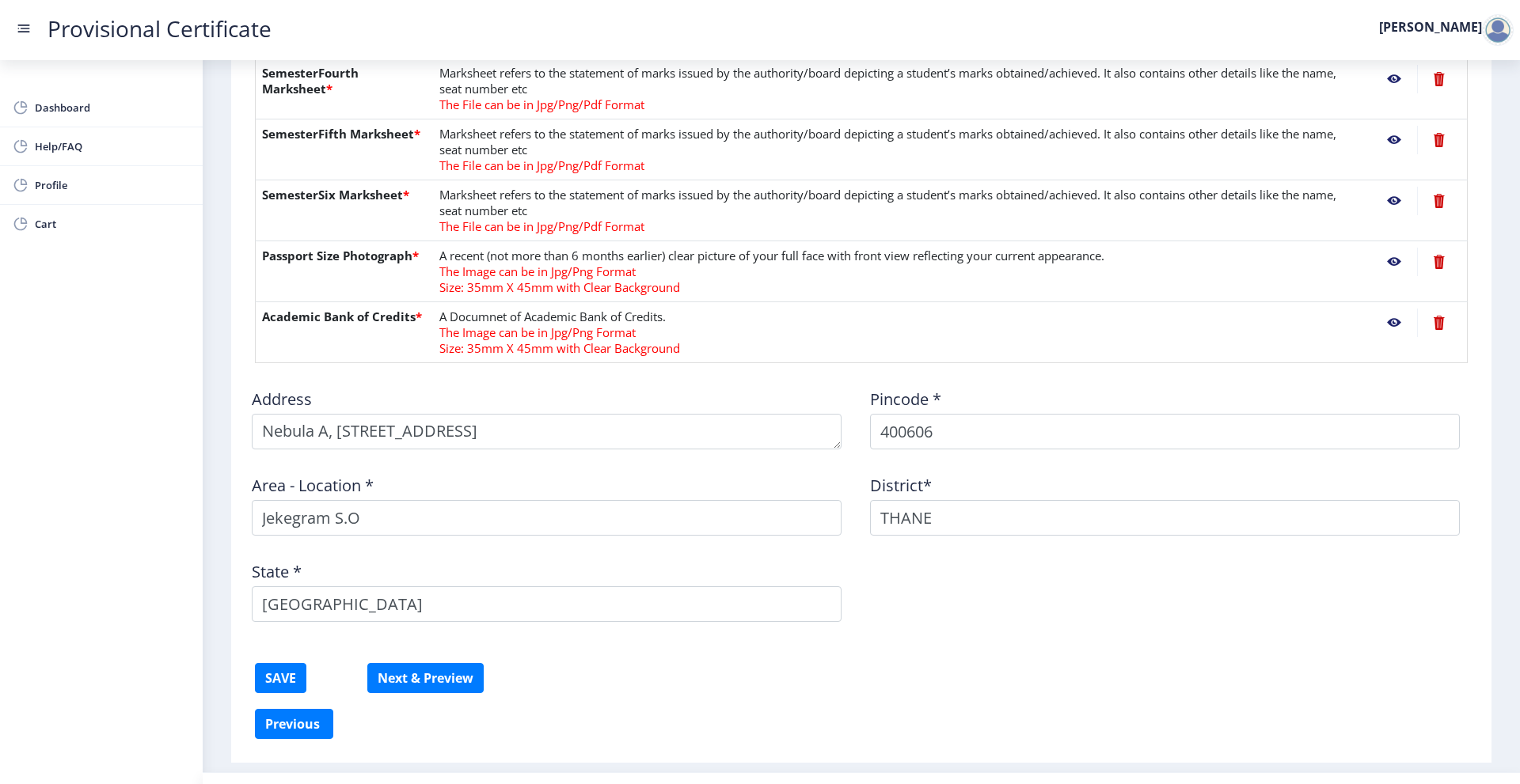
scroll to position [624, 0]
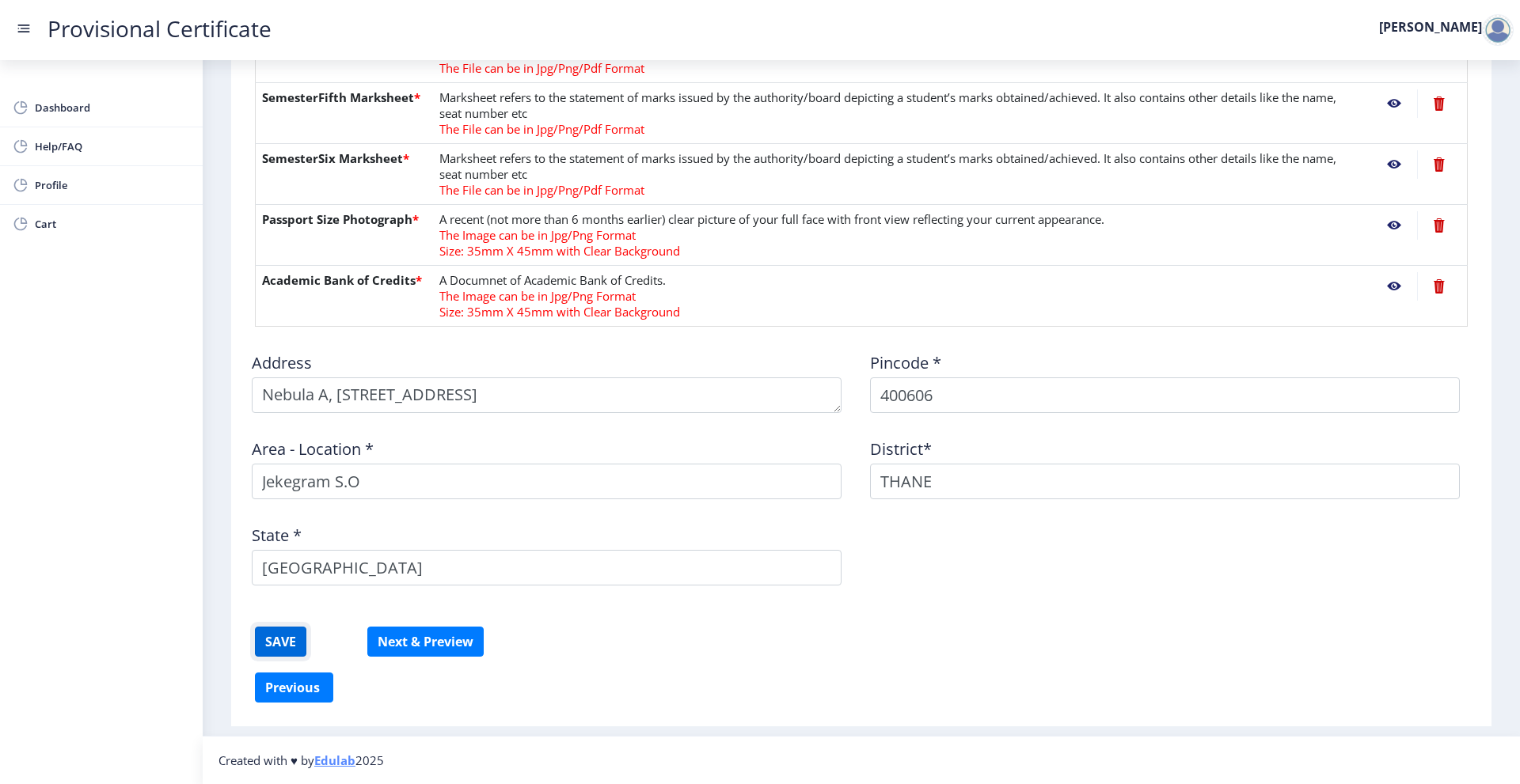
click at [286, 653] on button "SAVE" at bounding box center [281, 642] width 51 height 30
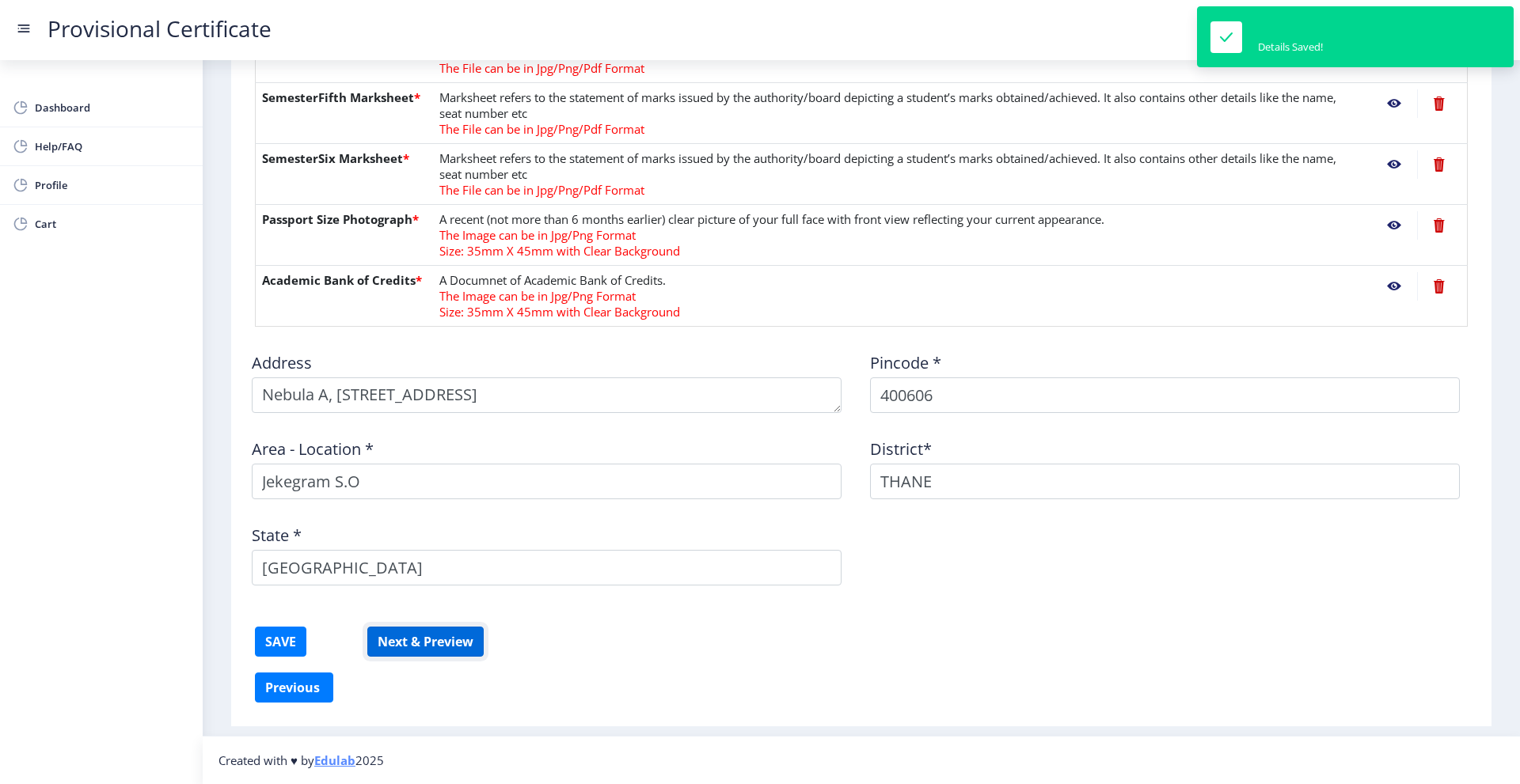
click at [404, 646] on button "Next & Preview" at bounding box center [425, 642] width 116 height 30
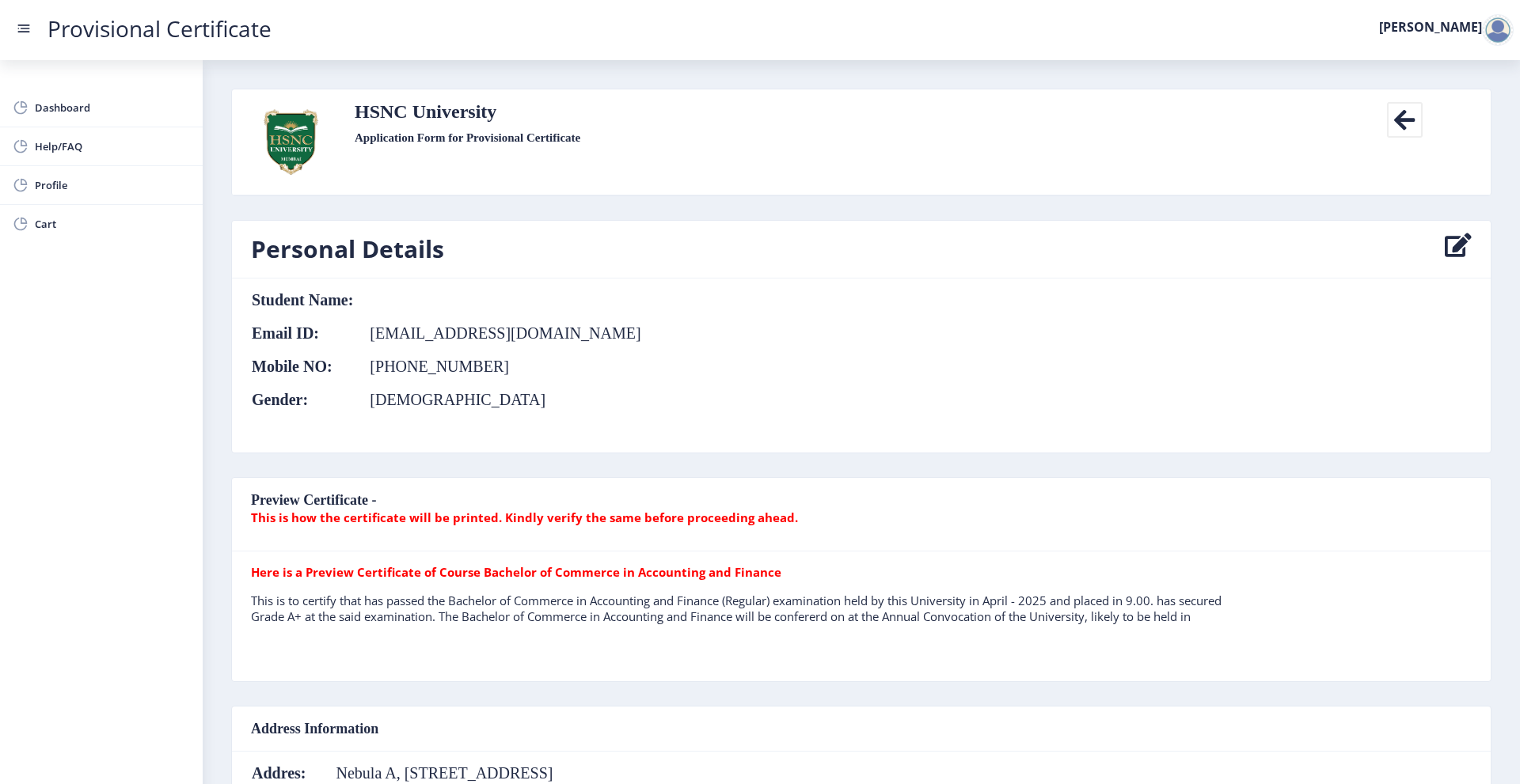
click at [388, 305] on td at bounding box center [498, 300] width 288 height 18
click at [1447, 244] on icon at bounding box center [1458, 250] width 27 height 32
select select "[DEMOGRAPHIC_DATA]"
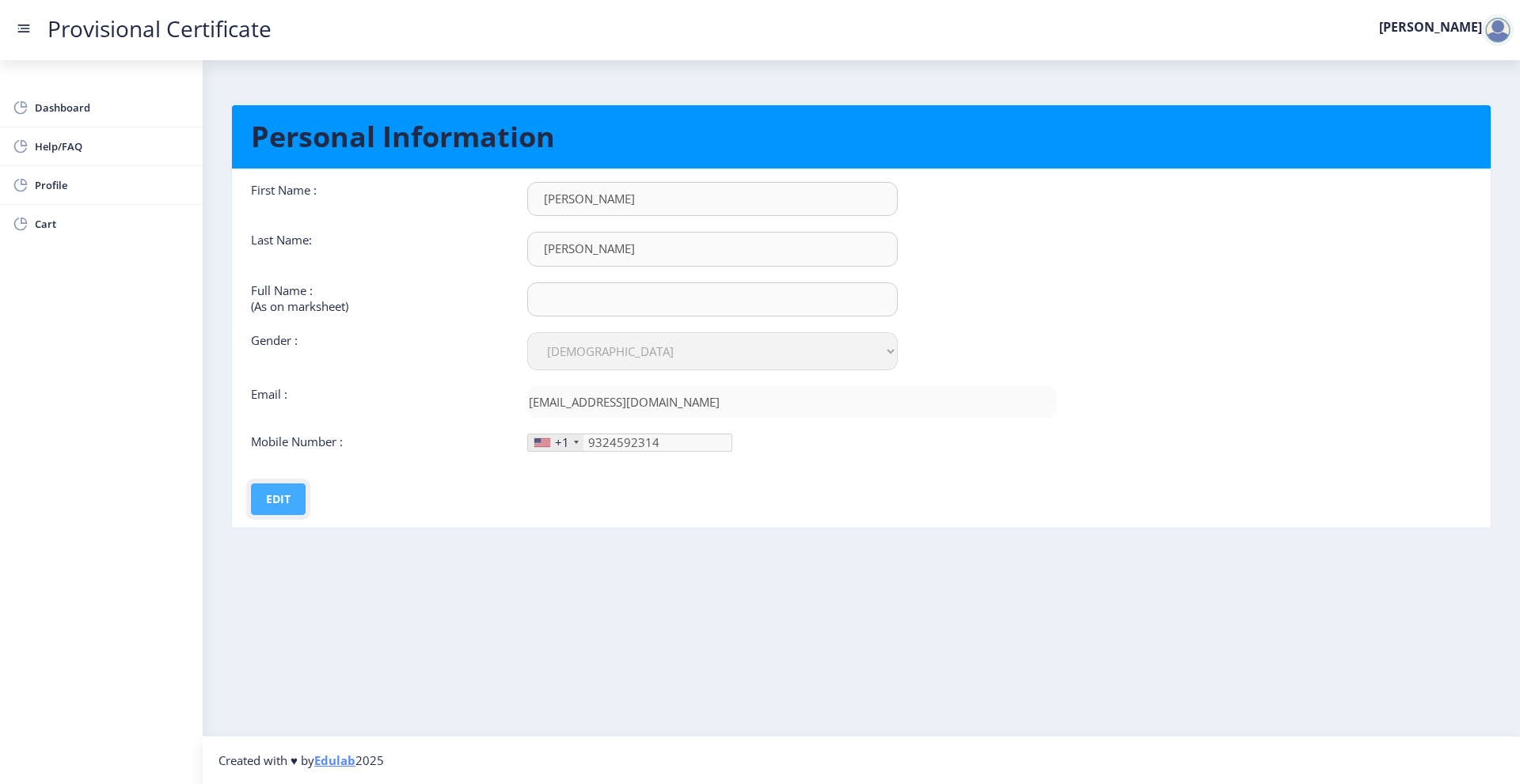
click at [269, 503] on button "Edit" at bounding box center [279, 500] width 55 height 32
click at [627, 306] on input "text" at bounding box center [713, 299] width 371 height 34
type input "[PERSON_NAME] [PERSON_NAME] [PERSON_NAME]"
click at [569, 442] on div "+1" at bounding box center [556, 442] width 56 height 17
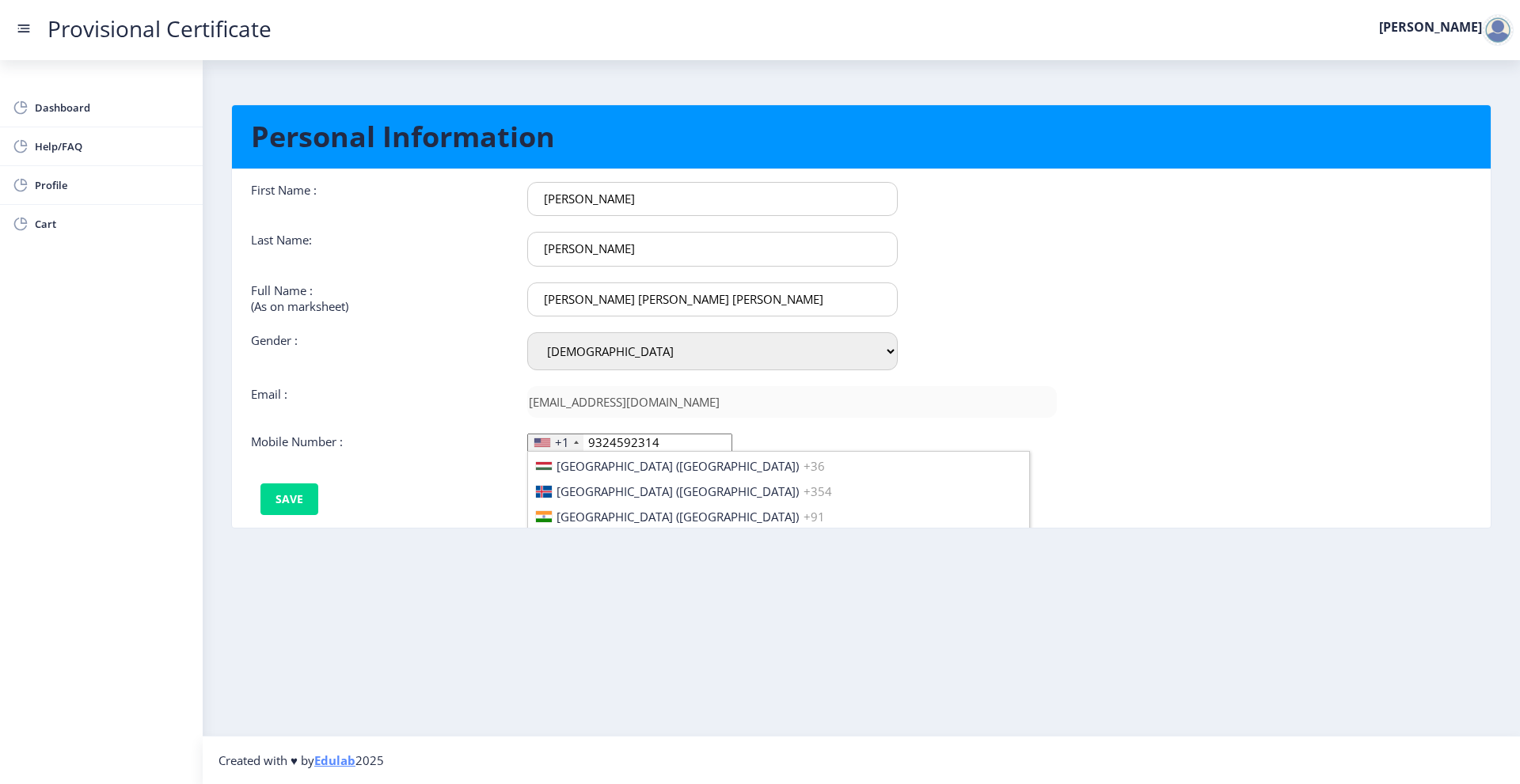
scroll to position [2454, 0]
click at [603, 519] on span "[GEOGRAPHIC_DATA] ([GEOGRAPHIC_DATA])" at bounding box center [678, 527] width 243 height 16
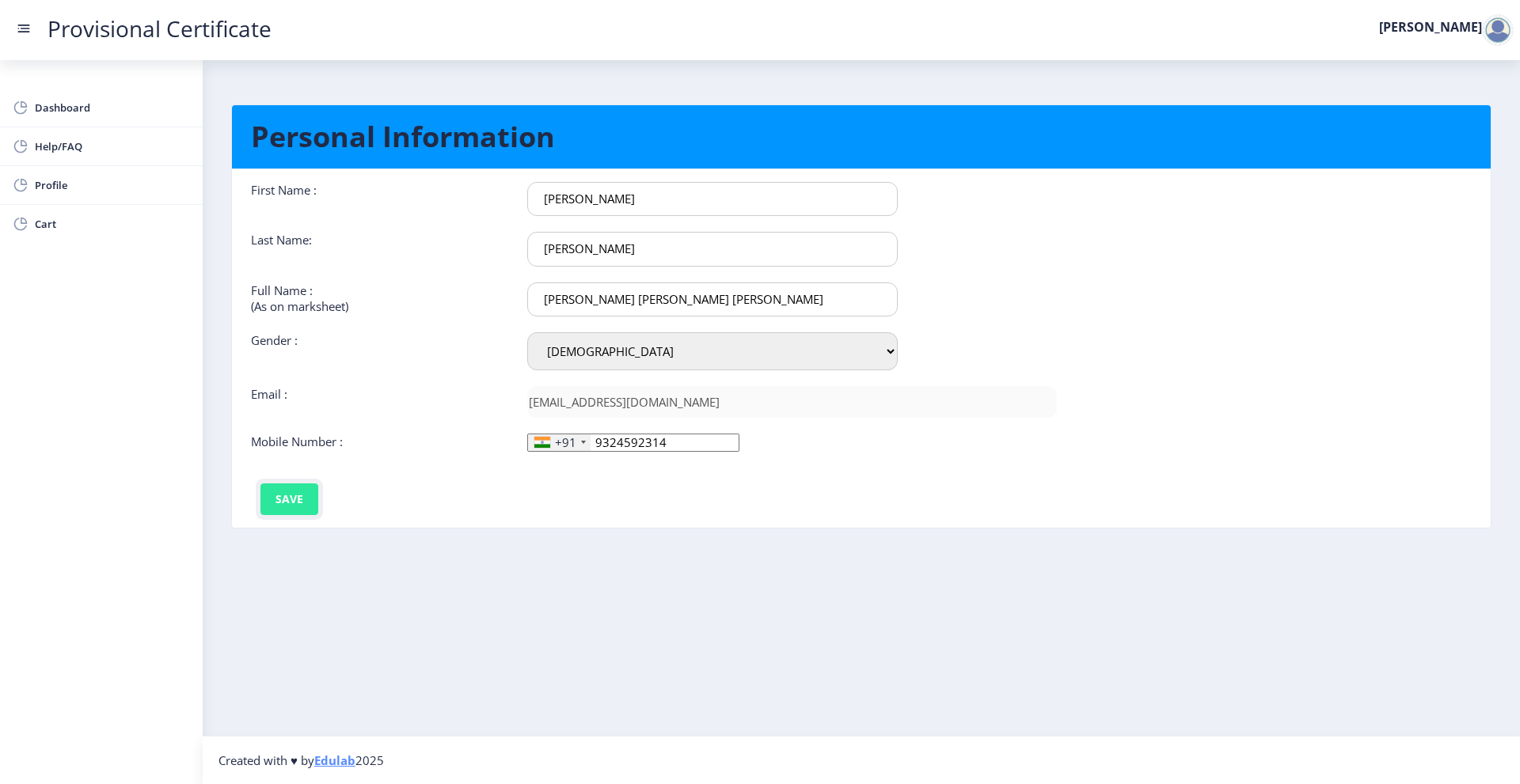
click at [289, 502] on button "Save" at bounding box center [289, 500] width 58 height 32
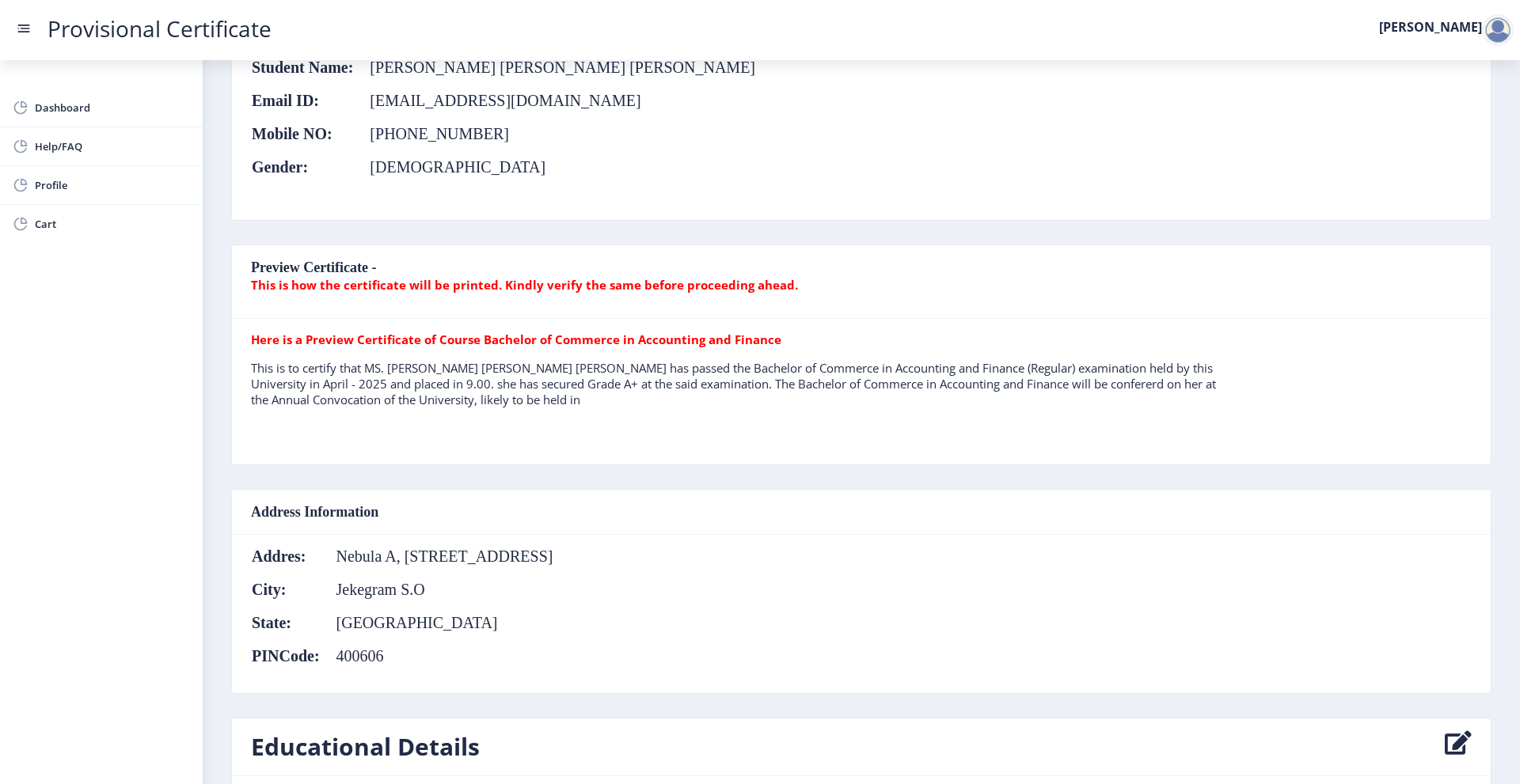
scroll to position [237, 0]
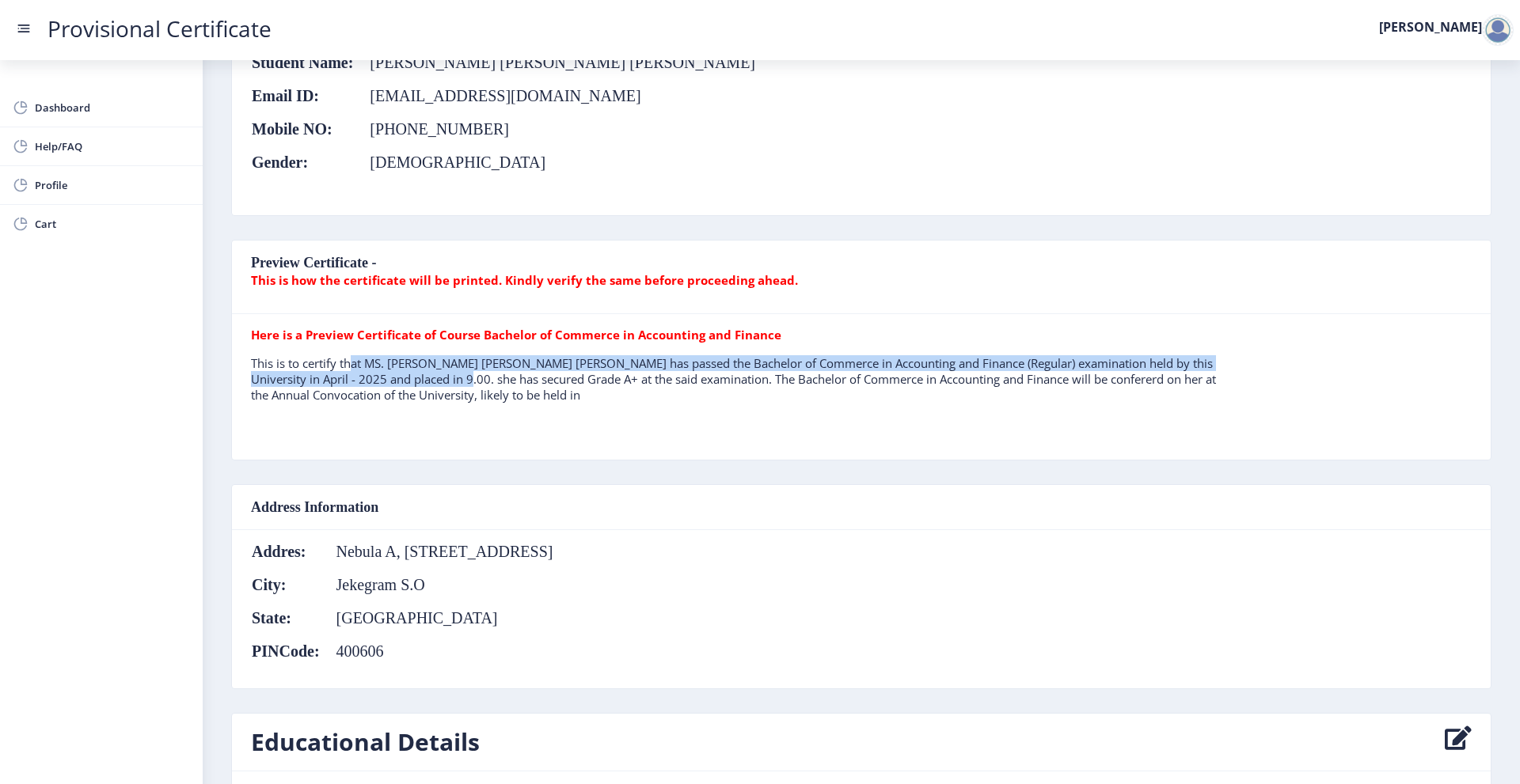
drag, startPoint x: 344, startPoint y: 366, endPoint x: 461, endPoint y: 386, distance: 118.7
click at [461, 386] on p "This is to certify that MS. [PERSON_NAME] [PERSON_NAME] [PERSON_NAME] has passe…" at bounding box center [740, 380] width 977 height 48
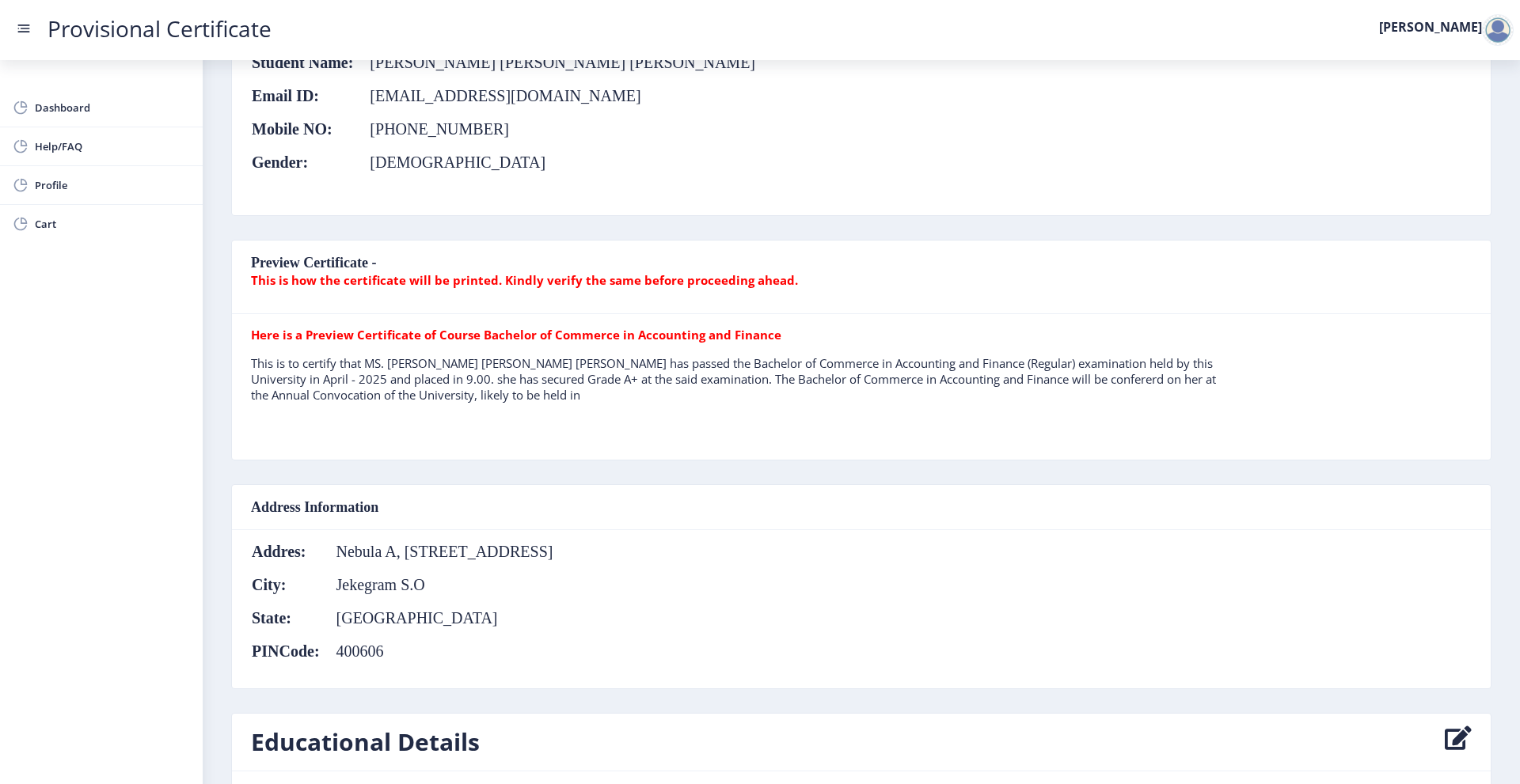
click at [532, 430] on table "Here is a Preview Certificate of Course Bachelor of Commerce in Accounting and …" at bounding box center [740, 387] width 977 height 120
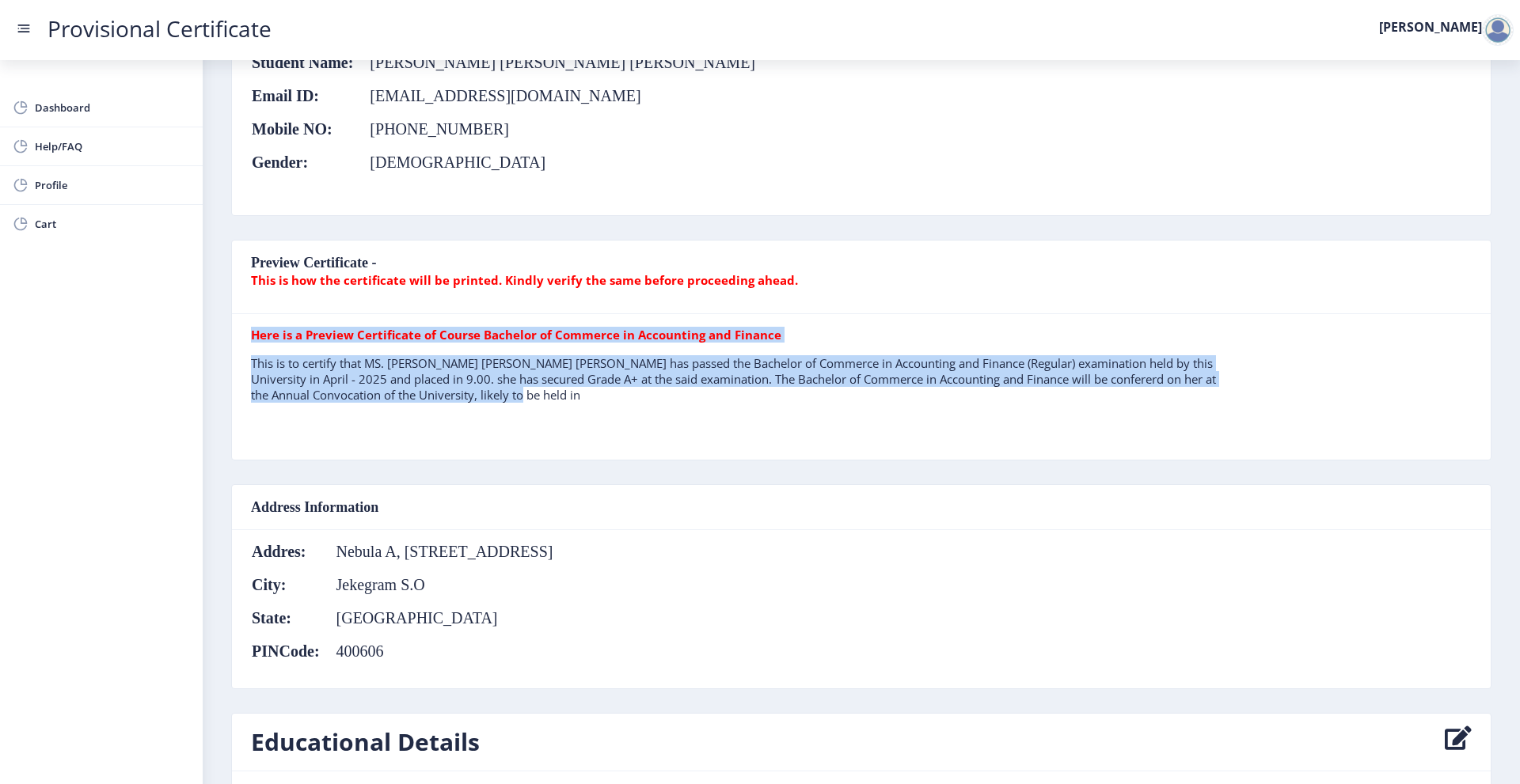
drag, startPoint x: 575, startPoint y: 396, endPoint x: 633, endPoint y: 408, distance: 59.2
click at [633, 404] on tr "Here is a Preview Certificate of Course Bachelor of Commerce in Accounting and …" at bounding box center [740, 371] width 977 height 88
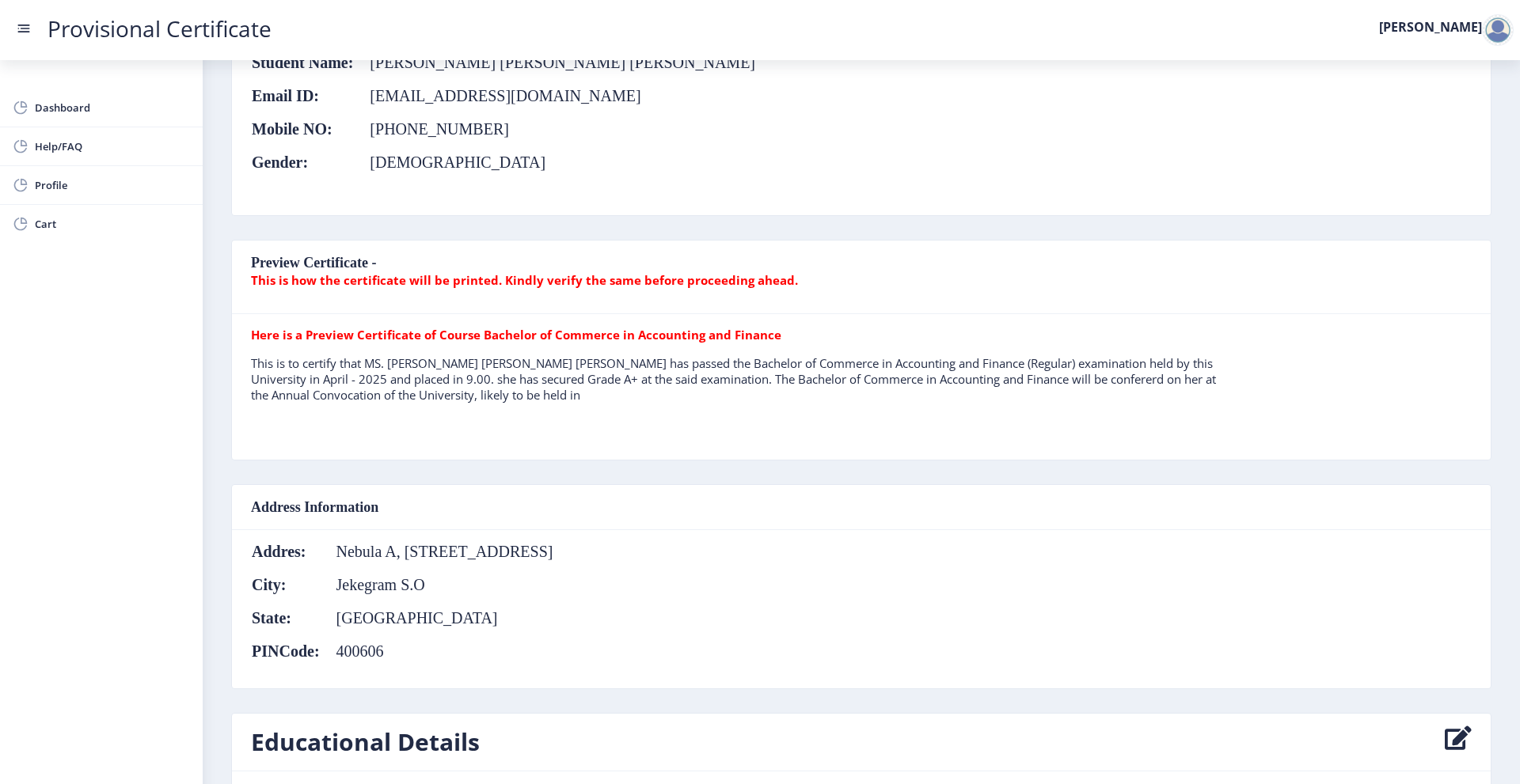
click at [498, 485] on nb-card-header "Address Information" at bounding box center [861, 507] width 1259 height 45
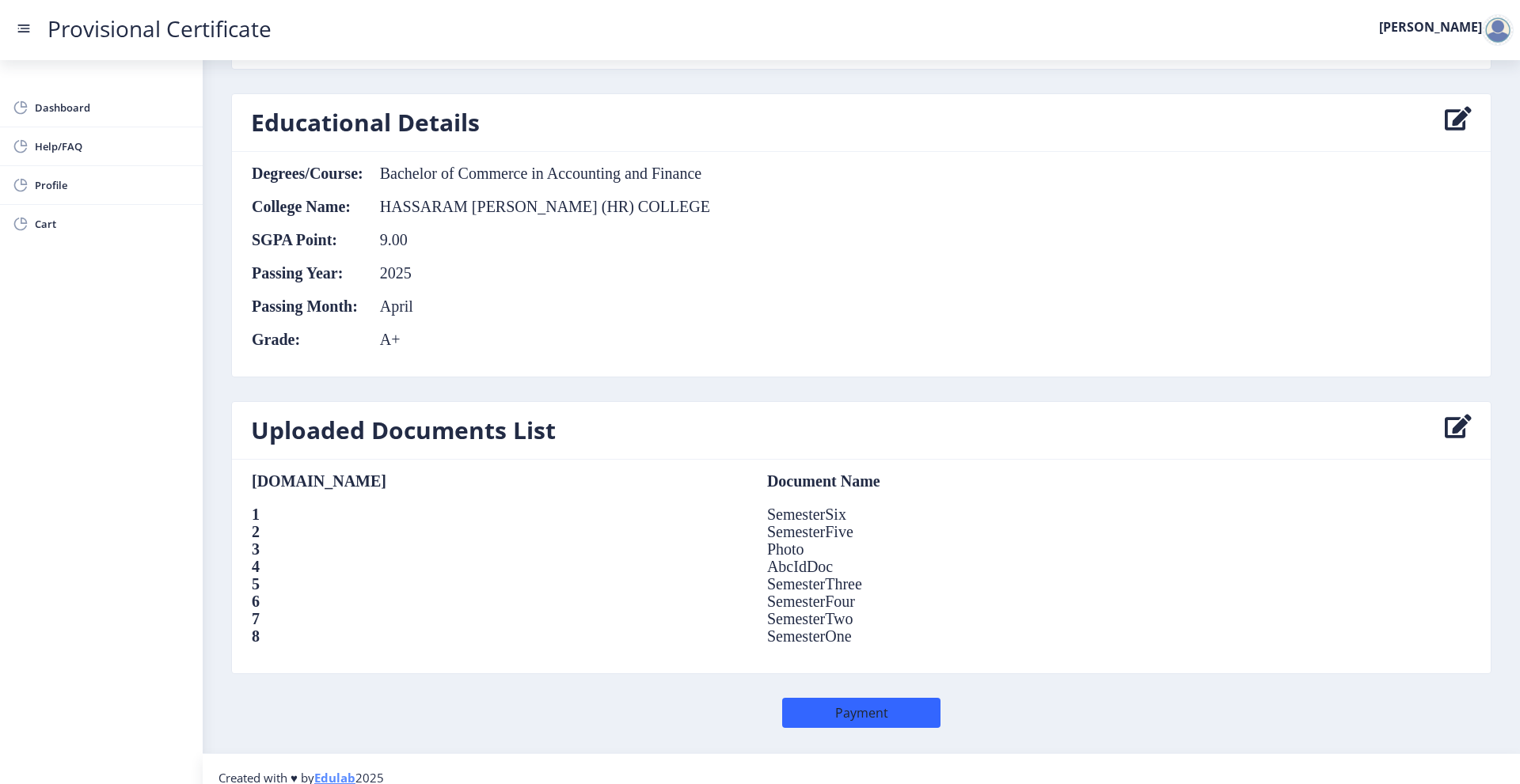
scroll to position [874, 0]
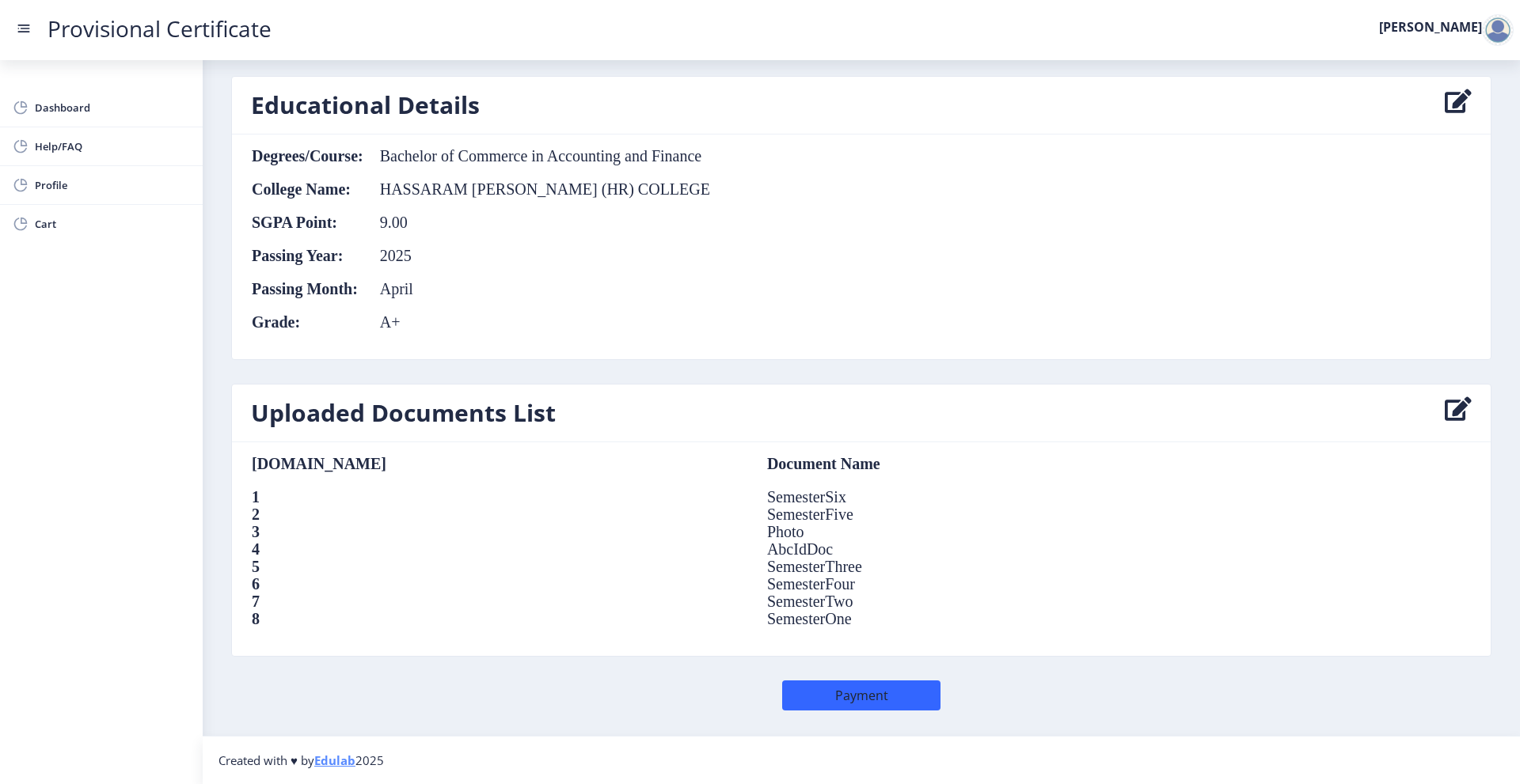
click at [752, 499] on td "SemesterSix" at bounding box center [990, 497] width 476 height 18
drag, startPoint x: 546, startPoint y: 517, endPoint x: 547, endPoint y: 531, distance: 14.0
click at [548, 526] on table "[DOMAIN_NAME] Document Name 1 SemesterSix 2 SemesterFive 3 Photo 4 AbcIdDoc 5 S…" at bounding box center [740, 549] width 977 height 188
click at [752, 534] on td "Photo" at bounding box center [990, 532] width 476 height 18
click at [839, 674] on div "Uploaded Documents List [DOMAIN_NAME] Document Name 1 SemesterSix 2 SemesterFiv…" at bounding box center [861, 532] width 1285 height 296
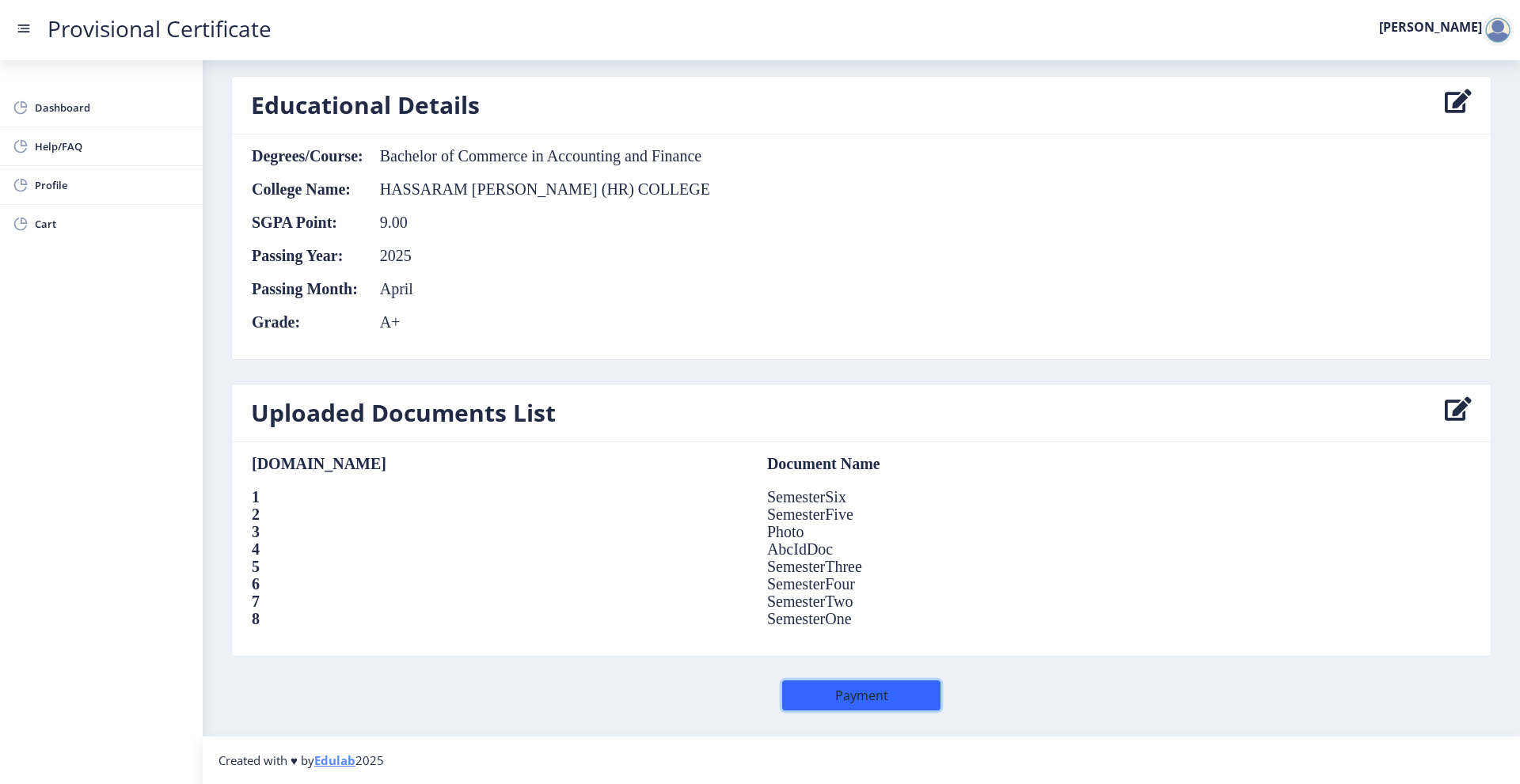
click at [834, 683] on button "Payment" at bounding box center [861, 696] width 158 height 30
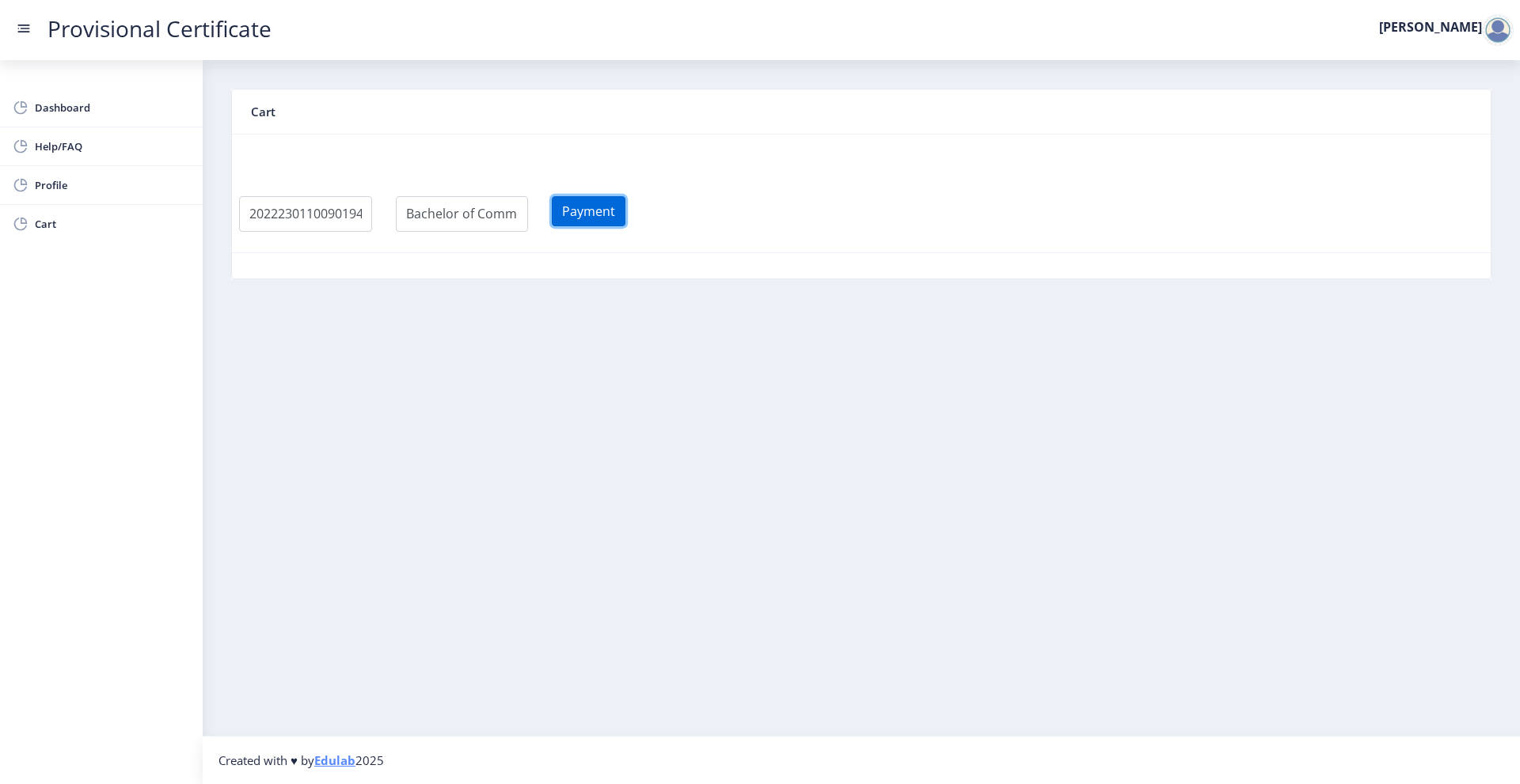
click at [607, 209] on button "Payment" at bounding box center [588, 211] width 73 height 30
select select
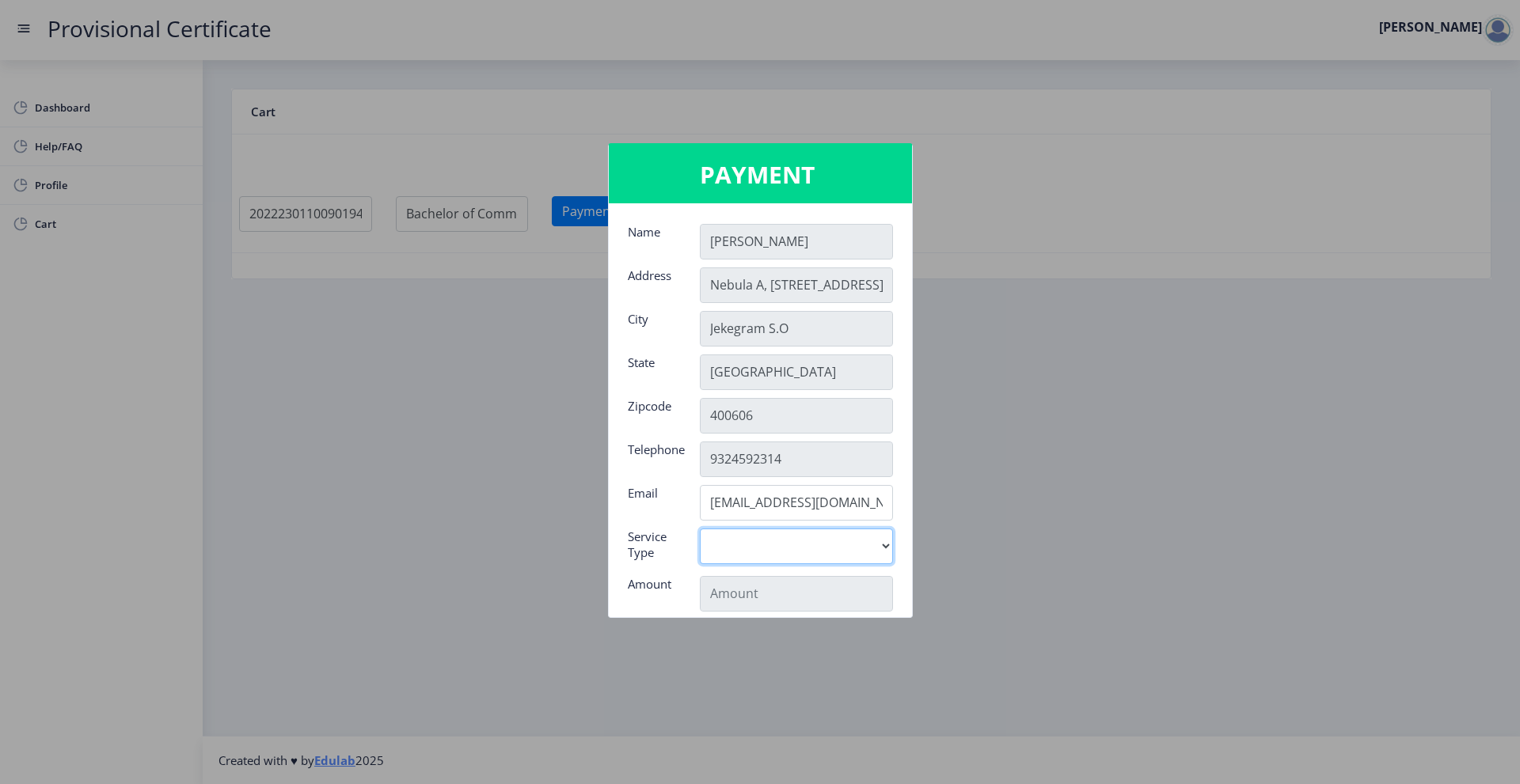
click at [823, 556] on select "Digital" at bounding box center [797, 546] width 193 height 35
drag, startPoint x: 960, startPoint y: 518, endPoint x: 945, endPoint y: 521, distance: 15.3
click at [960, 518] on div at bounding box center [760, 392] width 1520 height 784
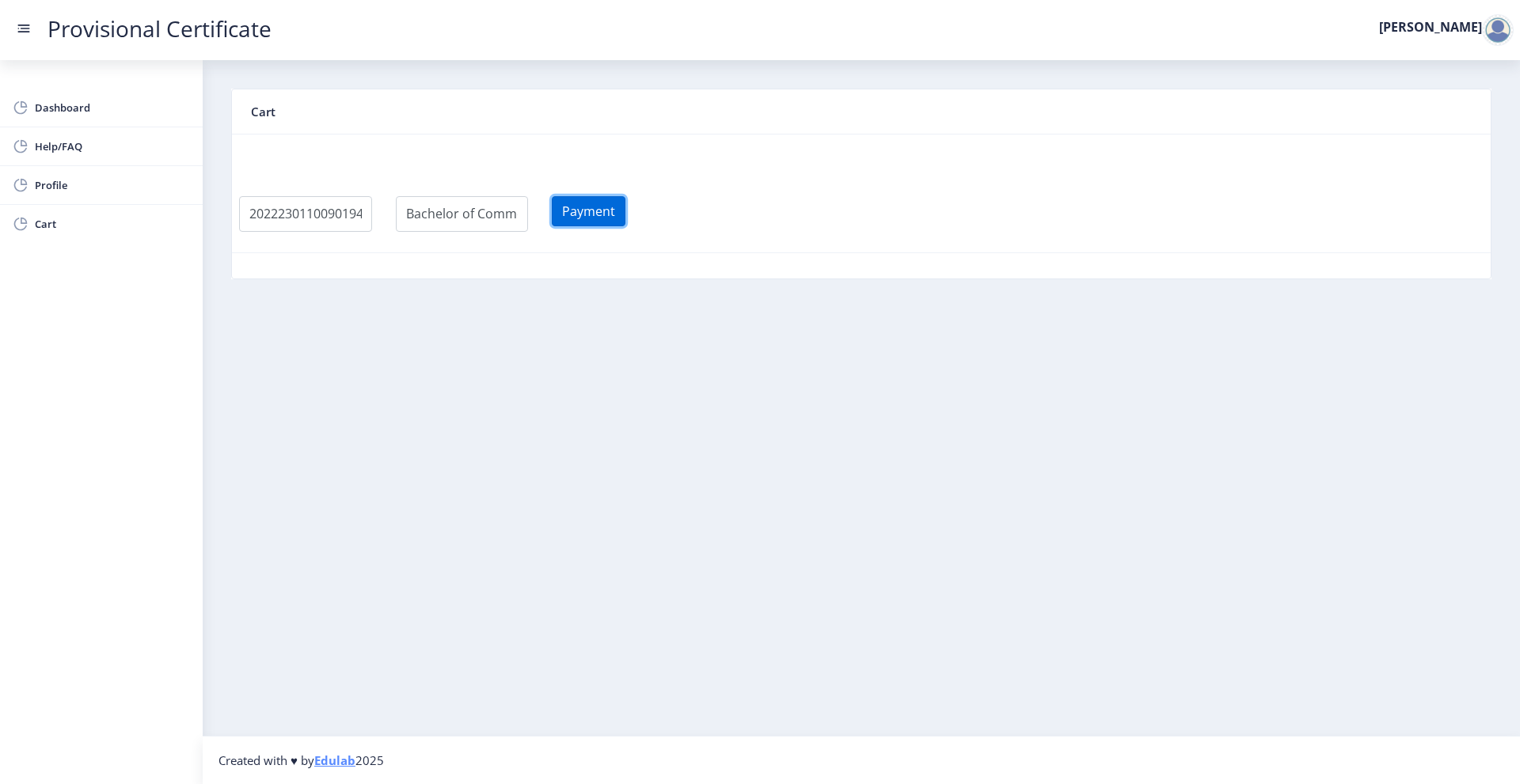
click at [603, 224] on button "Payment" at bounding box center [588, 211] width 73 height 30
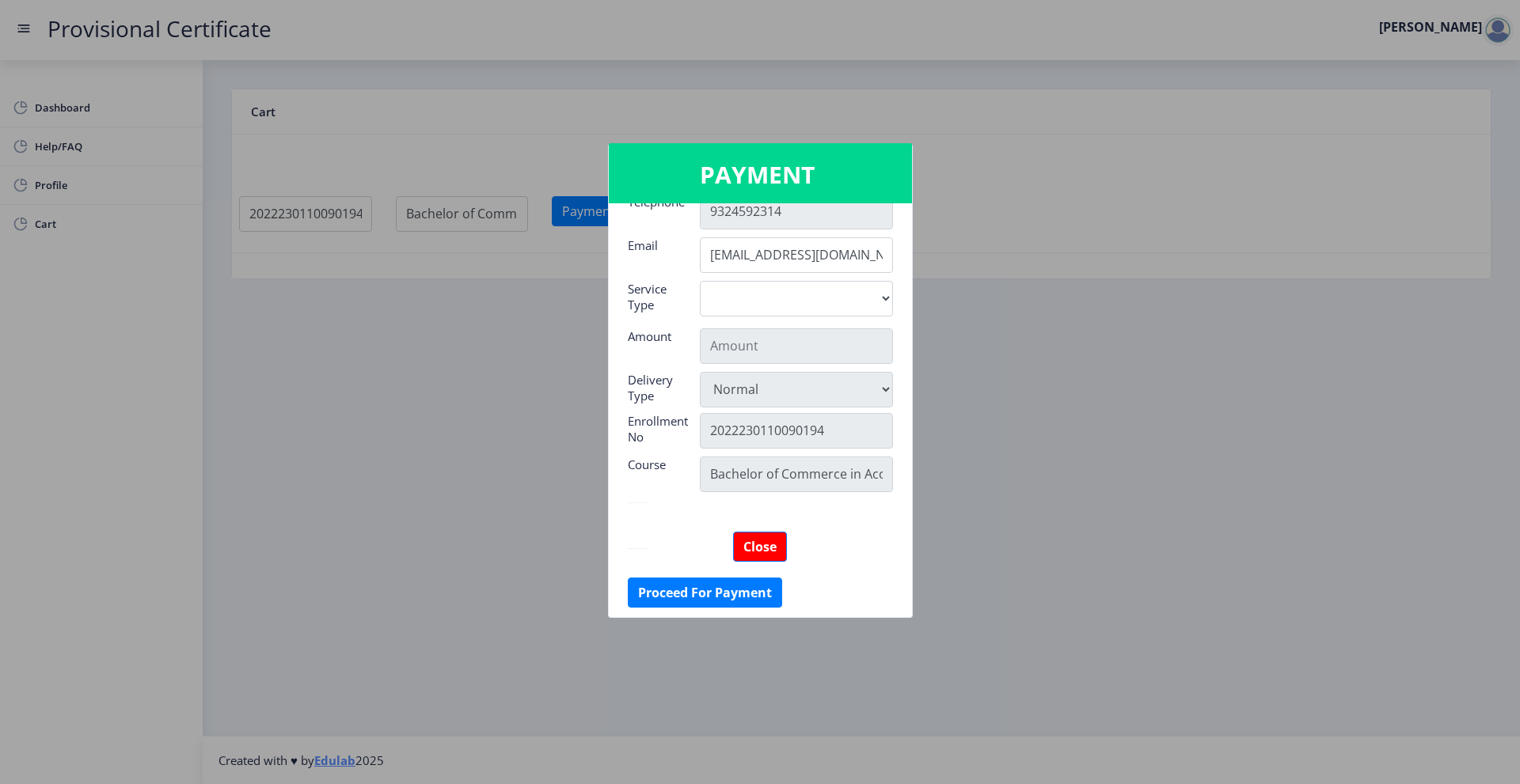
scroll to position [251, 0]
click at [737, 589] on button "Proceed For Payment" at bounding box center [705, 589] width 154 height 30
click at [760, 588] on button "Proceed For Payment" at bounding box center [705, 589] width 154 height 30
click at [712, 597] on button "Proceed For Payment" at bounding box center [705, 589] width 154 height 30
click at [711, 596] on button "Proceed For Payment" at bounding box center [705, 589] width 154 height 30
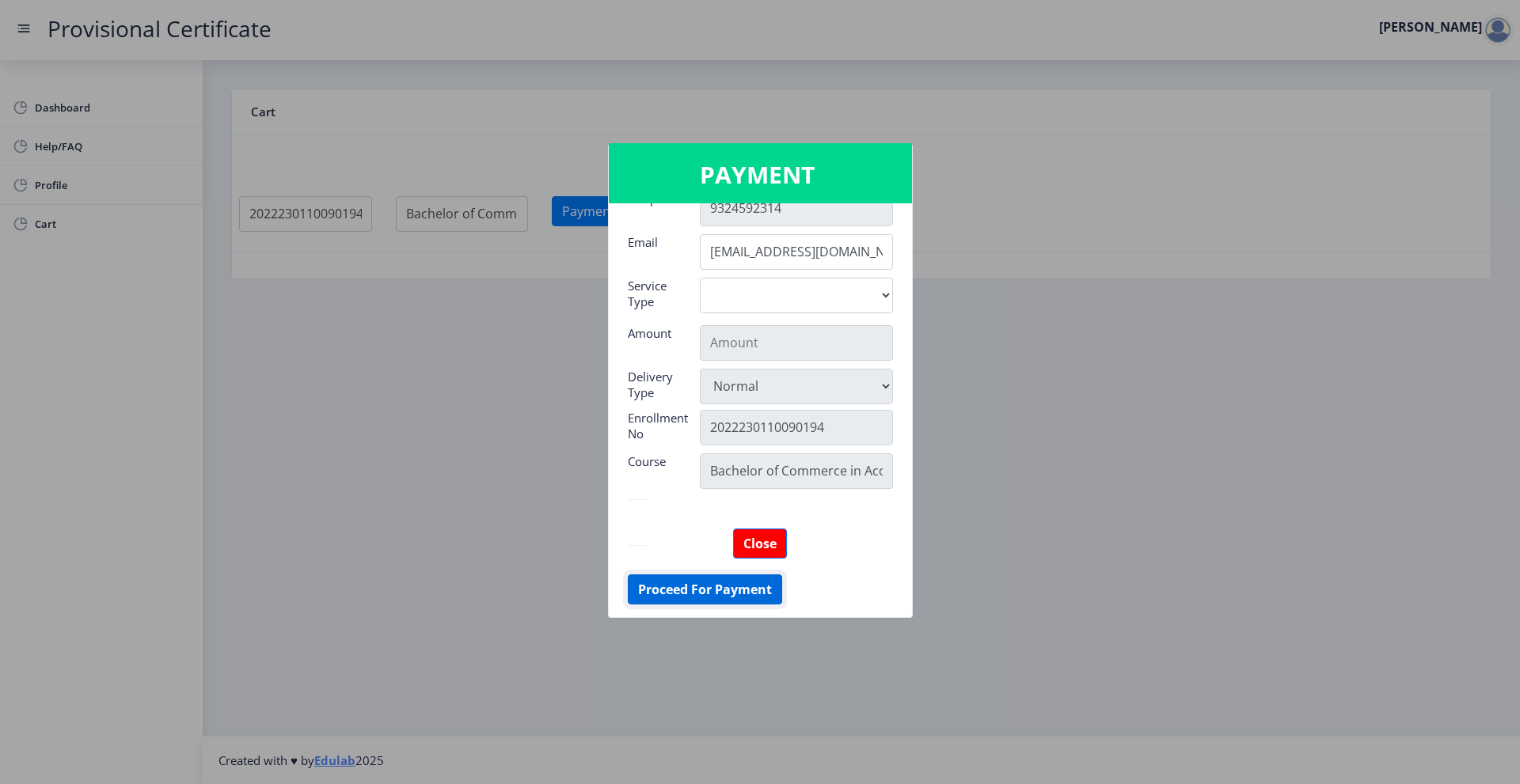
click at [709, 593] on button "Proceed For Payment" at bounding box center [705, 589] width 154 height 30
click at [709, 590] on button "Proceed For Payment" at bounding box center [705, 589] width 154 height 30
click at [691, 593] on button "Proceed For Payment" at bounding box center [705, 589] width 154 height 30
click at [691, 590] on button "Proceed For Payment" at bounding box center [705, 589] width 154 height 30
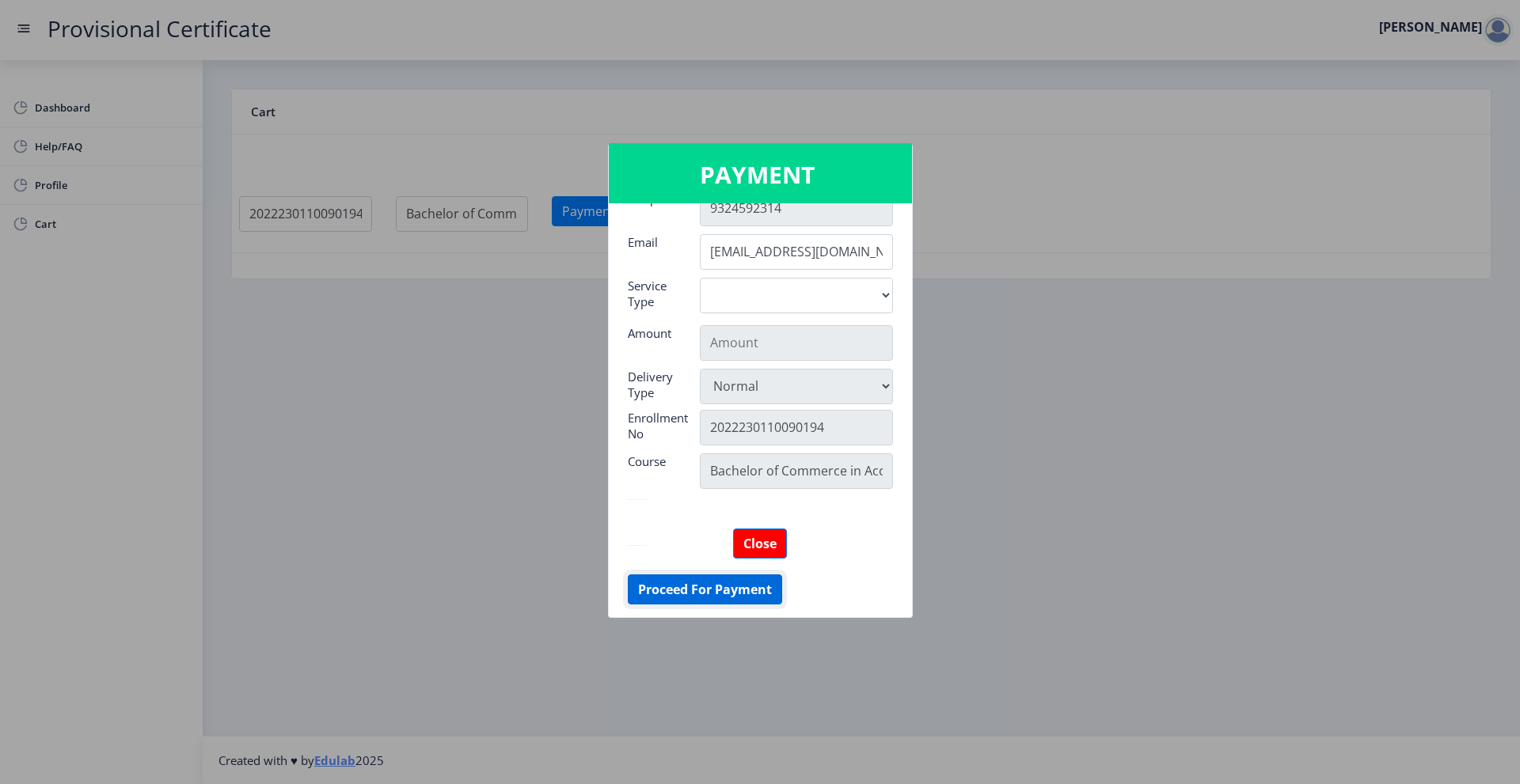
click at [691, 588] on button "Proceed For Payment" at bounding box center [705, 589] width 154 height 30
click at [697, 585] on button "Proceed For Payment" at bounding box center [705, 589] width 154 height 30
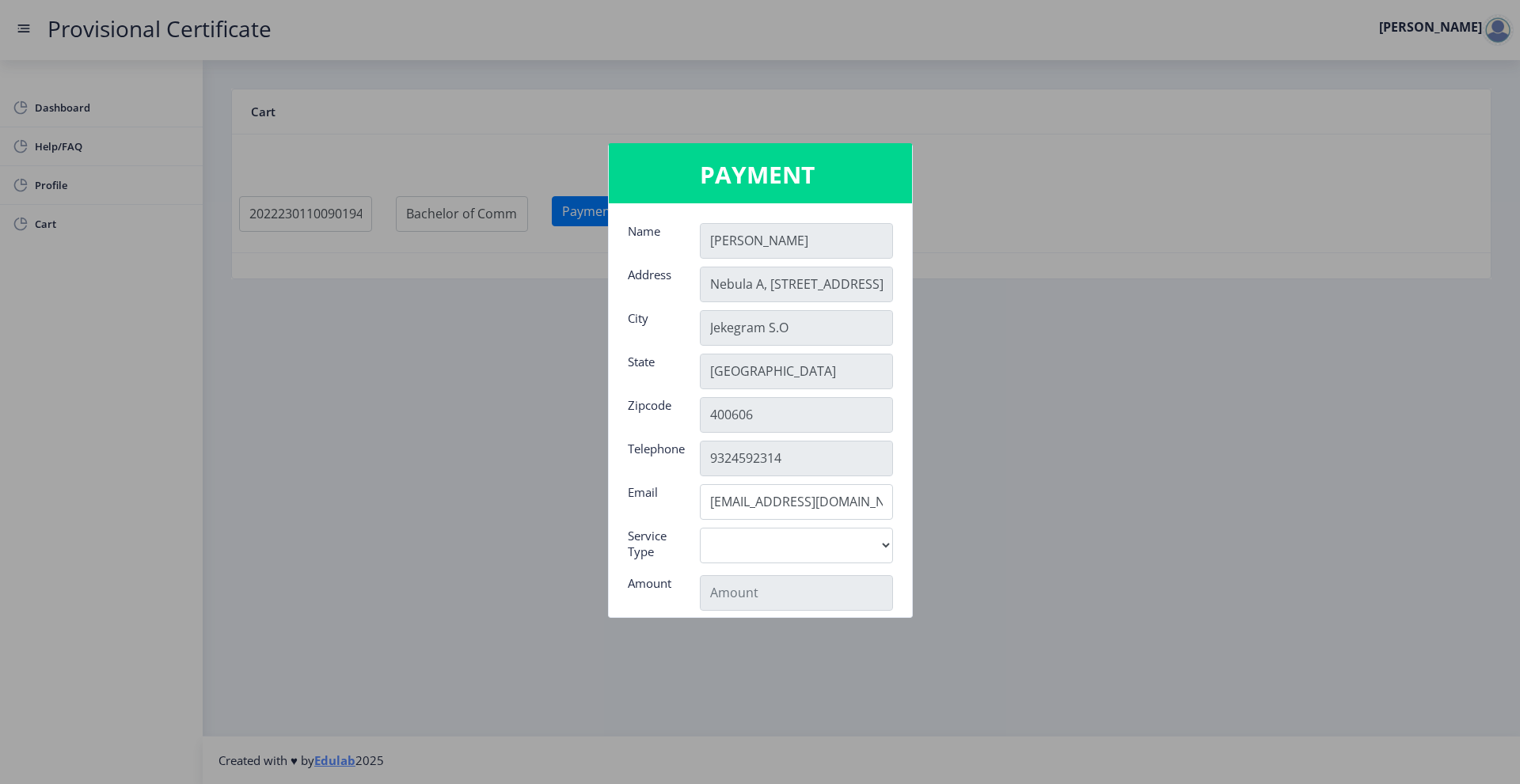
scroll to position [0, 0]
drag, startPoint x: 787, startPoint y: 544, endPoint x: 775, endPoint y: 531, distance: 17.7
click at [787, 544] on select "Digital" at bounding box center [797, 546] width 193 height 35
drag, startPoint x: 785, startPoint y: 539, endPoint x: 791, endPoint y: 545, distance: 8.5
click at [786, 540] on select "Digital" at bounding box center [797, 546] width 193 height 35
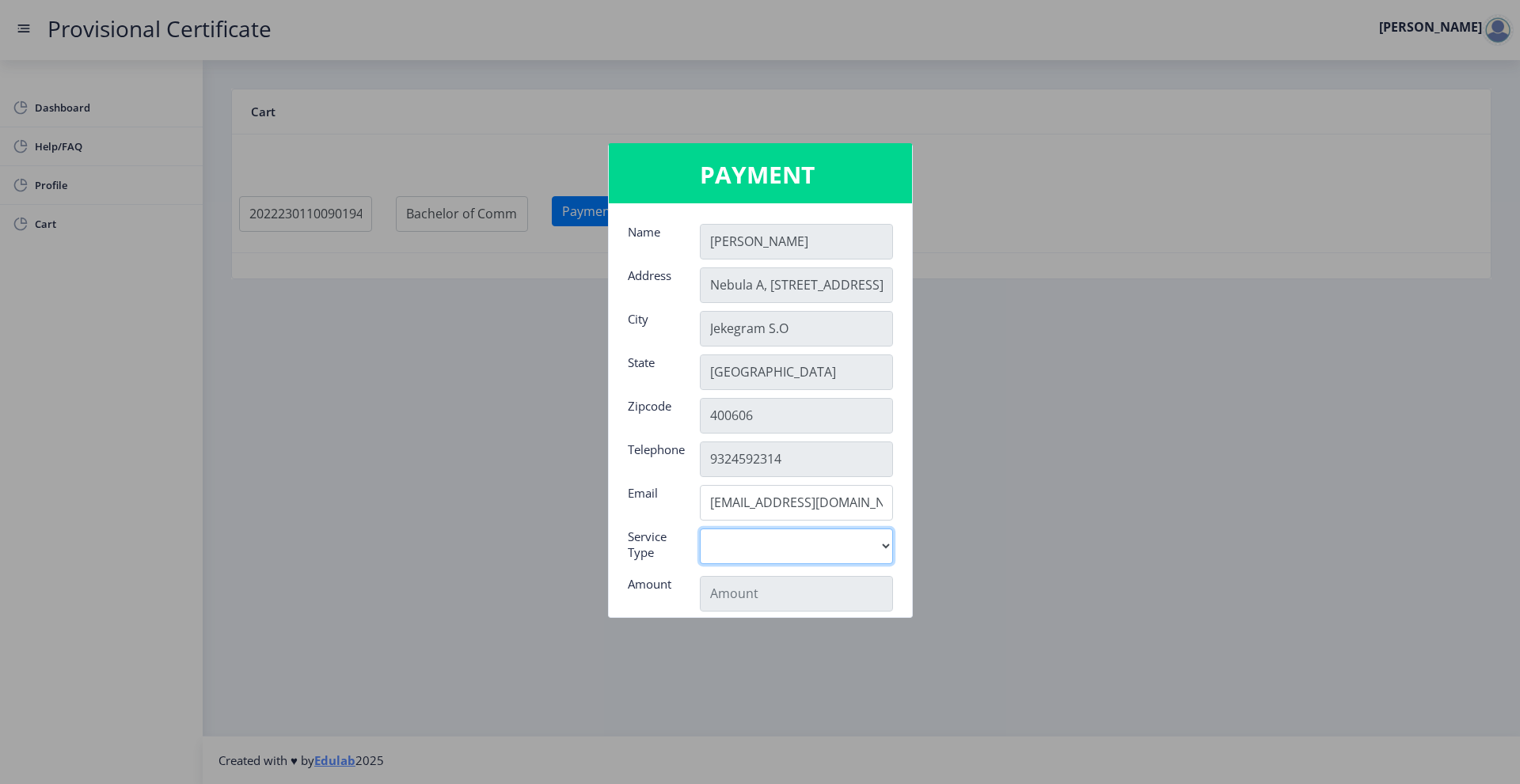
select select "old"
click at [700, 528] on select "Digital" at bounding box center [797, 546] width 193 height 35
type input "795"
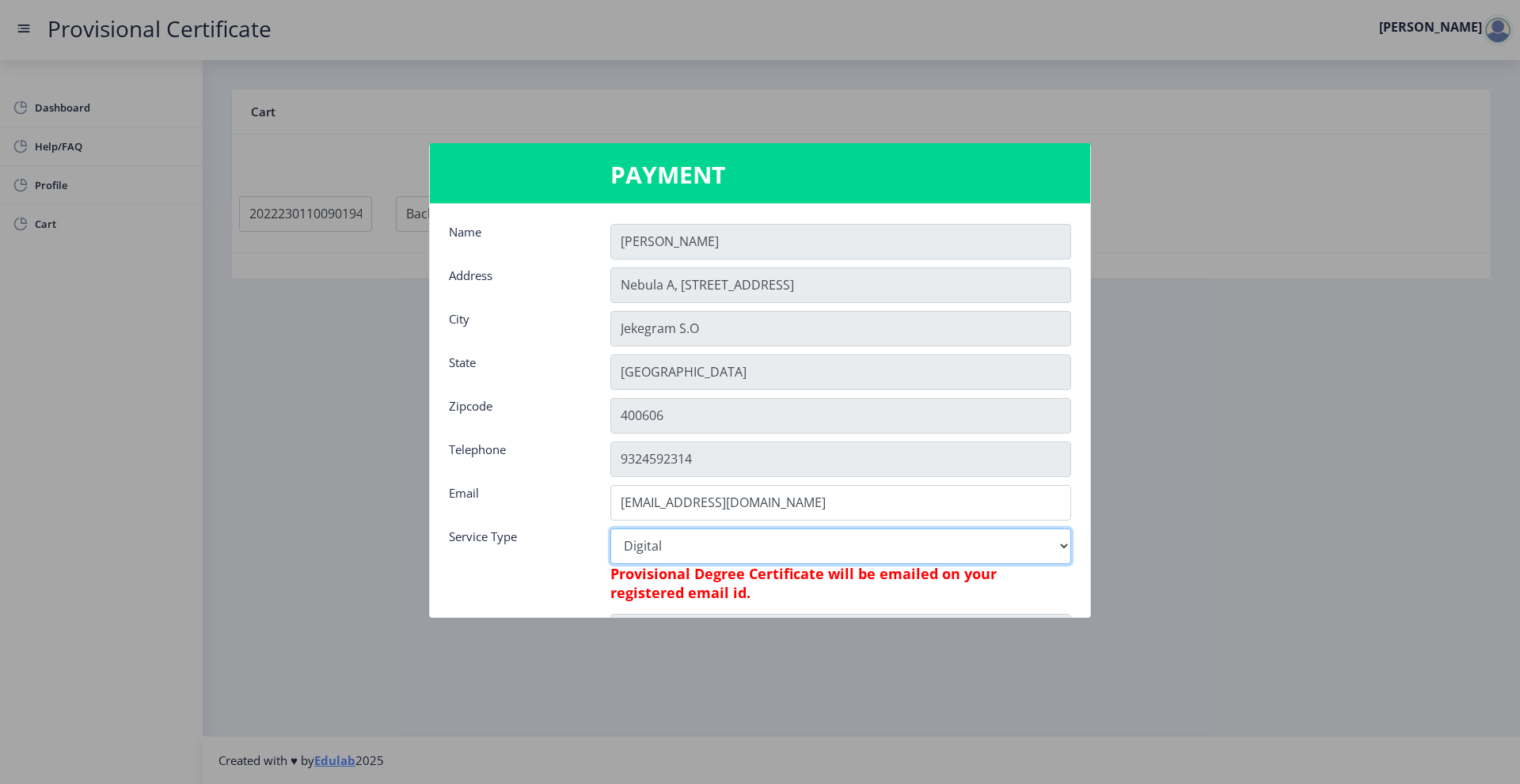
click at [739, 546] on select "Digital" at bounding box center [841, 546] width 461 height 35
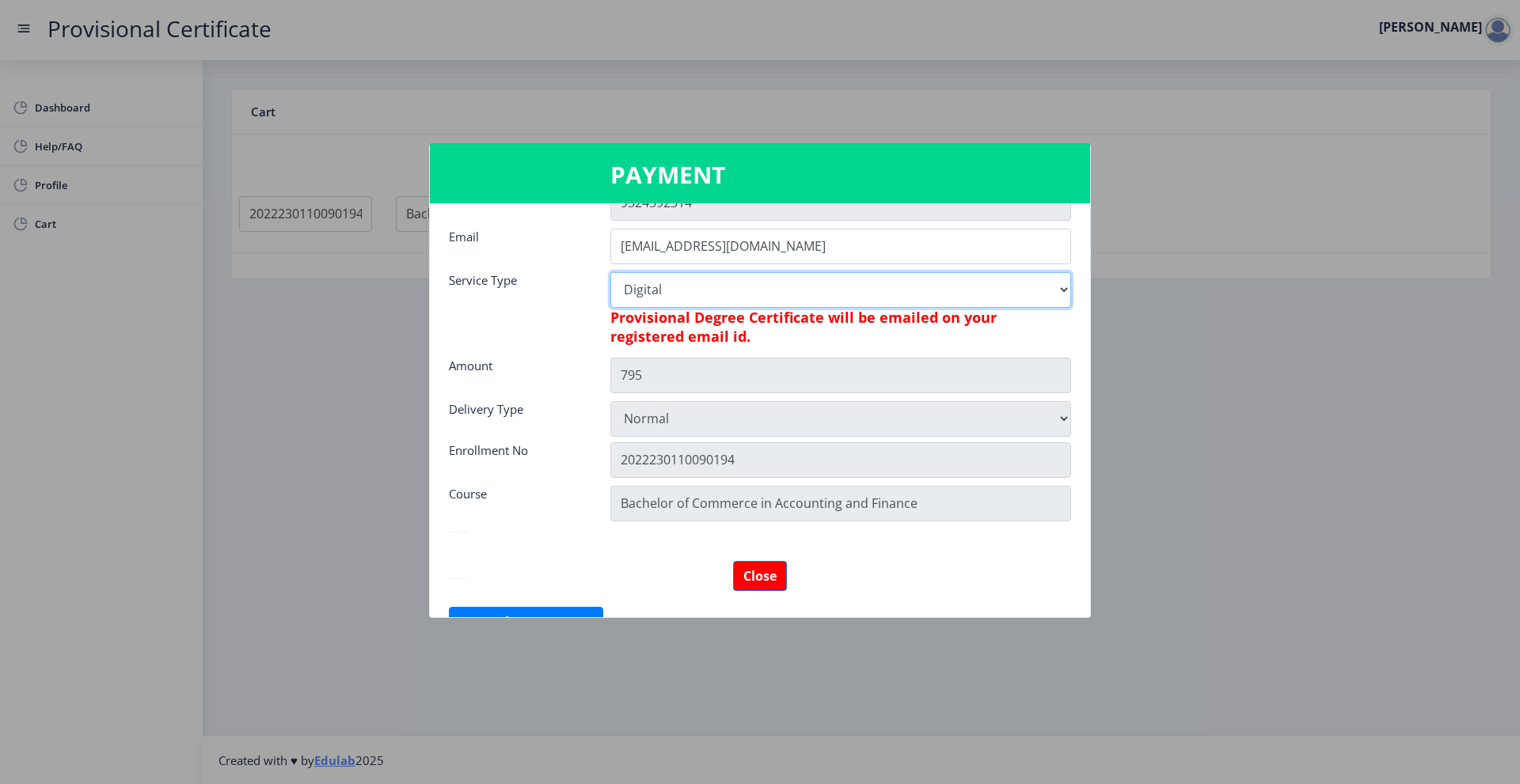
scroll to position [288, 0]
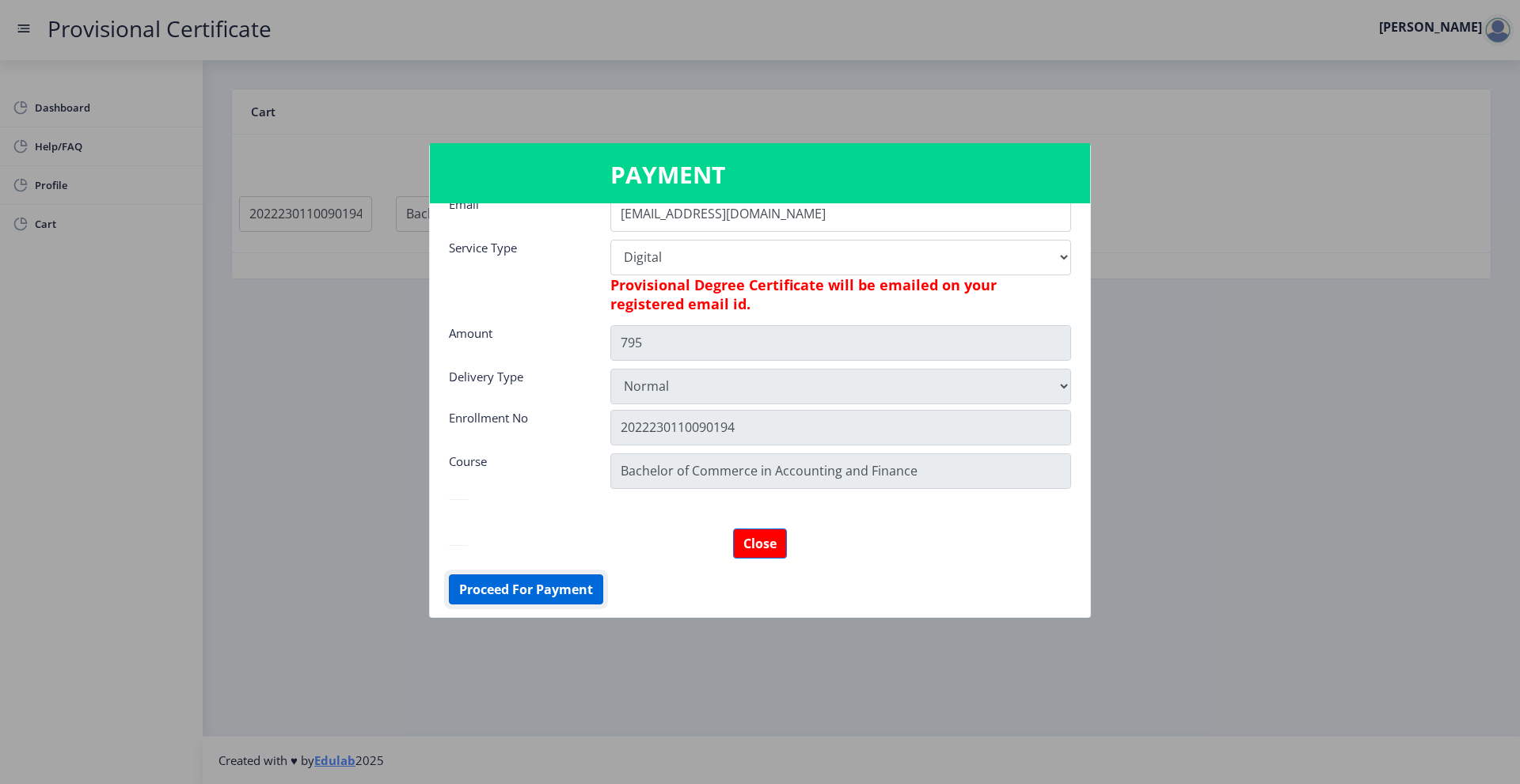
click at [573, 593] on button "Proceed For Payment" at bounding box center [526, 589] width 154 height 30
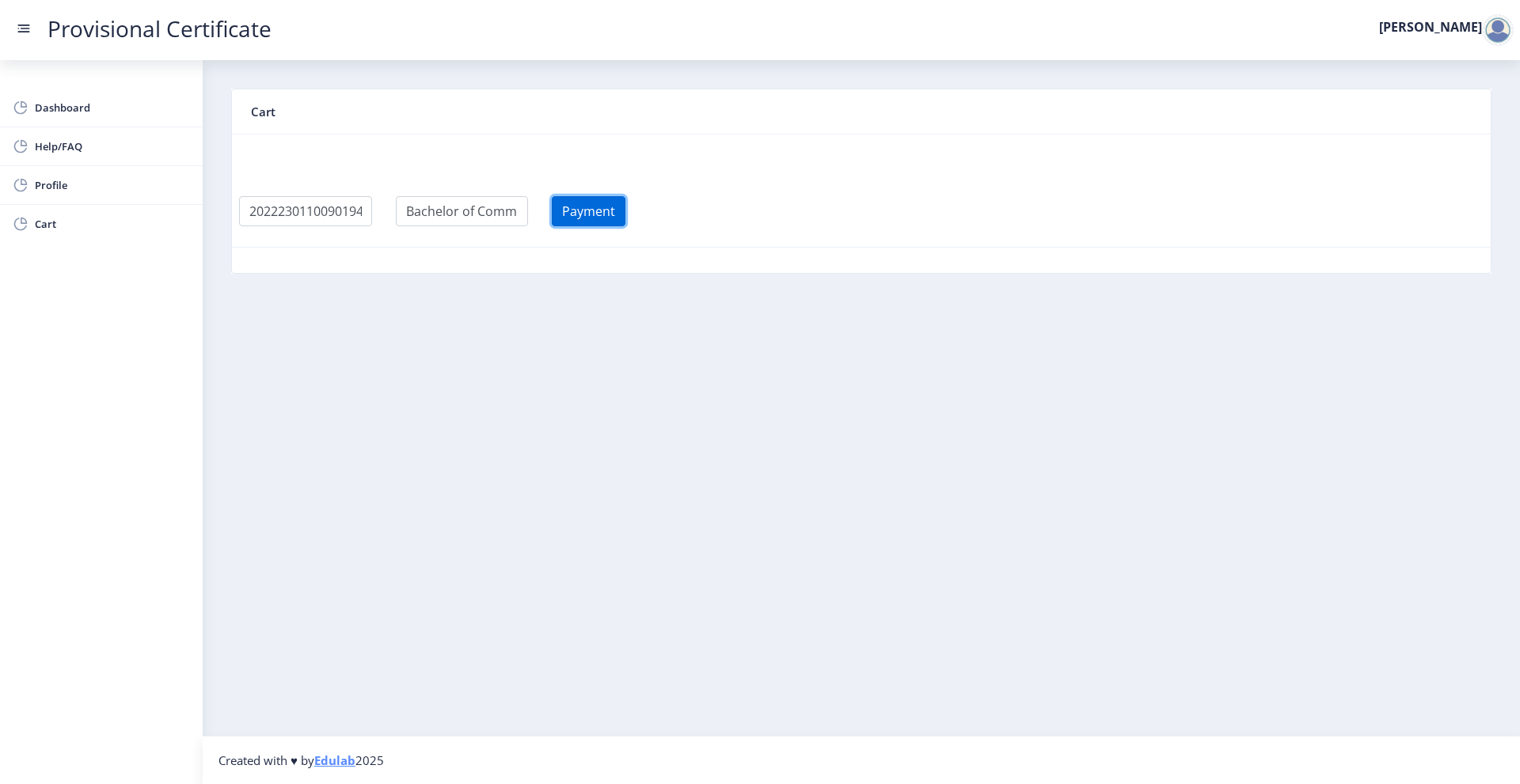
click at [597, 211] on button "Payment" at bounding box center [588, 211] width 73 height 30
select select
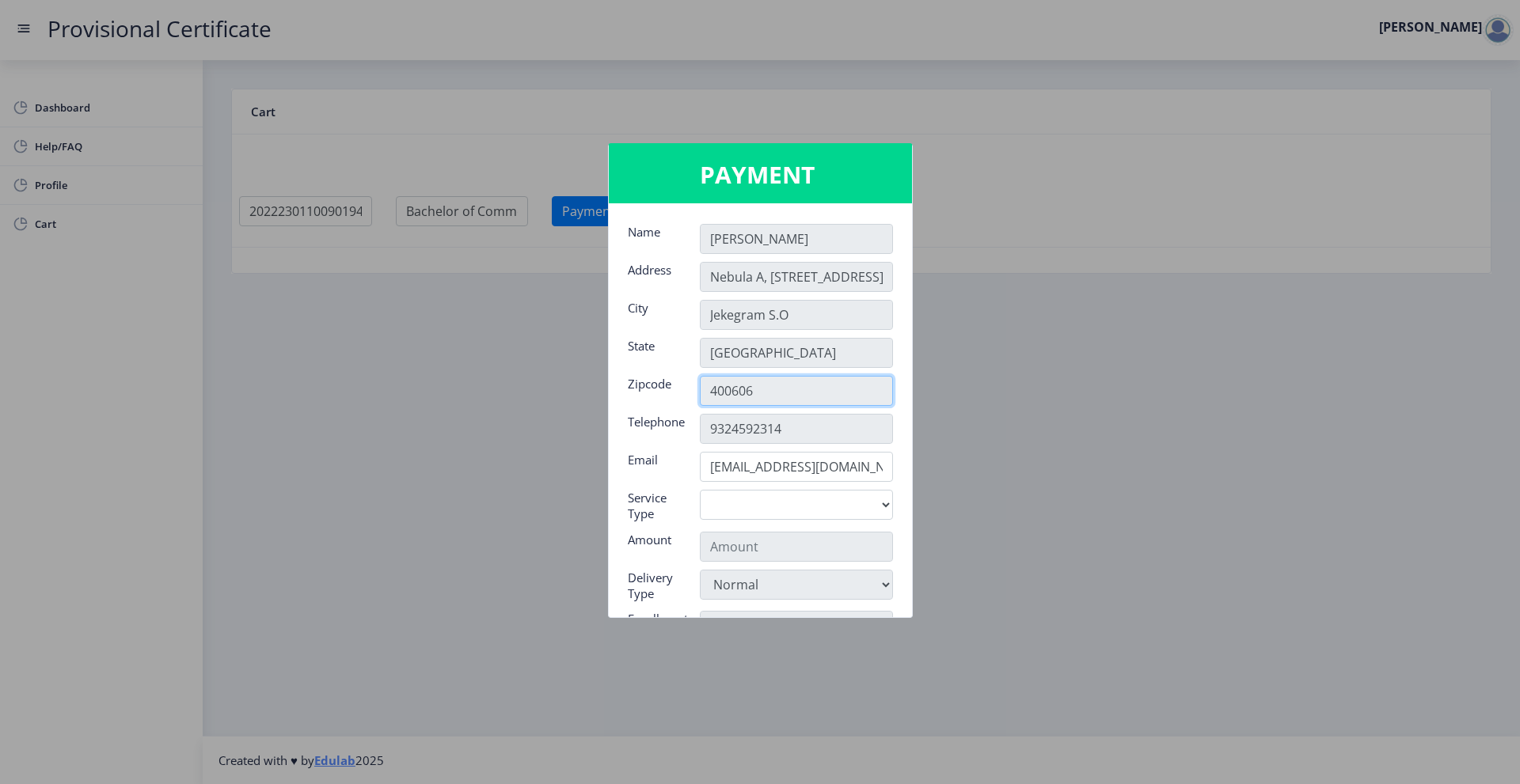
click at [760, 388] on input "400606" at bounding box center [797, 391] width 193 height 30
drag, startPoint x: 760, startPoint y: 388, endPoint x: 699, endPoint y: 394, distance: 61.3
click at [700, 394] on input "400606" at bounding box center [797, 391] width 193 height 30
click at [989, 349] on div at bounding box center [760, 392] width 1520 height 784
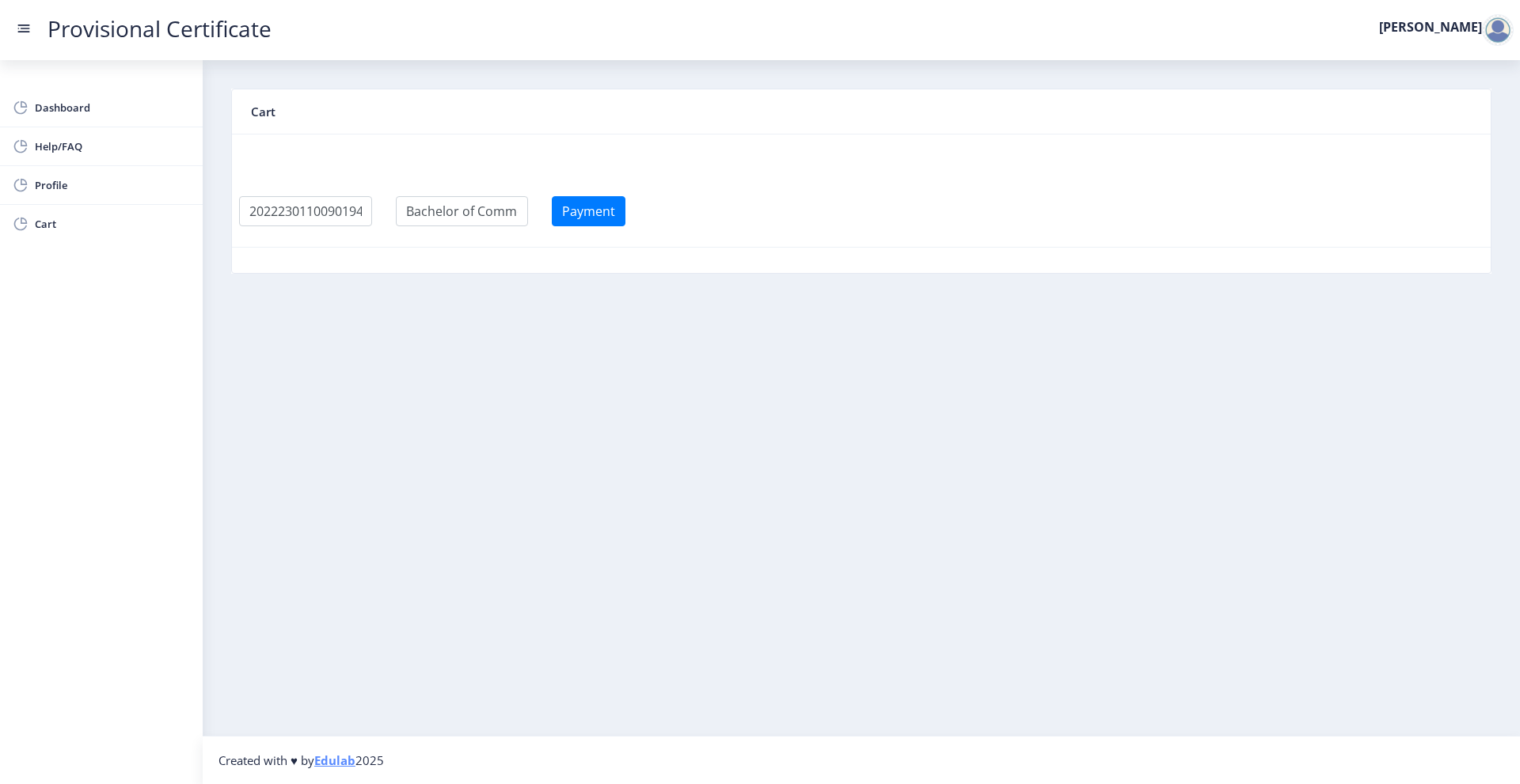
click at [1463, 15] on nav "Provisional Certificate [PERSON_NAME]" at bounding box center [760, 30] width 1520 height 60
click at [1476, 27] on label "[PERSON_NAME]" at bounding box center [1431, 27] width 103 height 12
click at [1459, 41] on nav "Provisional Certificate [PERSON_NAME]" at bounding box center [760, 30] width 1520 height 60
click at [1459, 38] on nb-action "[PERSON_NAME]" at bounding box center [1449, 29] width 173 height 19
click at [1495, 19] on div at bounding box center [1498, 30] width 32 height 32
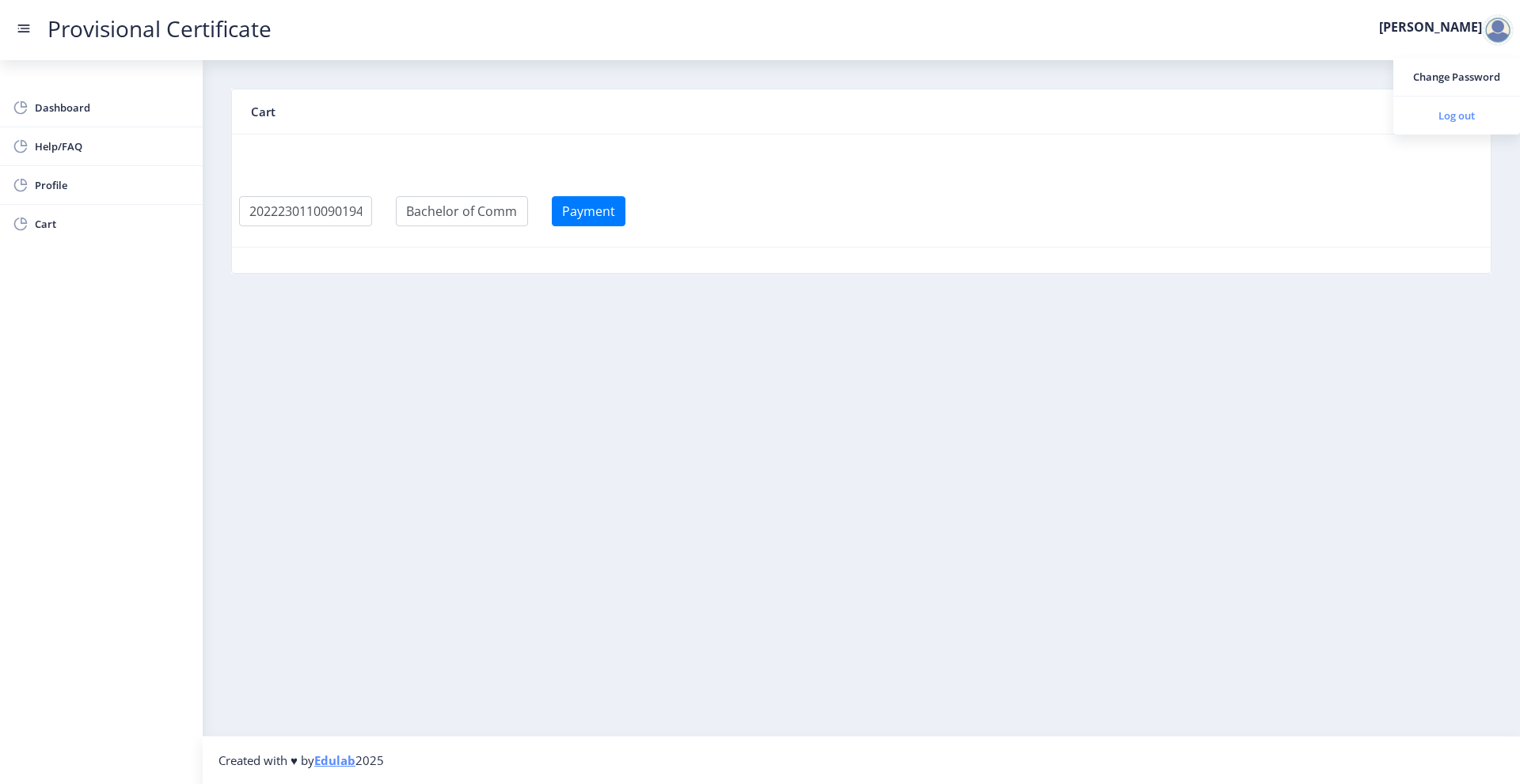
click at [1473, 110] on span "Log out" at bounding box center [1457, 115] width 101 height 19
